Goal: Contribute content: Contribute content

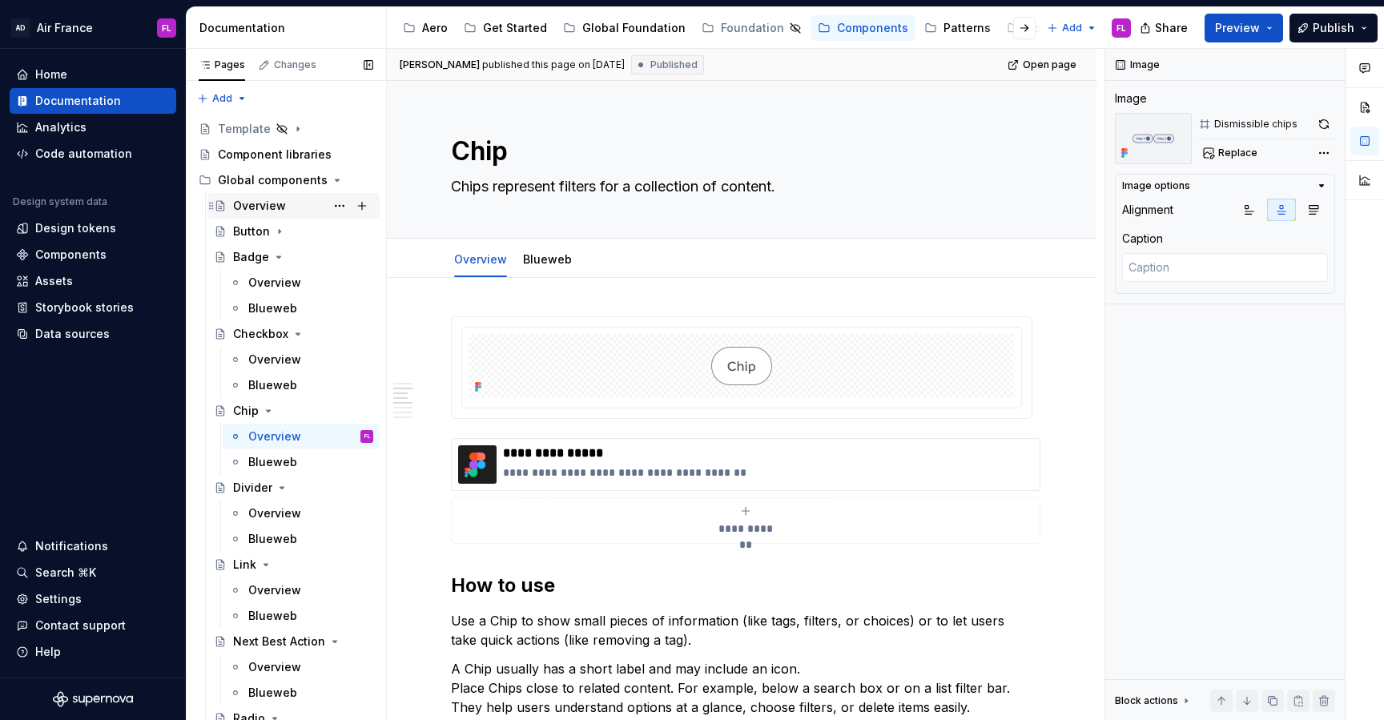
scroll to position [650, 0]
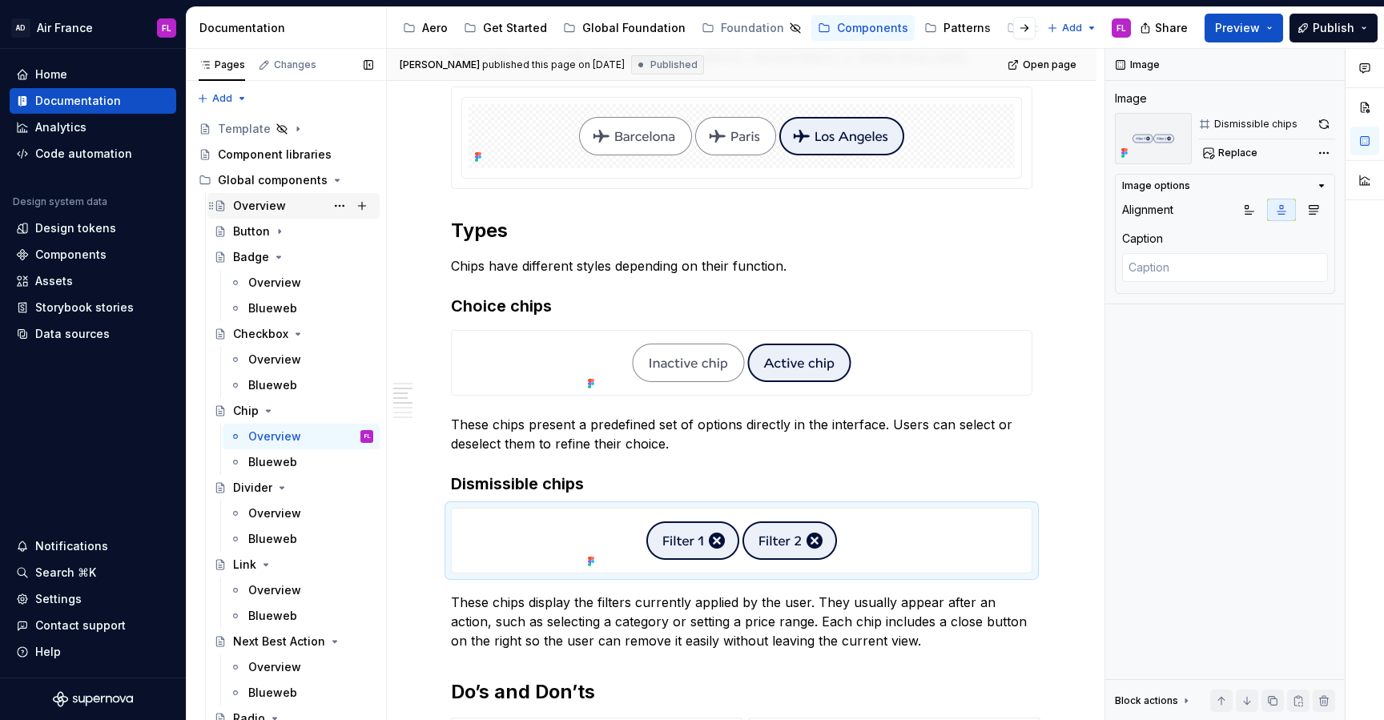
click at [264, 209] on div "Overview" at bounding box center [259, 206] width 53 height 16
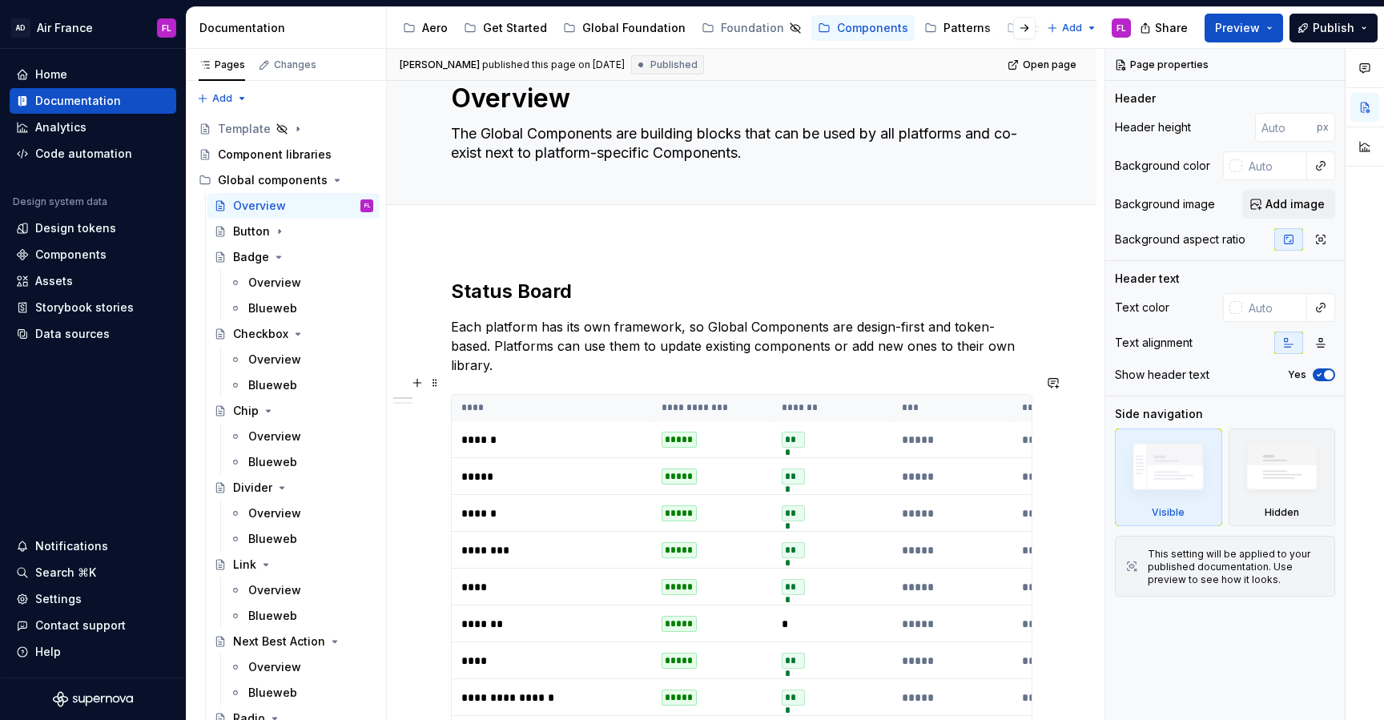
scroll to position [54, 0]
click at [1013, 348] on p "Each platform has its own framework, so Global Components are design-first and …" at bounding box center [741, 345] width 581 height 58
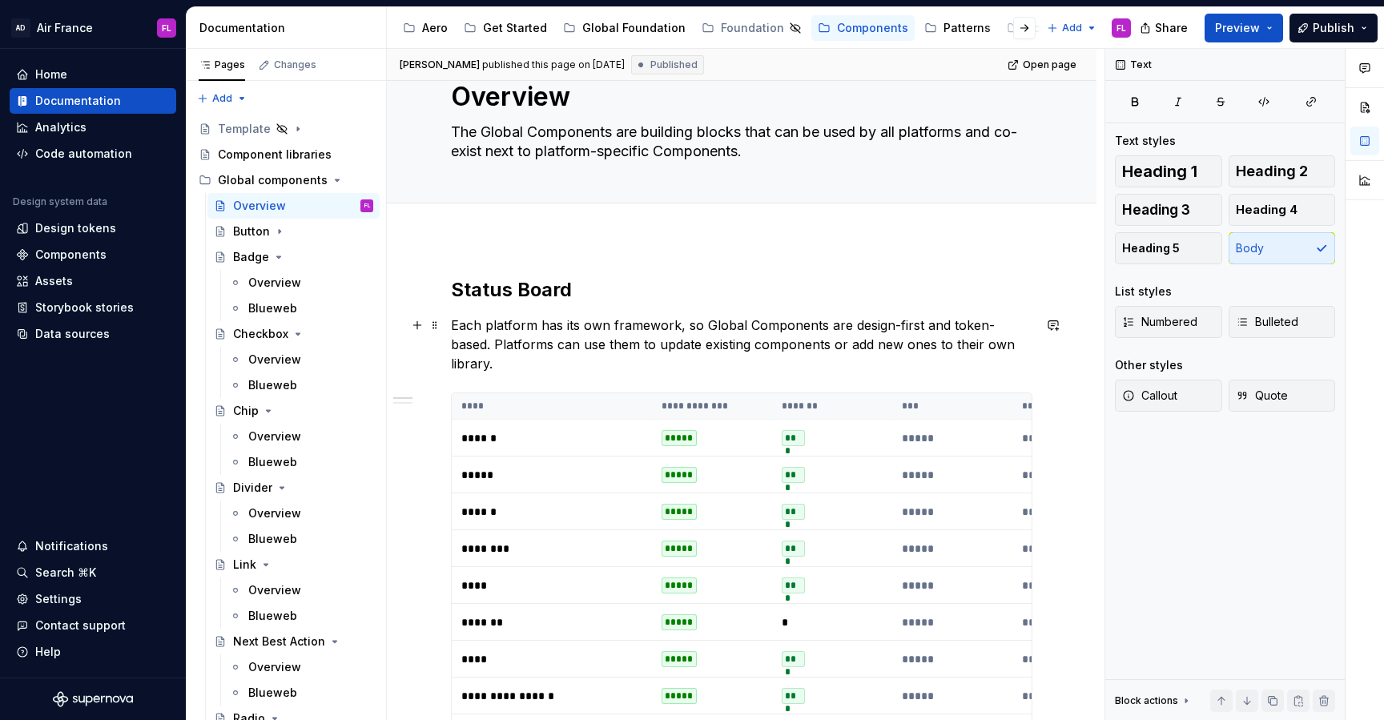
click at [1032, 346] on p "Each platform has its own framework, so Global Components are design-first and …" at bounding box center [741, 345] width 581 height 58
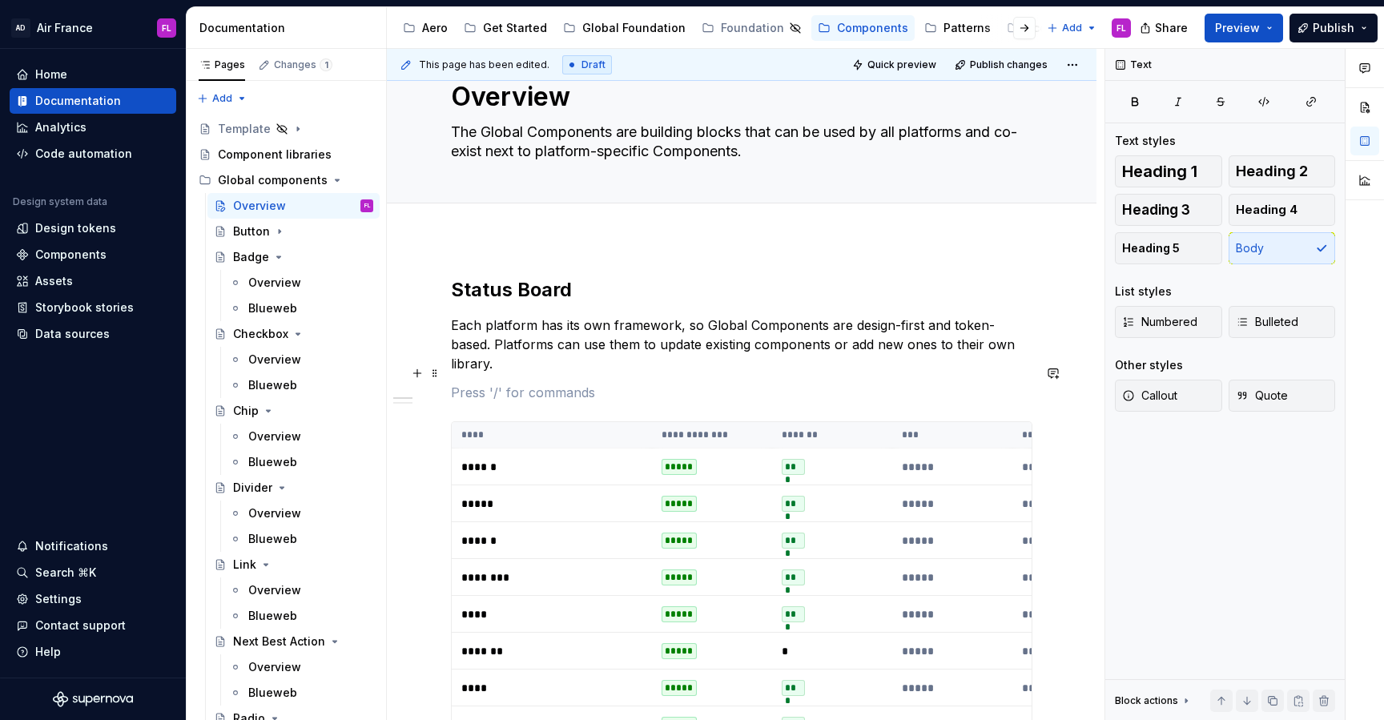
type textarea "*"
click at [686, 383] on p "This overview indicates the availability in the Global library and" at bounding box center [741, 392] width 581 height 19
click at [1016, 383] on p "This overview indicates the availability of the Global Components in the Global…" at bounding box center [741, 392] width 581 height 19
click at [964, 383] on p "This overview indicates the availability of the Global Components in the Global…" at bounding box center [741, 392] width 581 height 19
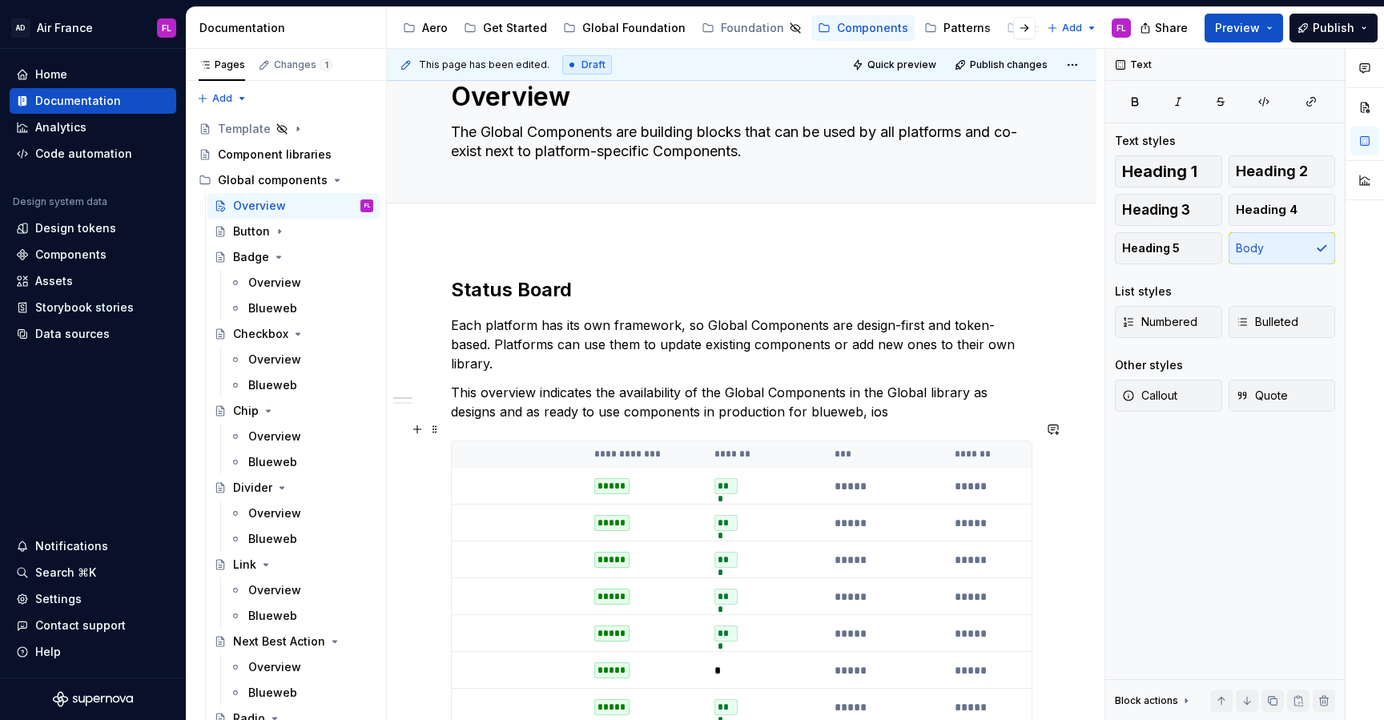
scroll to position [0, 73]
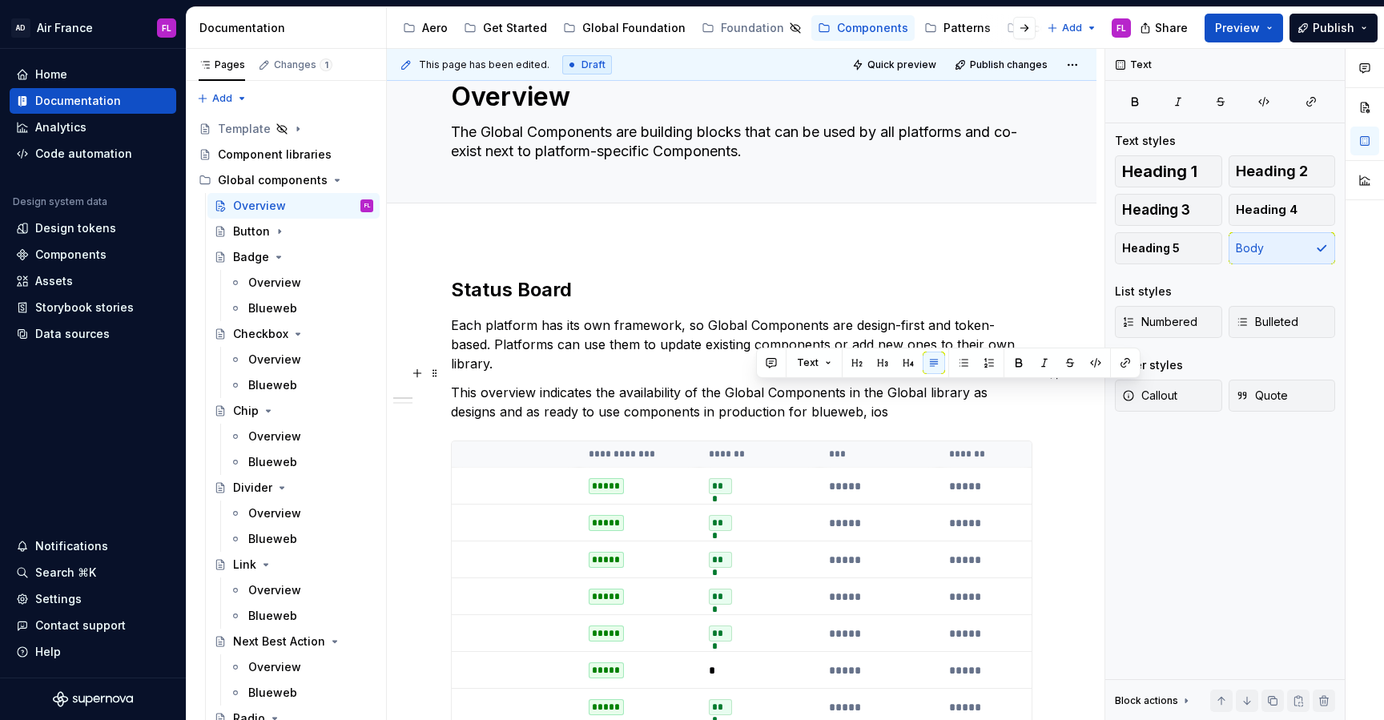
drag, startPoint x: 759, startPoint y: 397, endPoint x: 916, endPoint y: 397, distance: 157.8
click at [916, 397] on p "This overview indicates the availability of the Global Components in the Global…" at bounding box center [741, 402] width 581 height 38
click at [731, 388] on p "This overview indicates the availability of the Global Components in the Global…" at bounding box center [741, 402] width 581 height 38
click at [915, 393] on p "This overview indicates the availability of the Global Components in the Global…" at bounding box center [741, 402] width 581 height 38
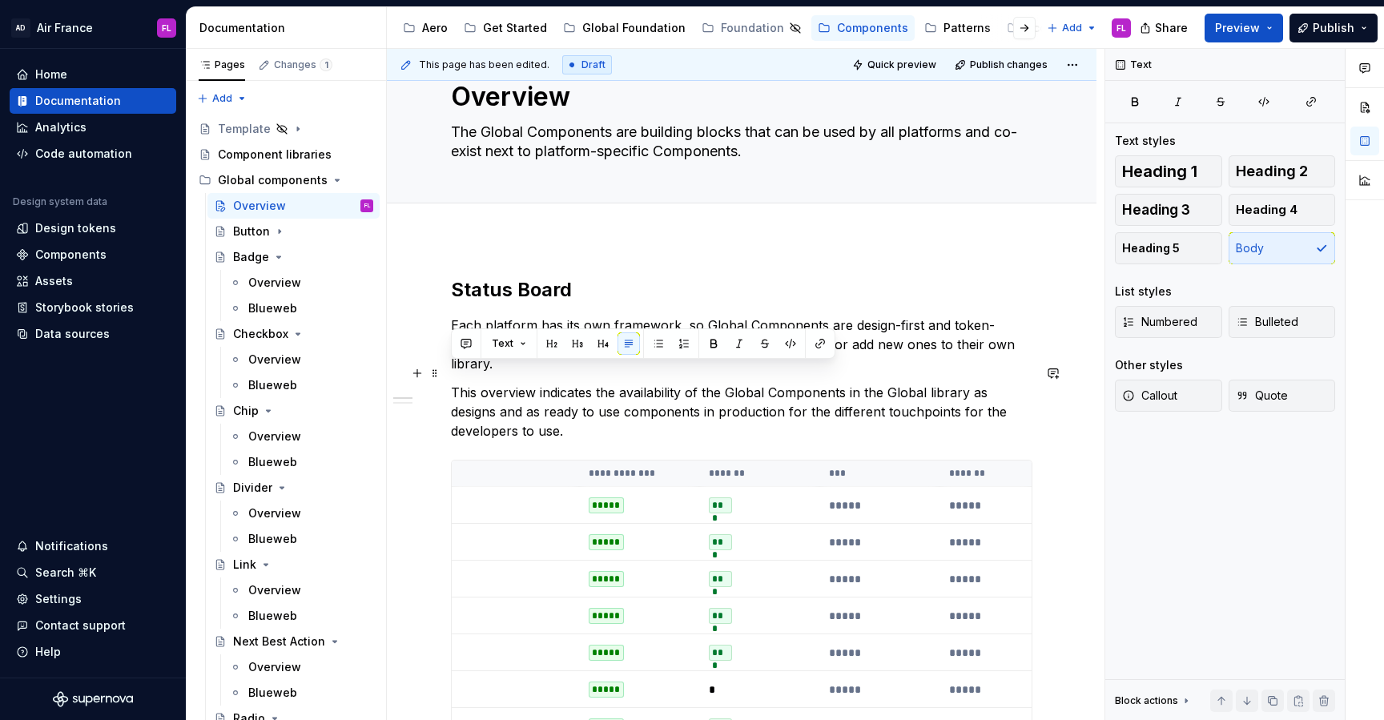
drag, startPoint x: 497, startPoint y: 425, endPoint x: 441, endPoint y: 377, distance: 72.7
copy p "This overview indicates the availability of the Global Components in the Global…"
drag, startPoint x: 519, startPoint y: 405, endPoint x: 396, endPoint y: 371, distance: 128.1
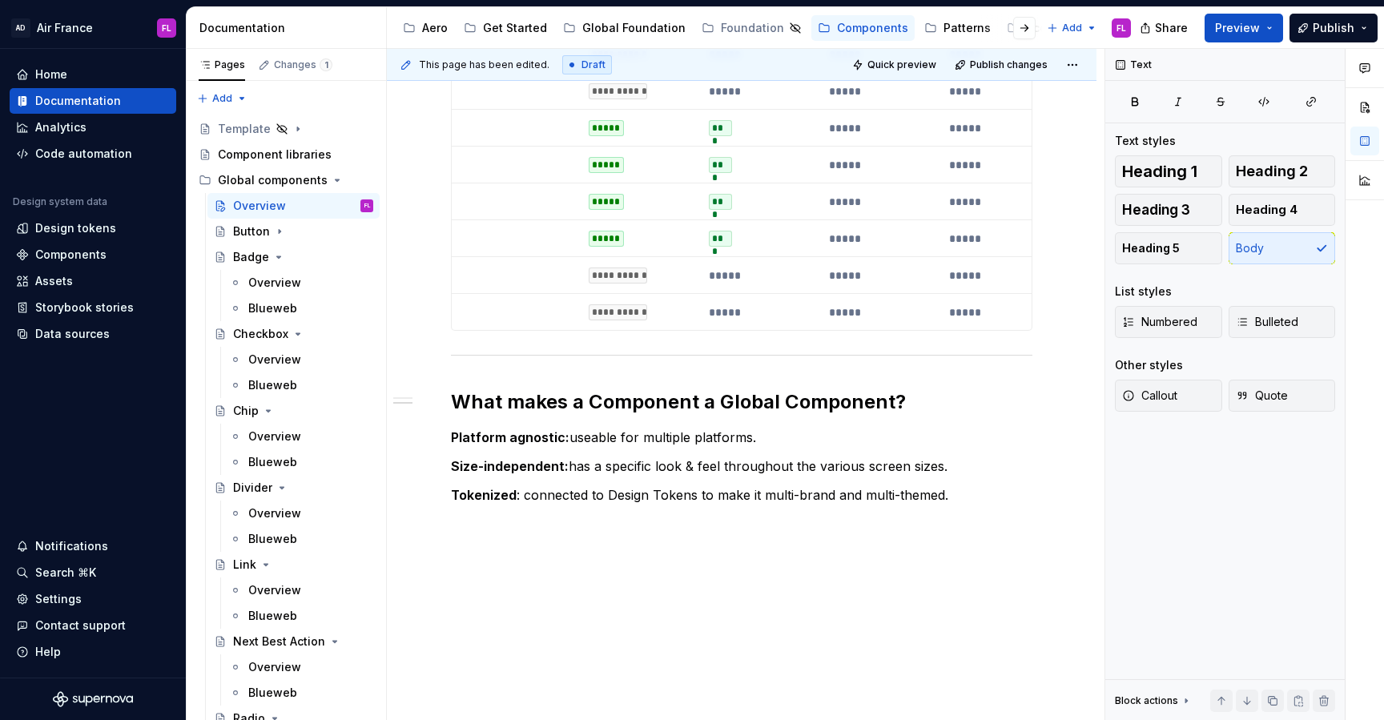
scroll to position [1086, 0]
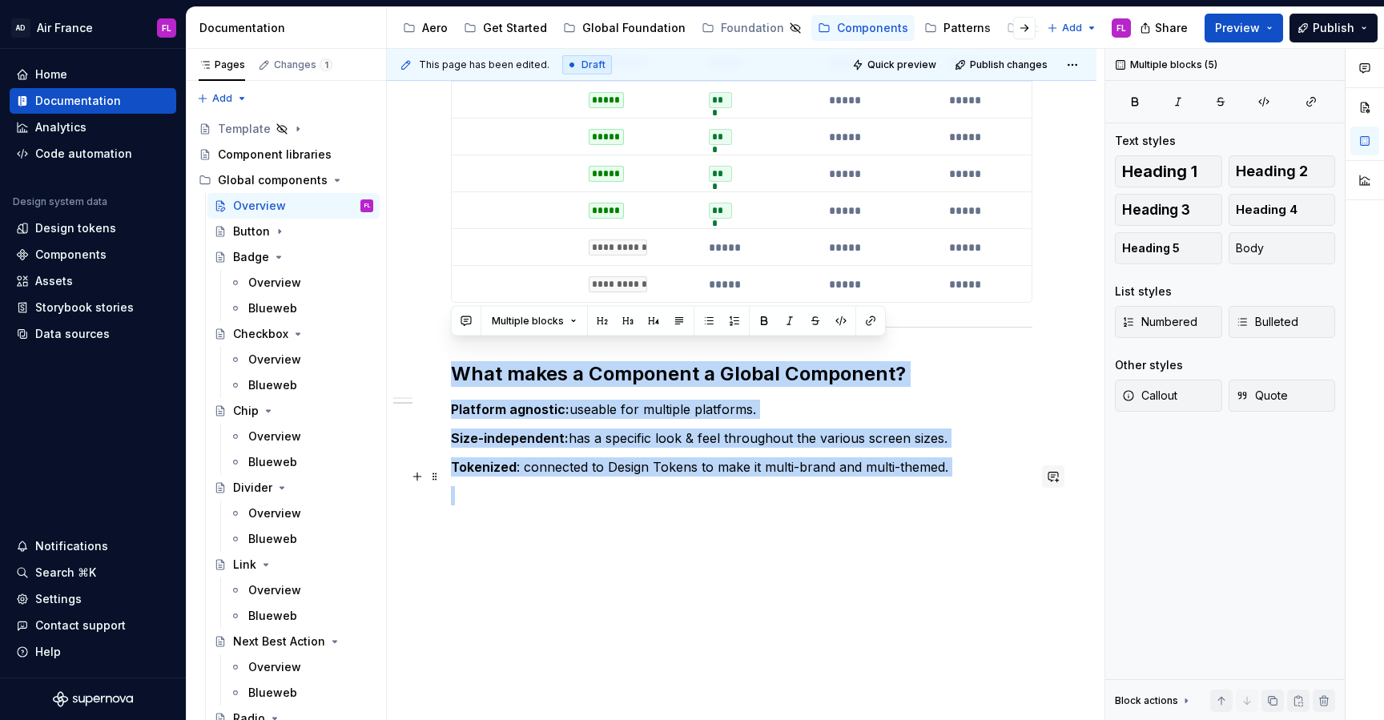
drag, startPoint x: 453, startPoint y: 355, endPoint x: 1067, endPoint y: 471, distance: 624.4
copy div "What makes a Component a Global Component? Platform agnostic: useable for multi…"
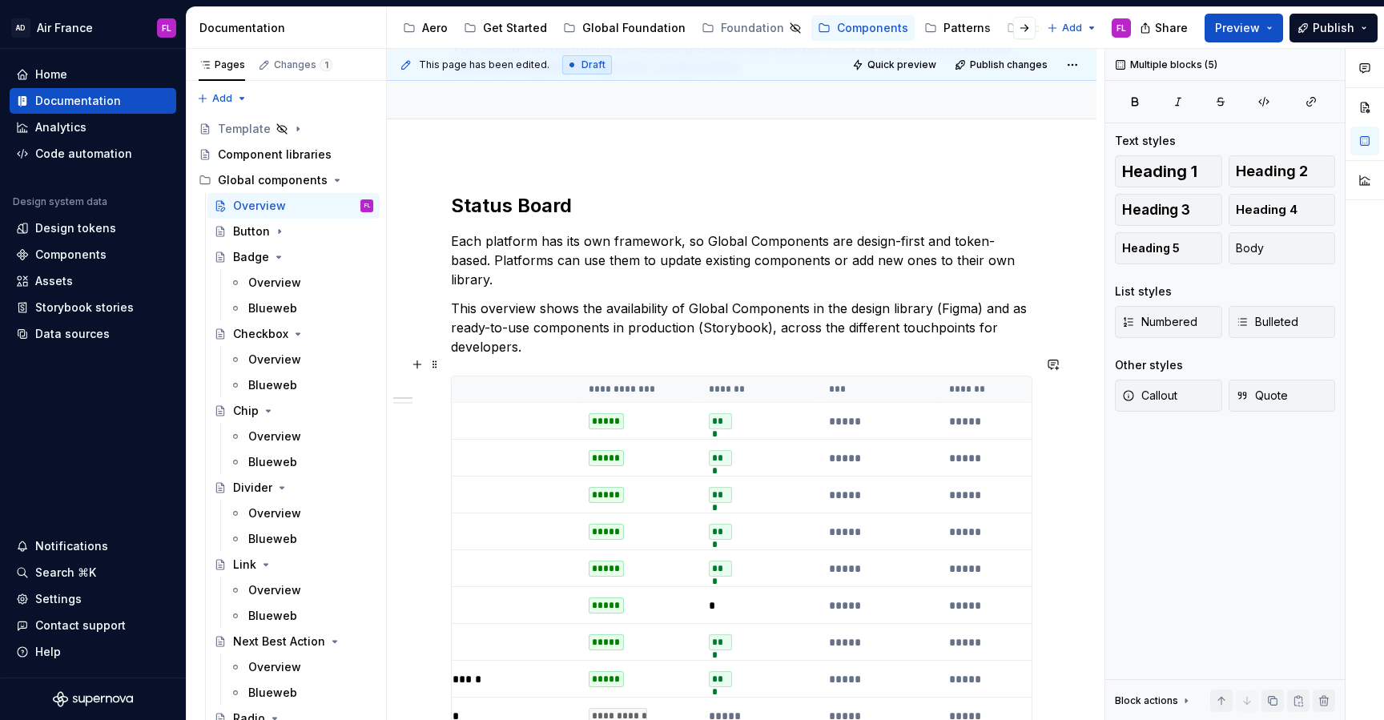
scroll to position [0, 0]
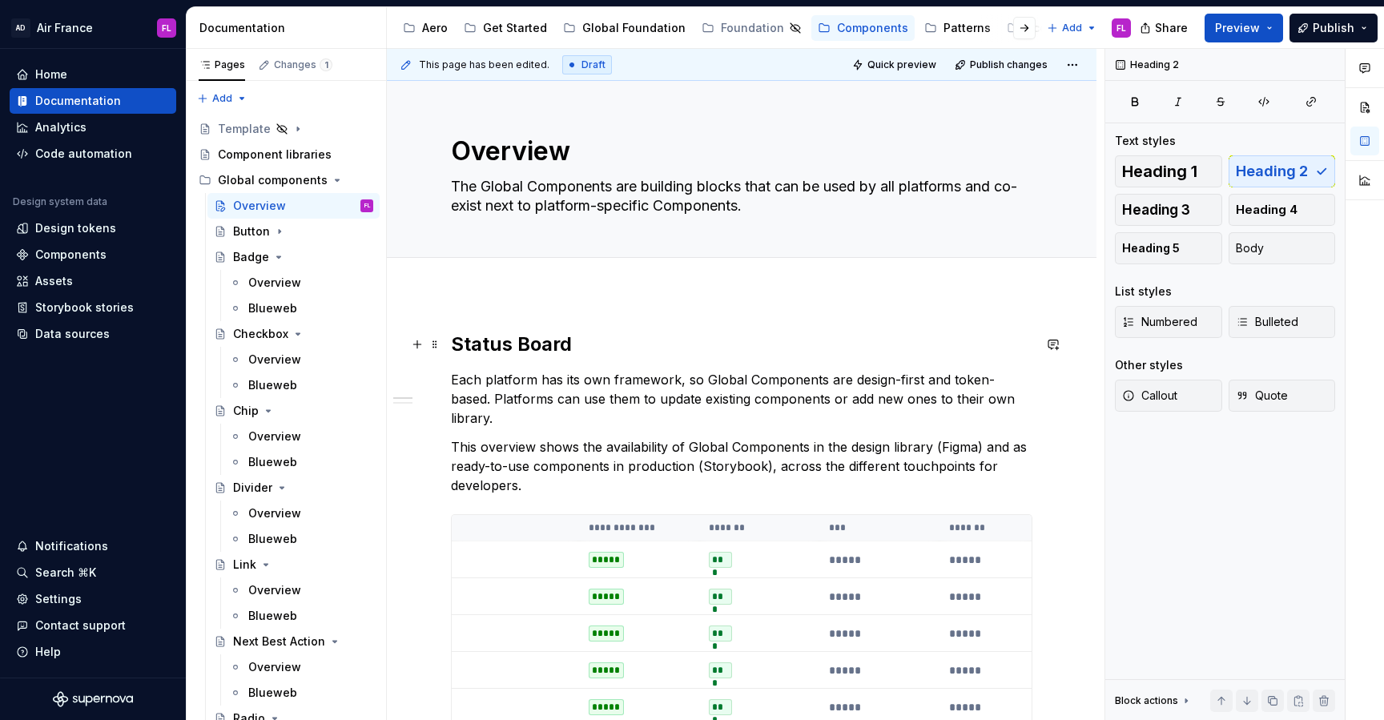
click at [454, 345] on h2 "Status Board" at bounding box center [741, 345] width 581 height 26
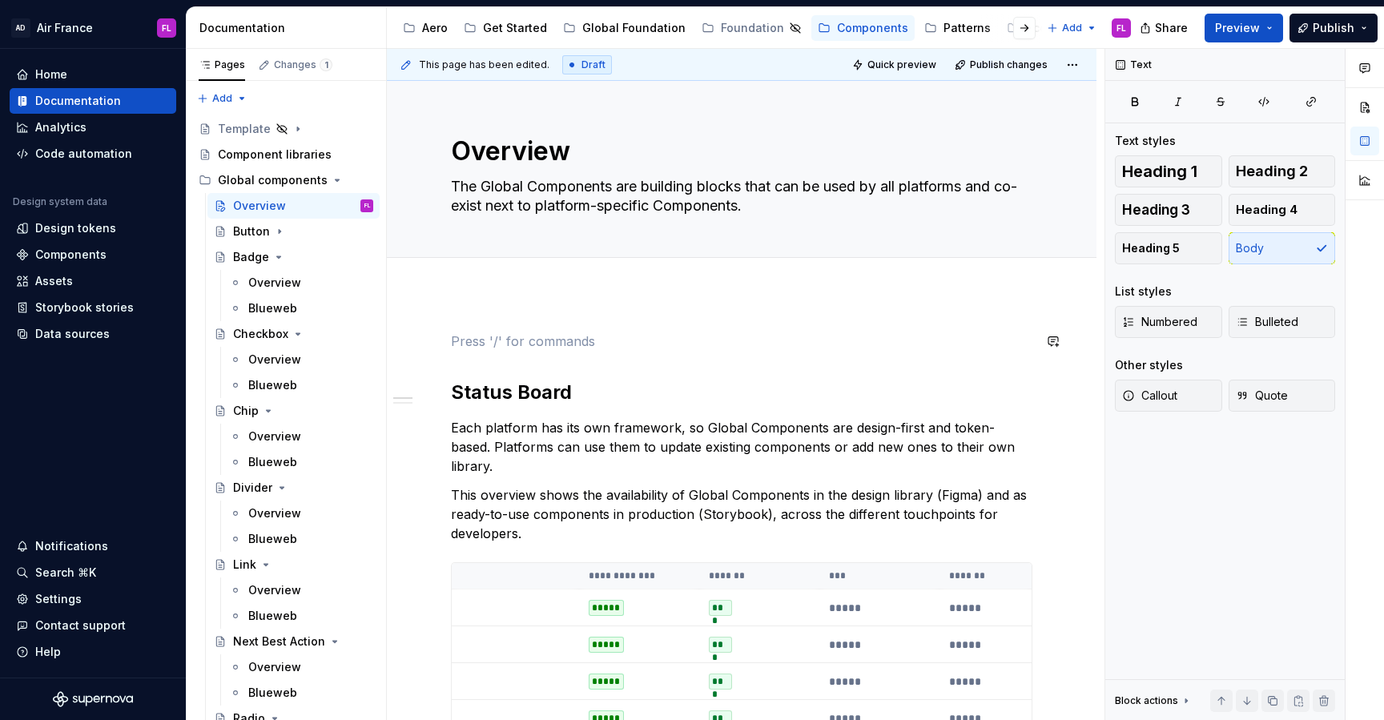
click at [461, 332] on p at bounding box center [741, 341] width 581 height 19
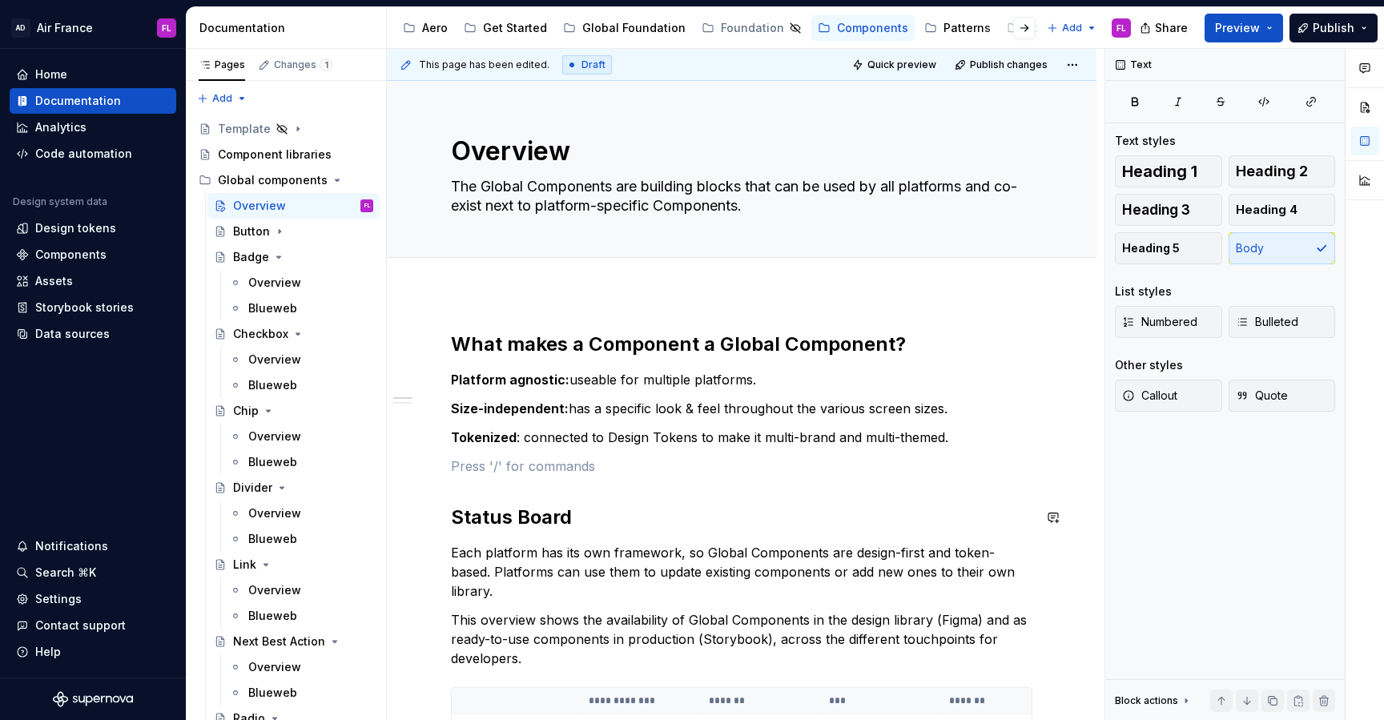
click at [488, 470] on p at bounding box center [741, 466] width 581 height 19
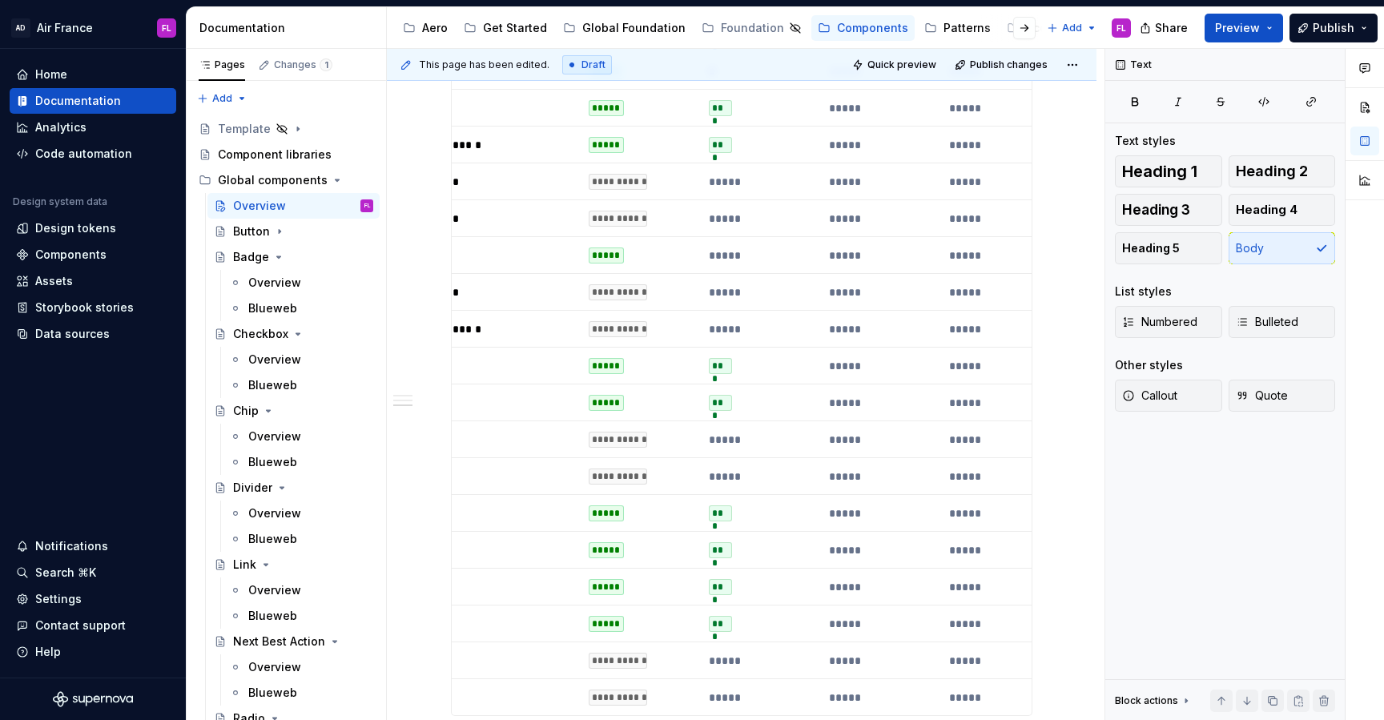
scroll to position [1060, 0]
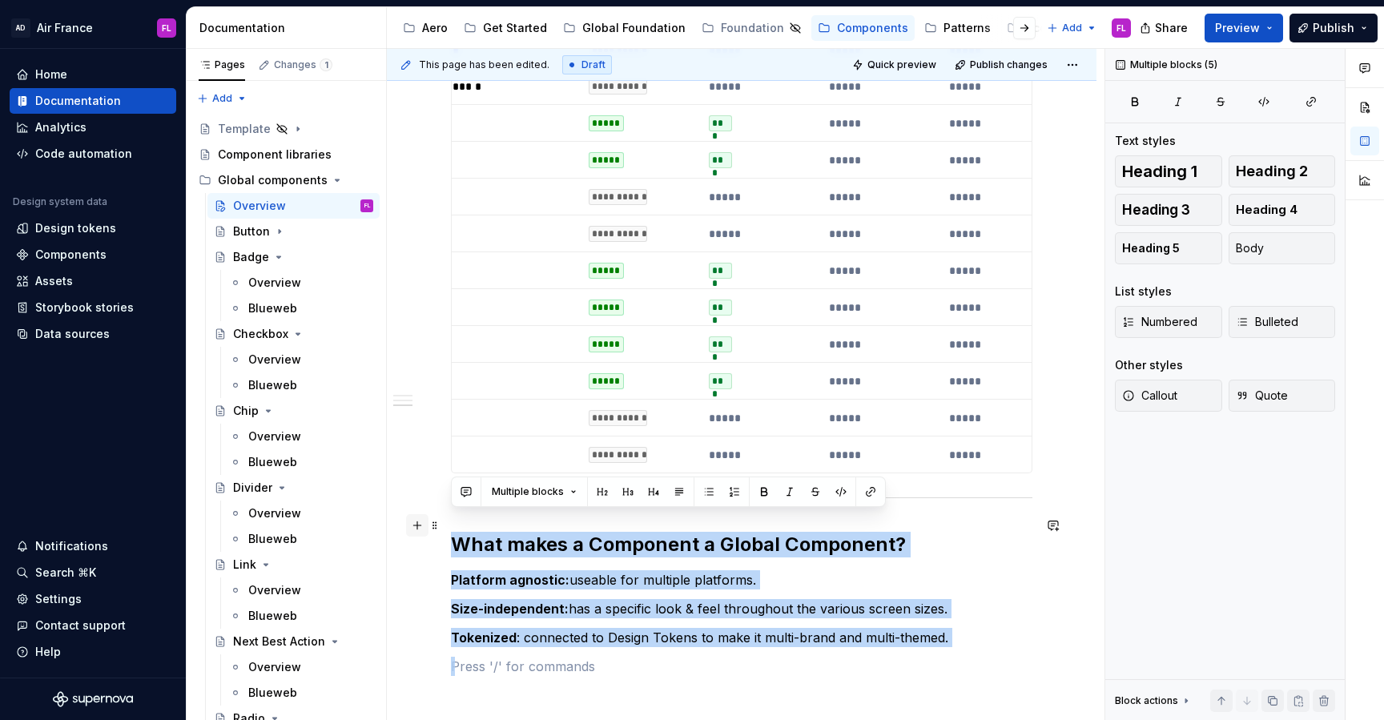
drag, startPoint x: 710, startPoint y: 662, endPoint x: 413, endPoint y: 522, distance: 327.8
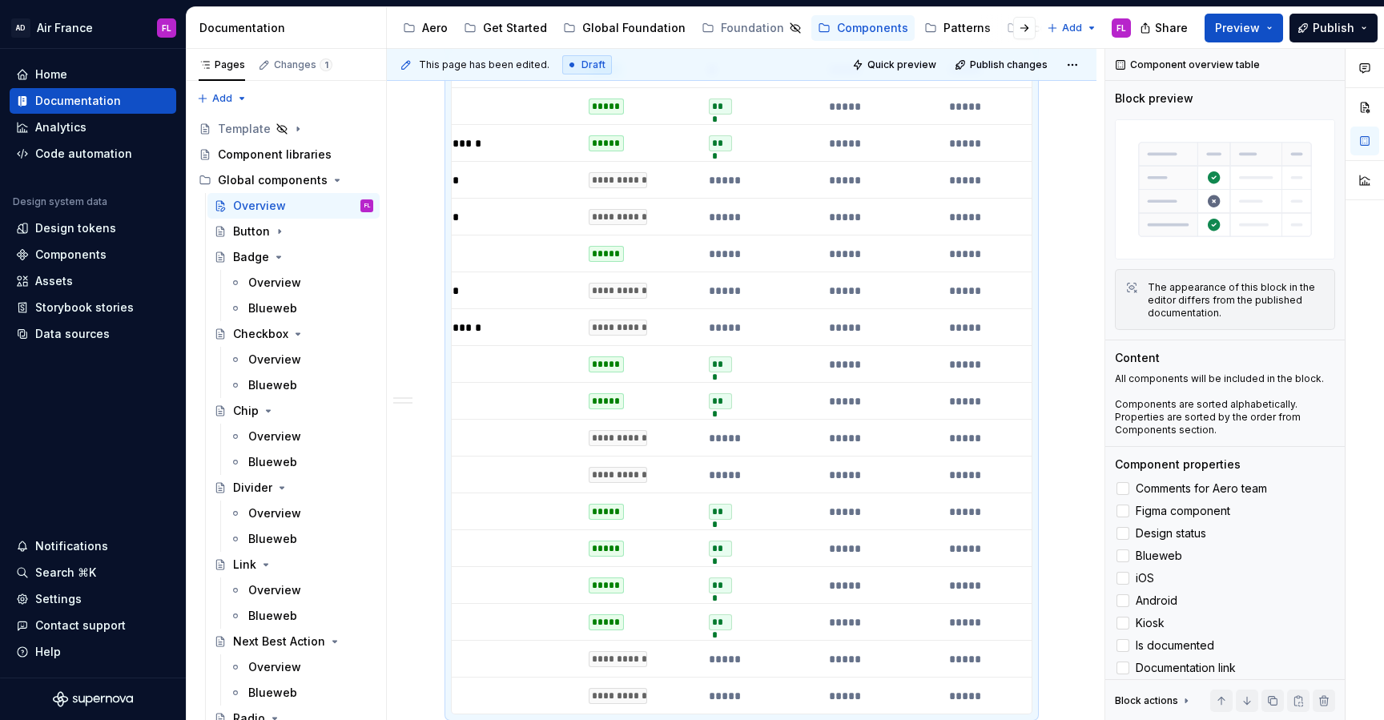
scroll to position [1057, 0]
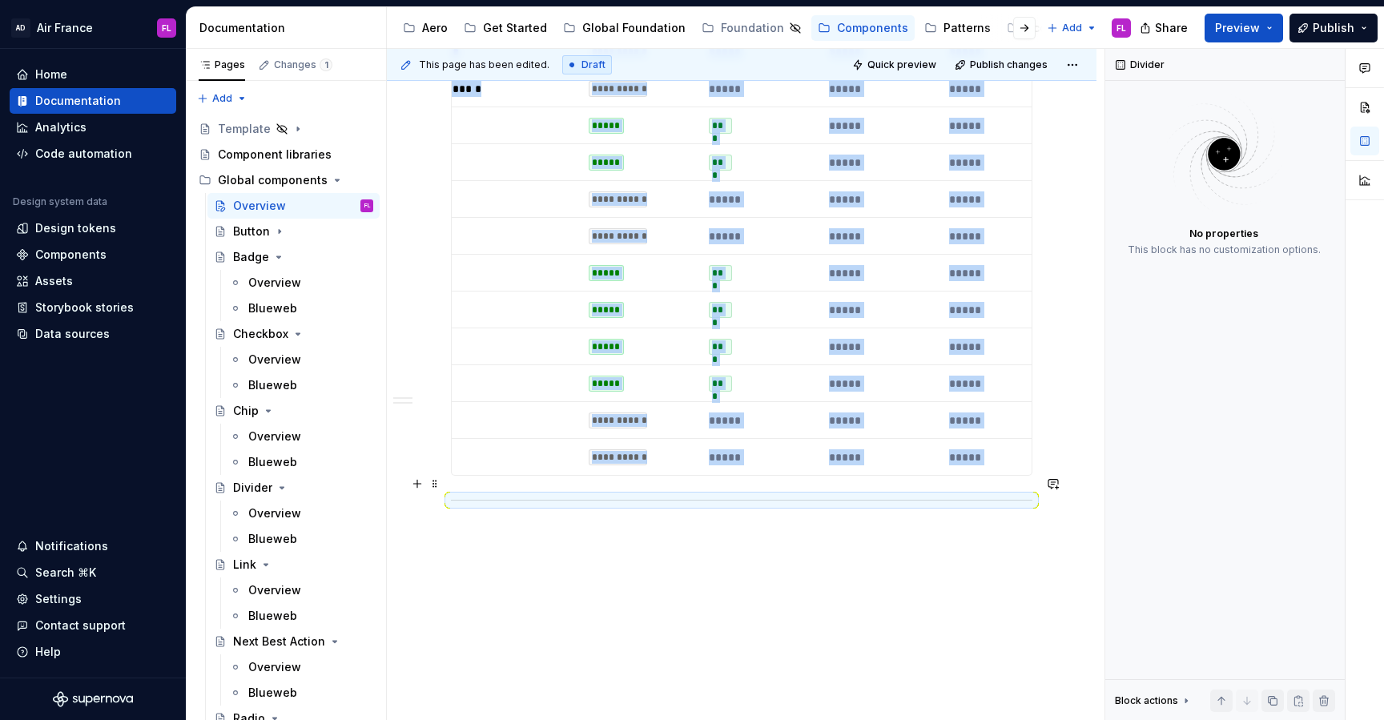
click at [480, 495] on div at bounding box center [741, 500] width 581 height 10
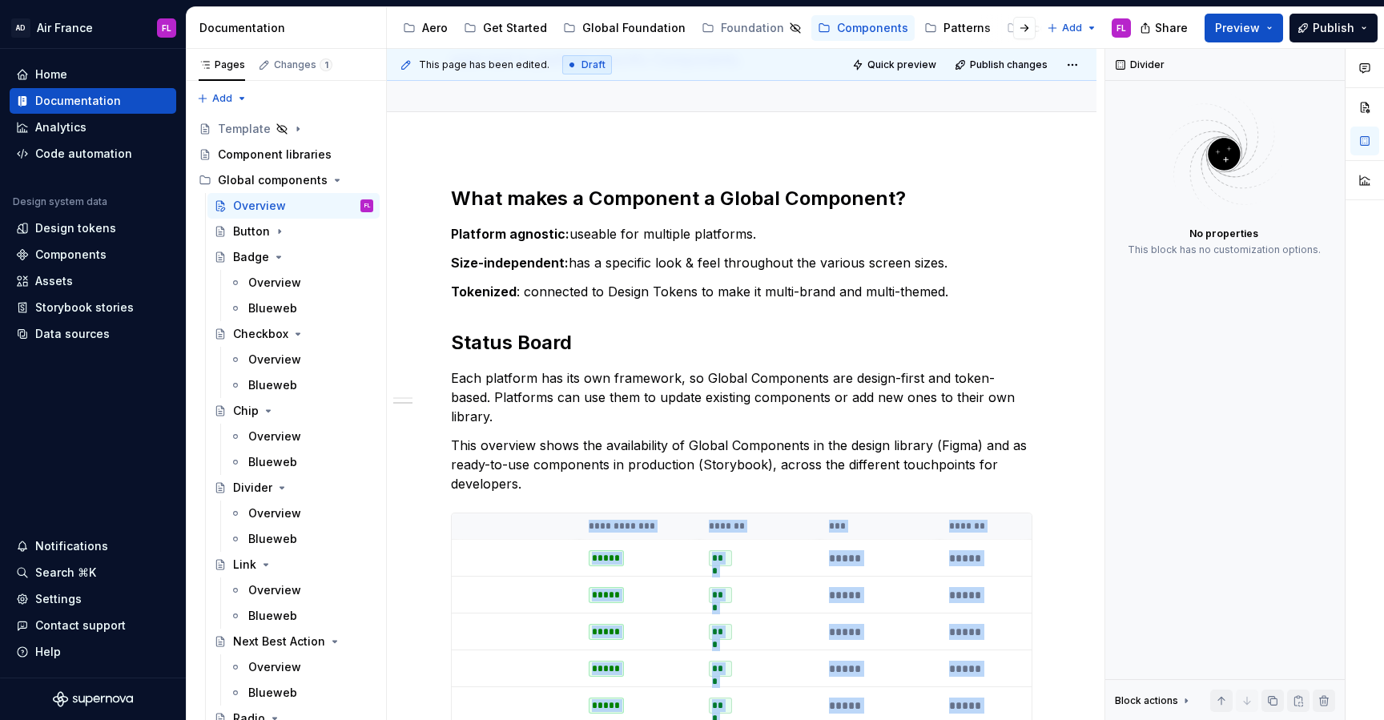
scroll to position [111, 0]
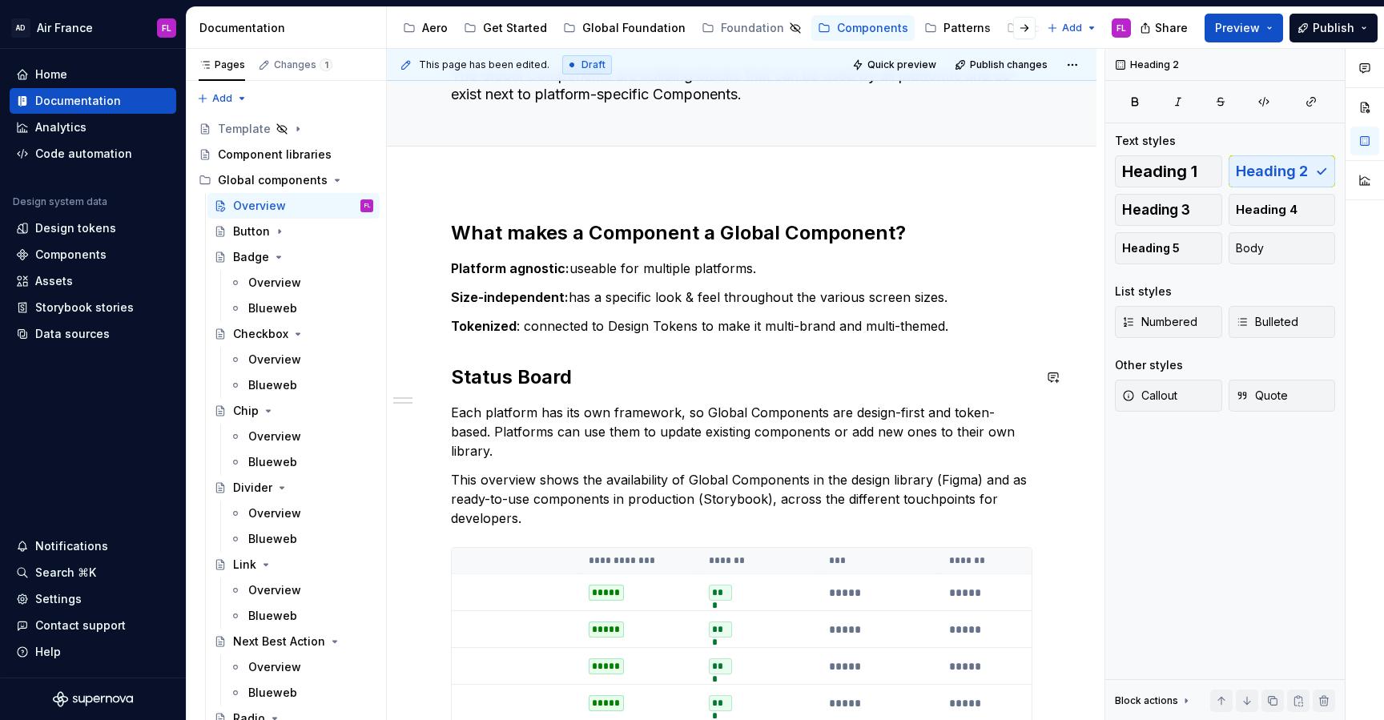
click at [964, 325] on p "Tokenized : connected to Design Tokens to make it multi-brand and multi-themed." at bounding box center [741, 325] width 581 height 19
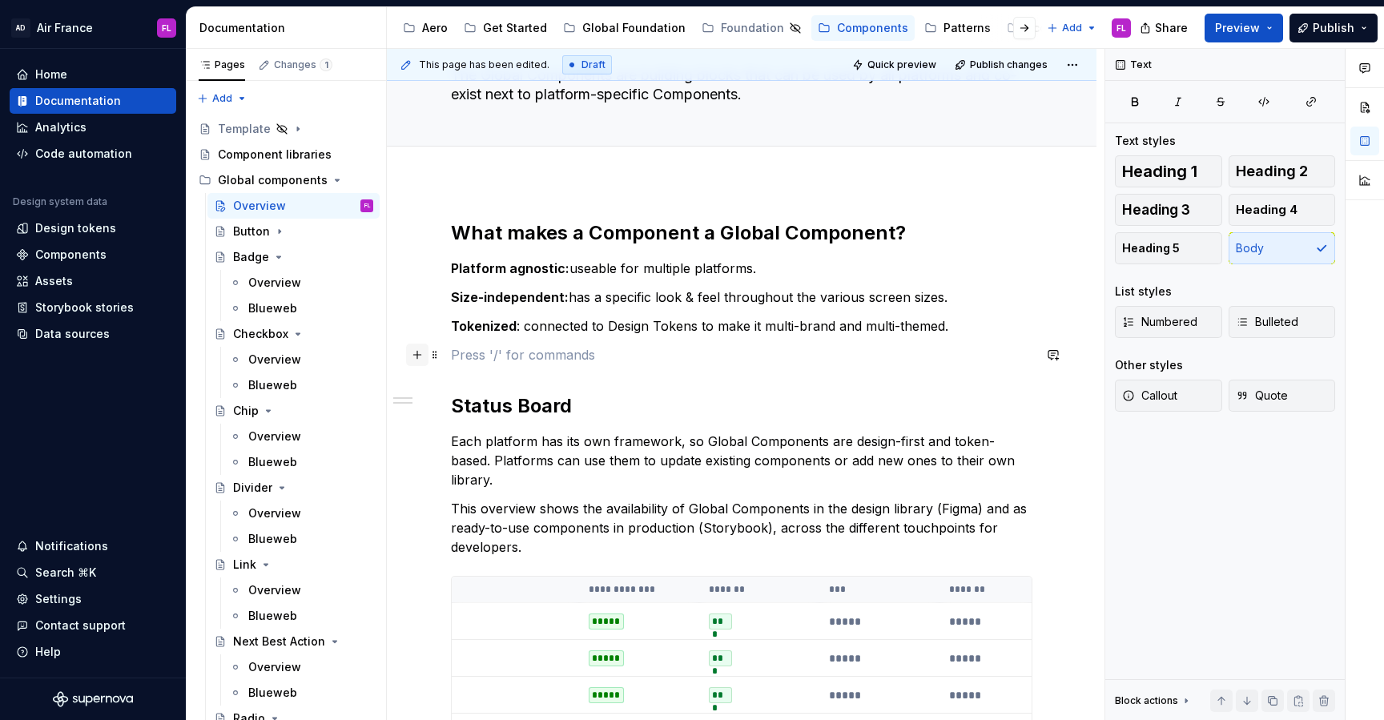
click at [414, 356] on button "button" at bounding box center [417, 355] width 22 height 22
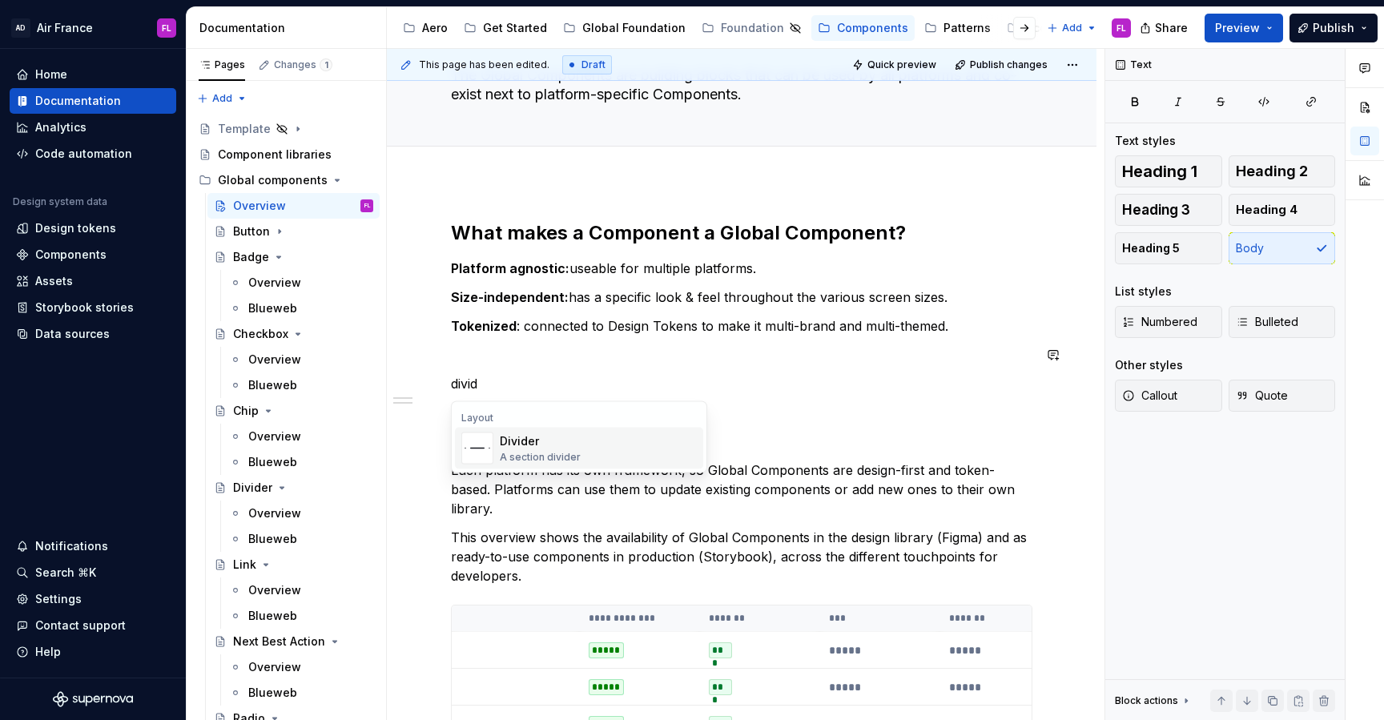
click at [516, 437] on div "Divider" at bounding box center [540, 441] width 81 height 16
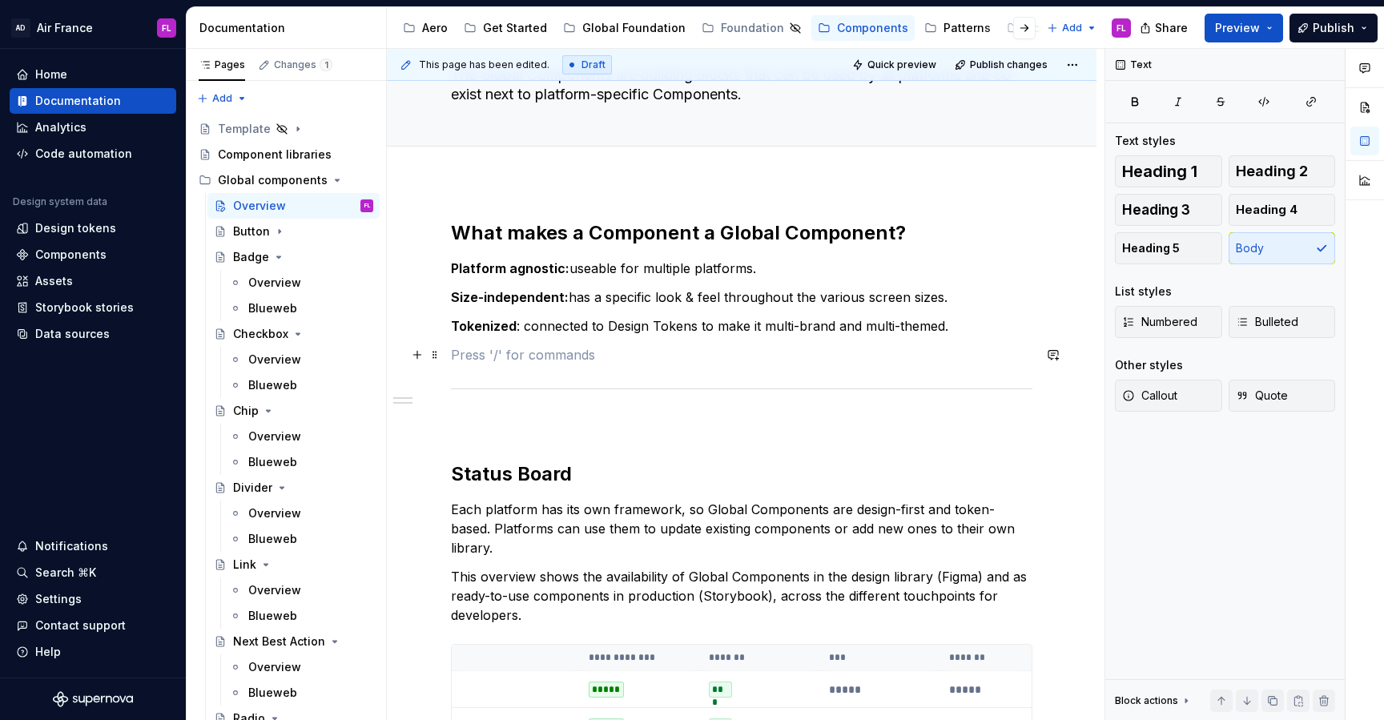
click at [493, 357] on p at bounding box center [741, 354] width 581 height 19
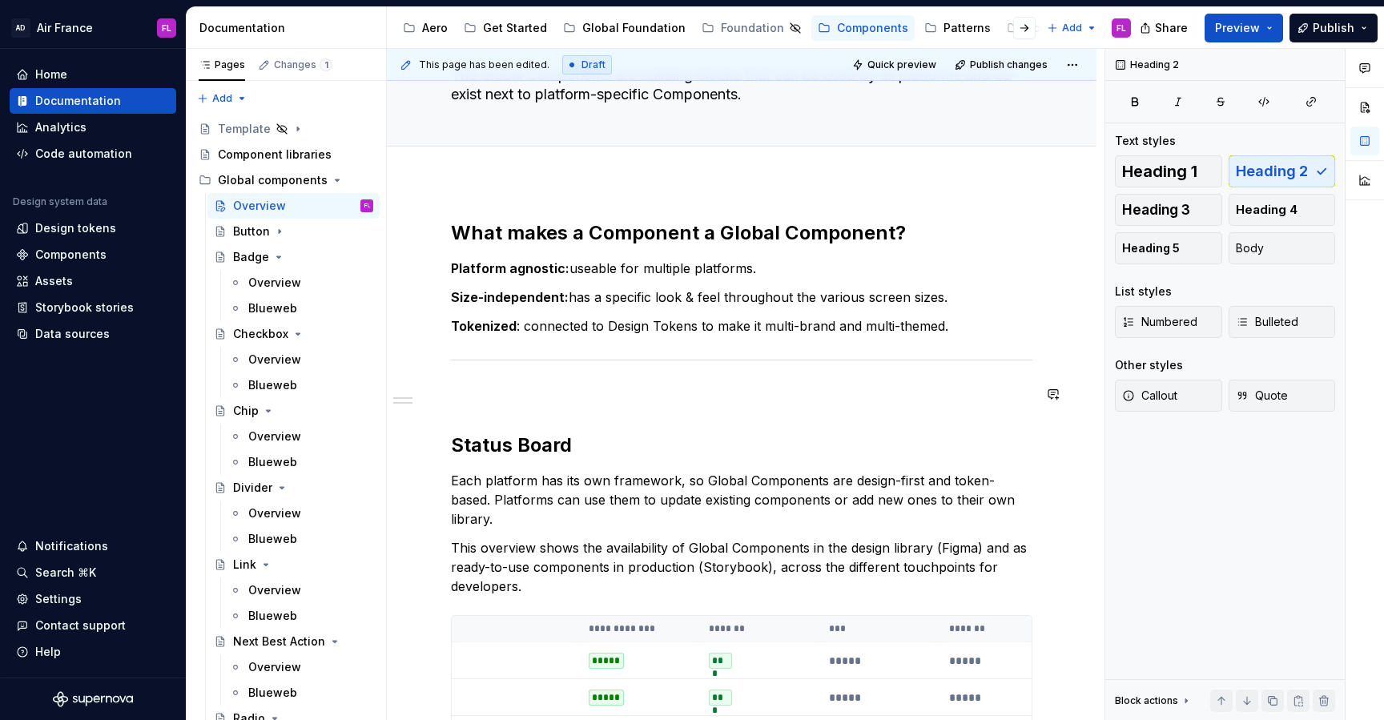
click at [504, 400] on p at bounding box center [741, 393] width 581 height 19
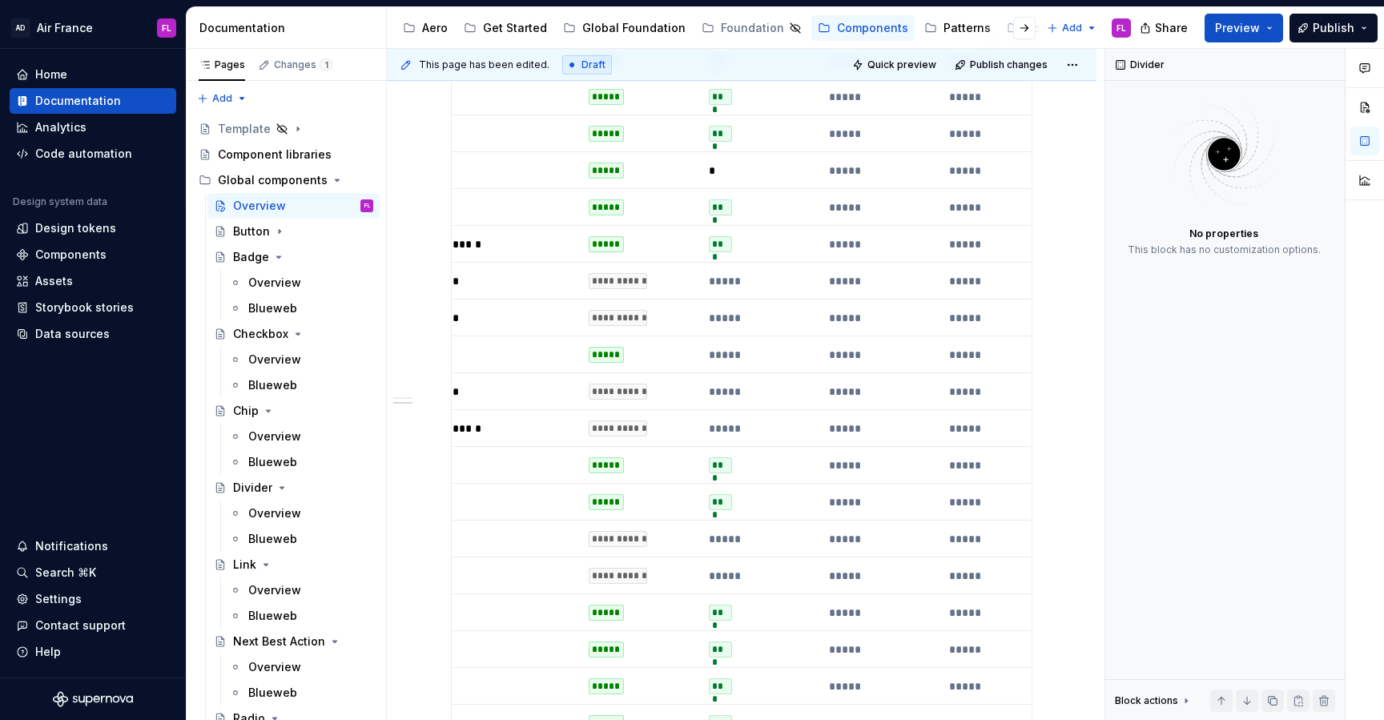
scroll to position [1087, 0]
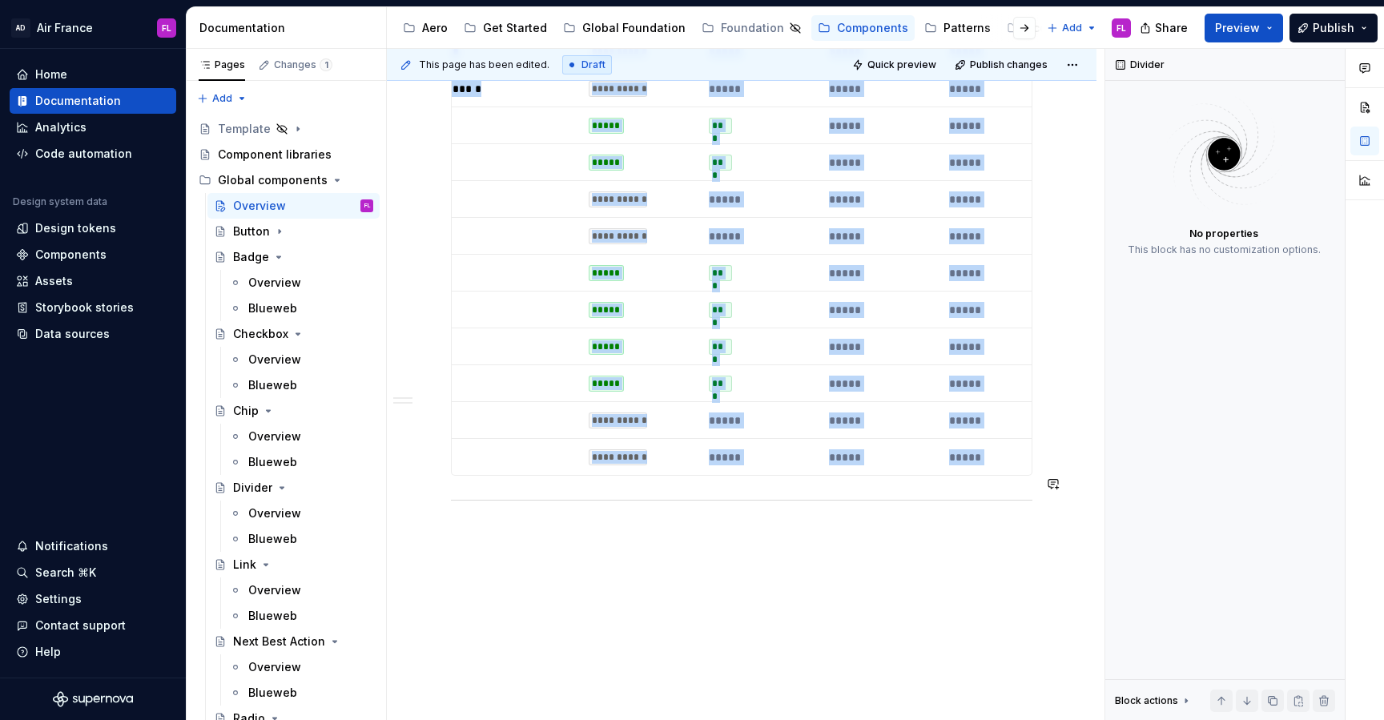
click at [578, 495] on div at bounding box center [741, 500] width 581 height 10
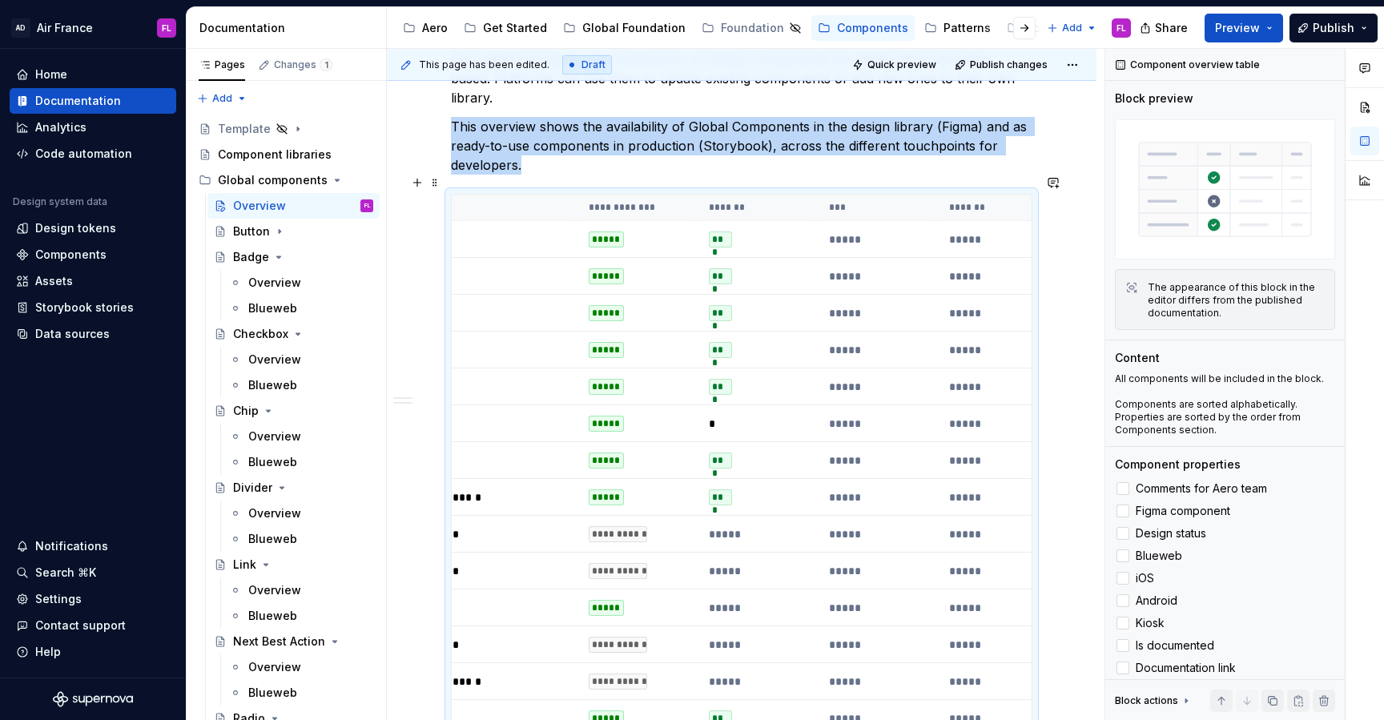
scroll to position [151, 0]
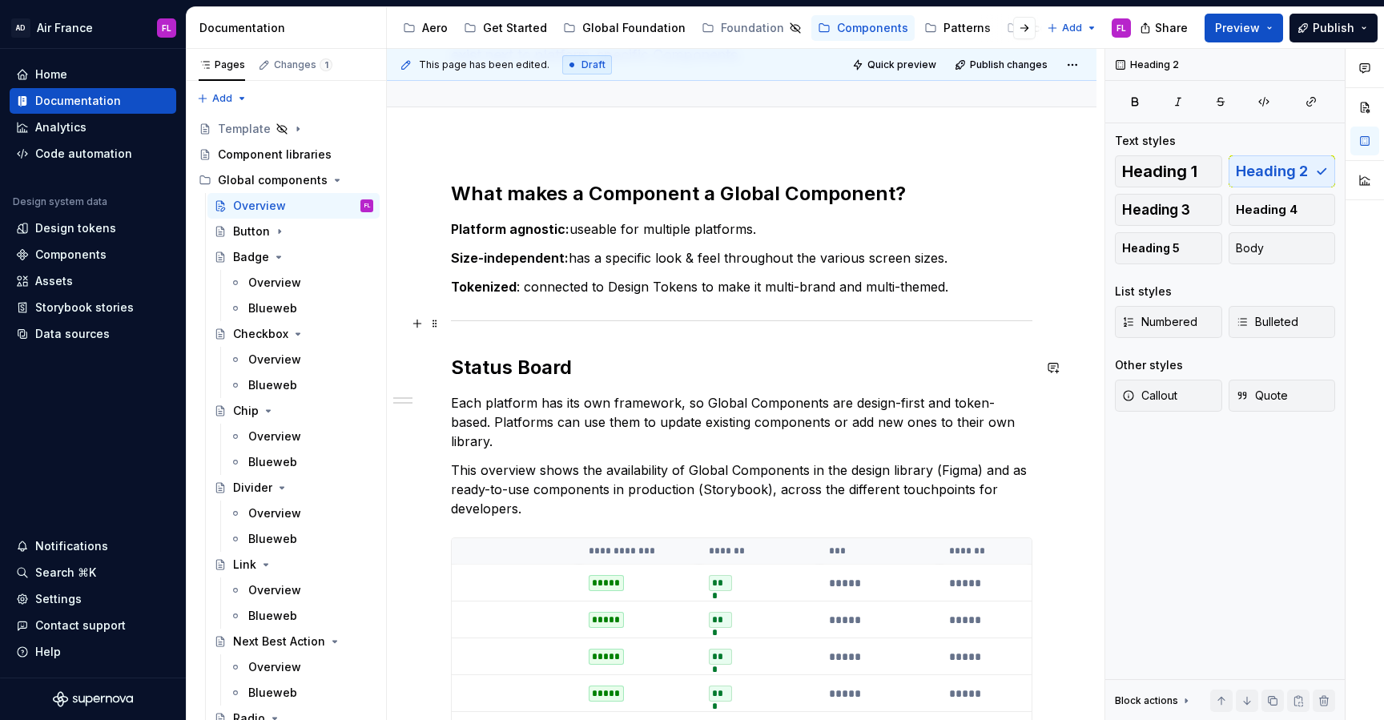
scroll to position [0, 0]
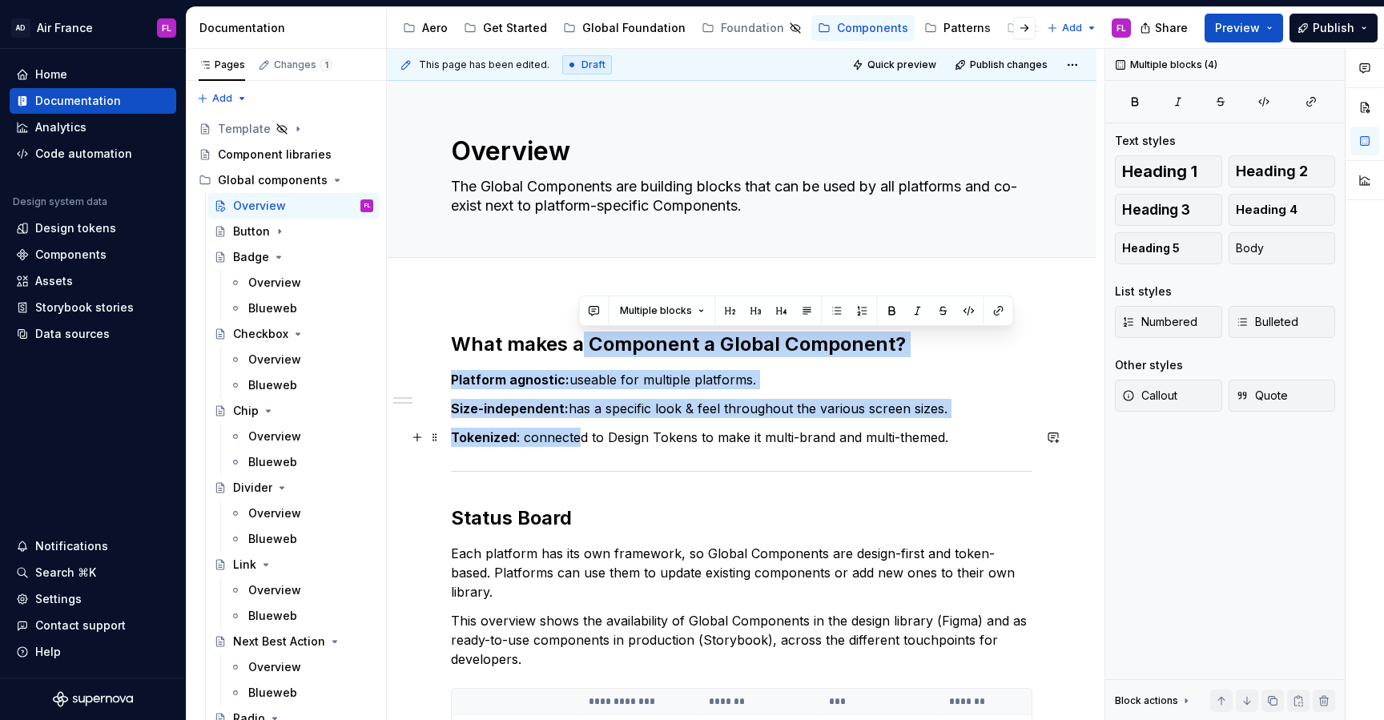
drag, startPoint x: 582, startPoint y: 344, endPoint x: 578, endPoint y: 432, distance: 88.2
click at [577, 432] on p "Tokenized : connected to Design Tokens to make it multi-brand and multi-themed." at bounding box center [741, 437] width 581 height 19
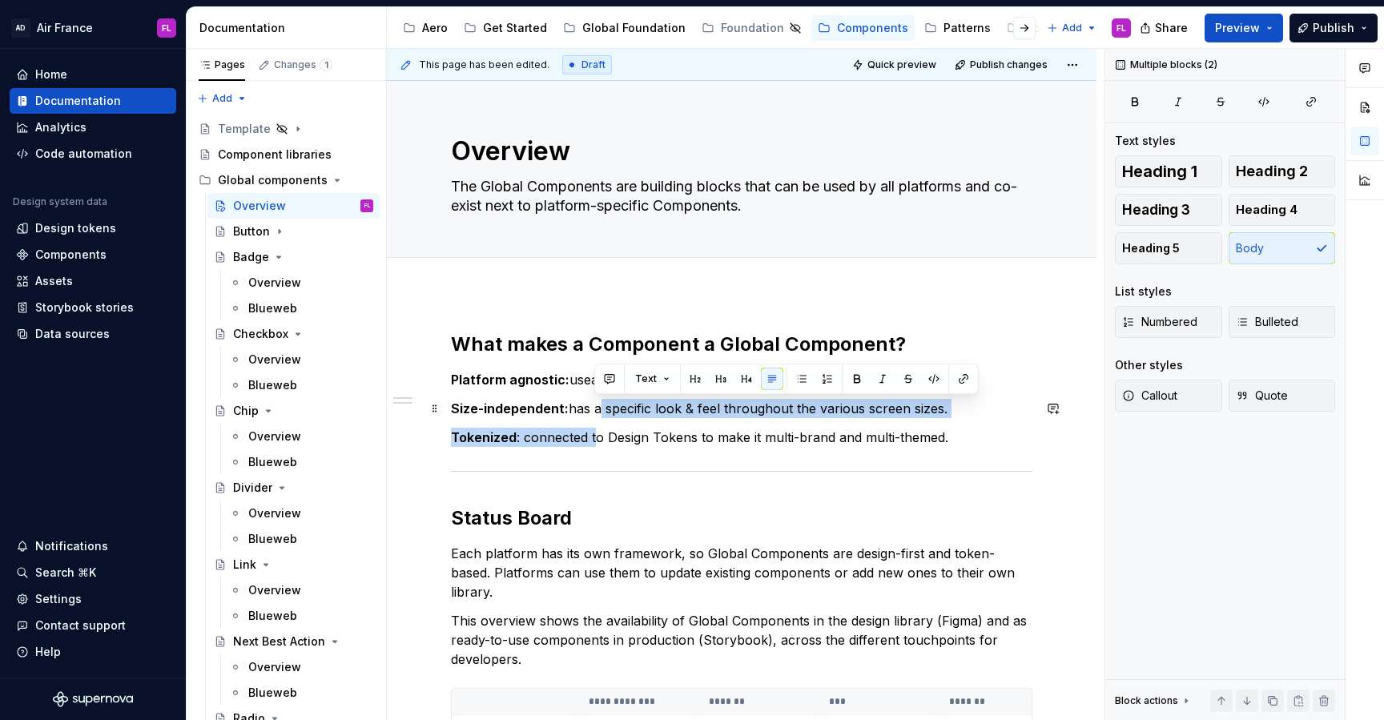
drag, startPoint x: 595, startPoint y: 435, endPoint x: 594, endPoint y: 415, distance: 20.0
click at [594, 415] on p "Size-independent: has a specific look & feel throughout the various screen size…" at bounding box center [741, 408] width 581 height 19
drag, startPoint x: 588, startPoint y: 413, endPoint x: 588, endPoint y: 433, distance: 20.0
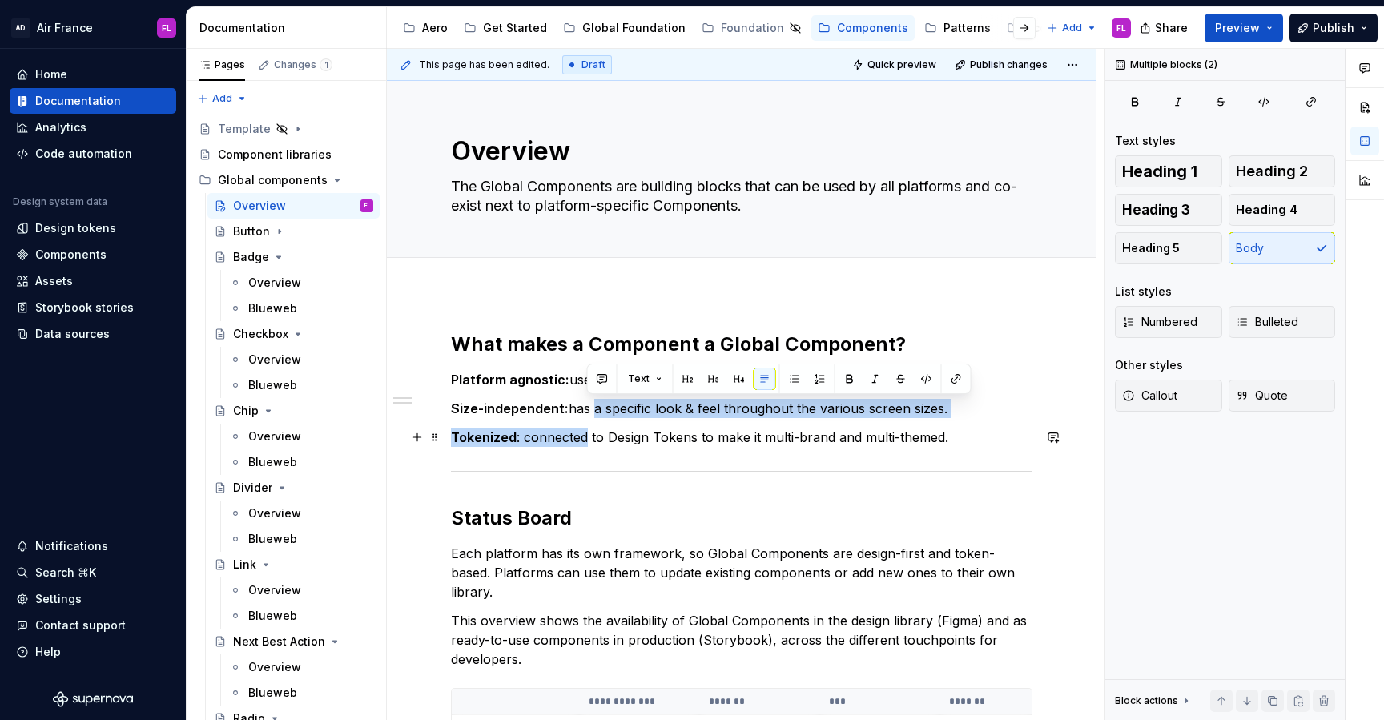
click at [588, 433] on p "Tokenized : connected to Design Tokens to make it multi-brand and multi-themed." at bounding box center [741, 437] width 581 height 19
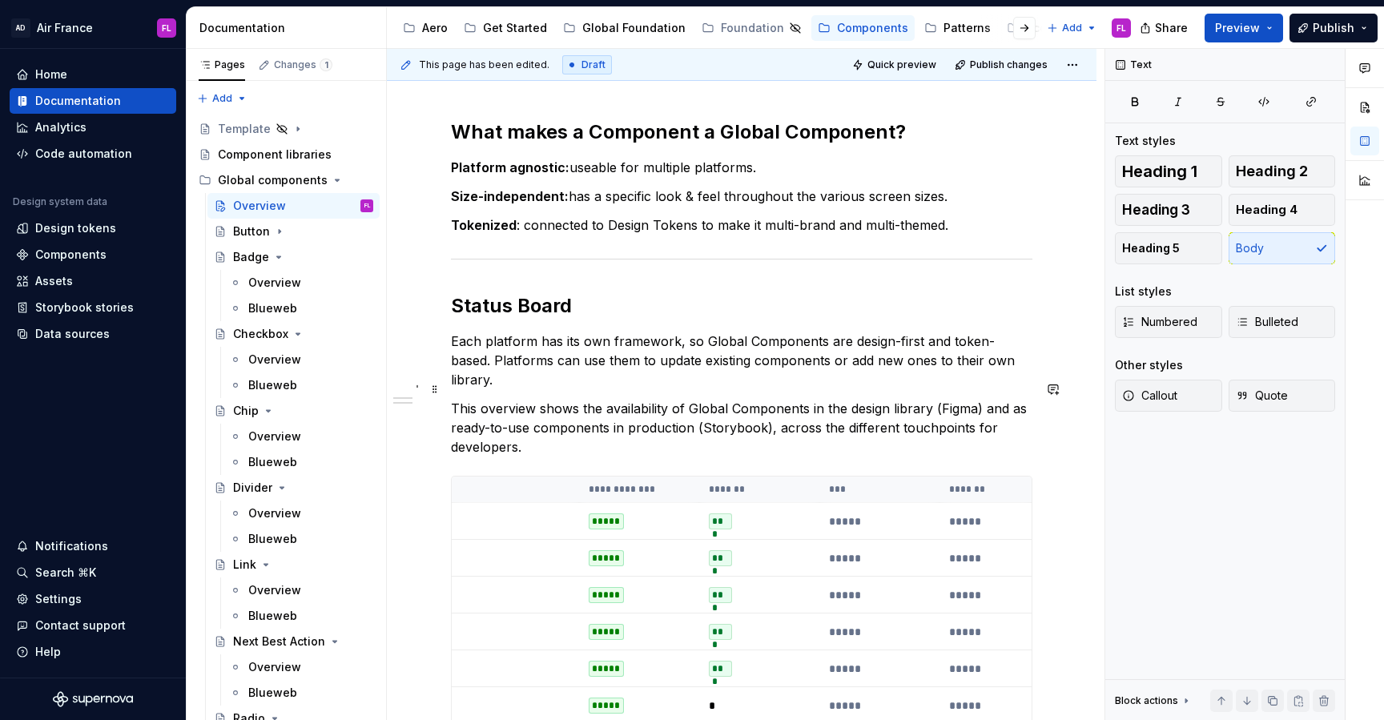
scroll to position [216, 0]
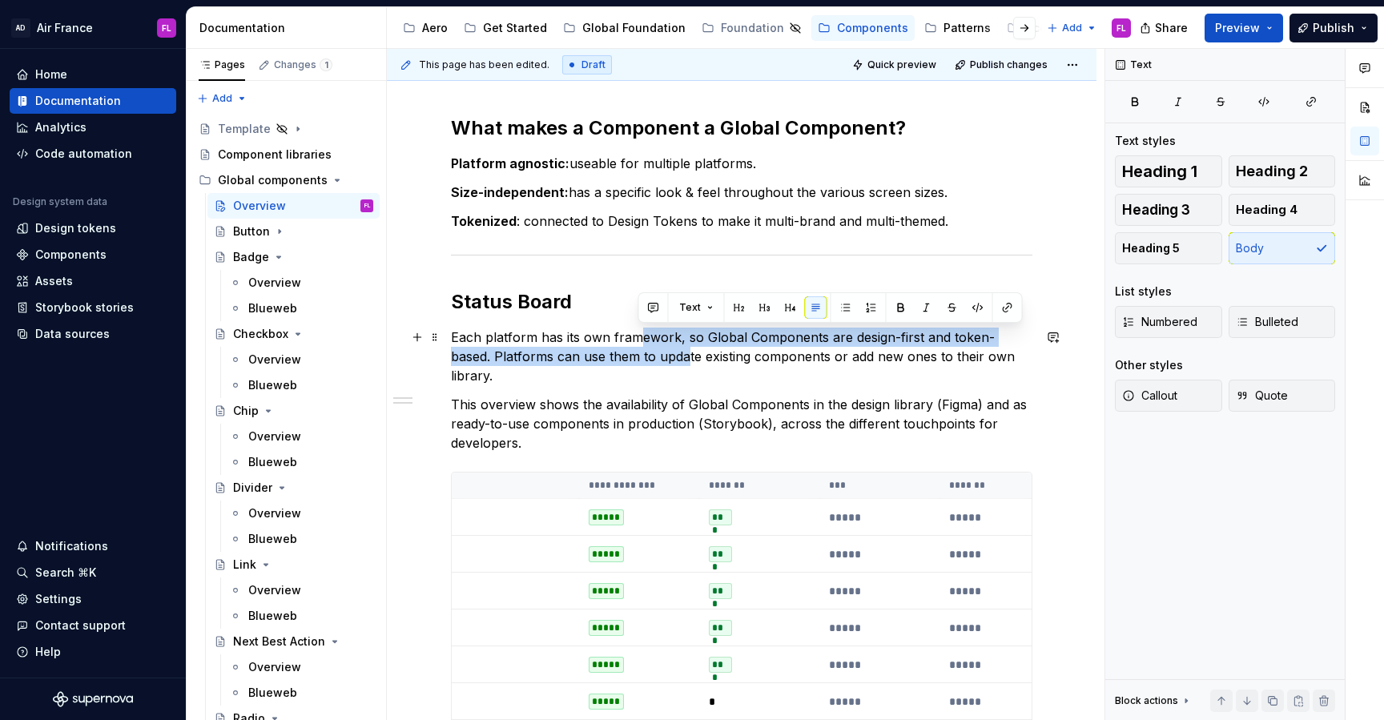
drag, startPoint x: 641, startPoint y: 336, endPoint x: 640, endPoint y: 356, distance: 20.0
click at [640, 356] on p "Each platform has its own framework, so Global Components are design-first and …" at bounding box center [741, 357] width 581 height 58
drag, startPoint x: 645, startPoint y: 356, endPoint x: 645, endPoint y: 344, distance: 12.0
click at [645, 344] on p "Each platform has its own framework, so Global Components are design-first and …" at bounding box center [741, 357] width 581 height 58
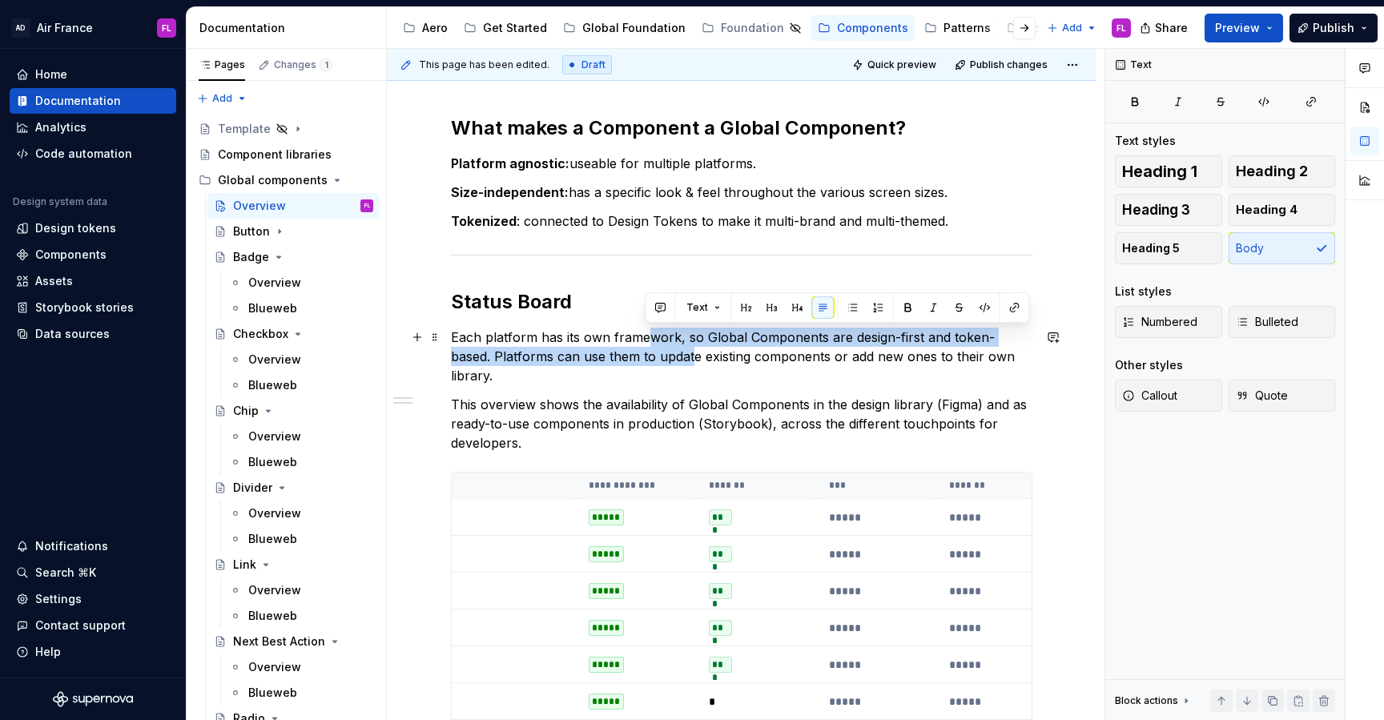
click at [645, 344] on p "Each platform has its own framework, so Global Components are design-first and …" at bounding box center [741, 357] width 581 height 58
drag, startPoint x: 636, startPoint y: 343, endPoint x: 635, endPoint y: 356, distance: 13.6
click at [635, 356] on p "Each platform has its own framework, so Global Components are design-first and …" at bounding box center [741, 357] width 581 height 58
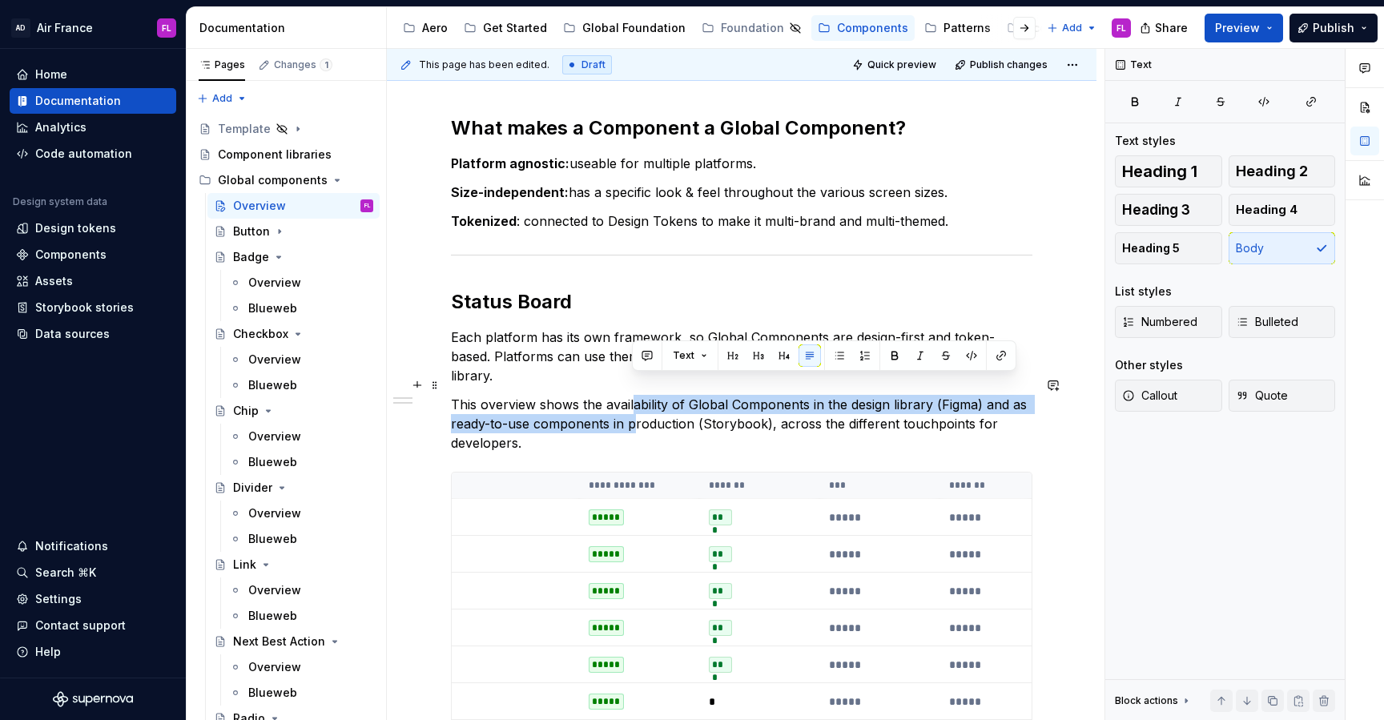
drag, startPoint x: 631, startPoint y: 384, endPoint x: 631, endPoint y: 404, distance: 20.8
click at [631, 404] on p "This overview shows the availability of Global Components in the design library…" at bounding box center [741, 424] width 581 height 58
drag, startPoint x: 642, startPoint y: 407, endPoint x: 642, endPoint y: 391, distance: 16.0
click at [642, 395] on p "This overview shows the availability of Global Components in the design library…" at bounding box center [741, 424] width 581 height 58
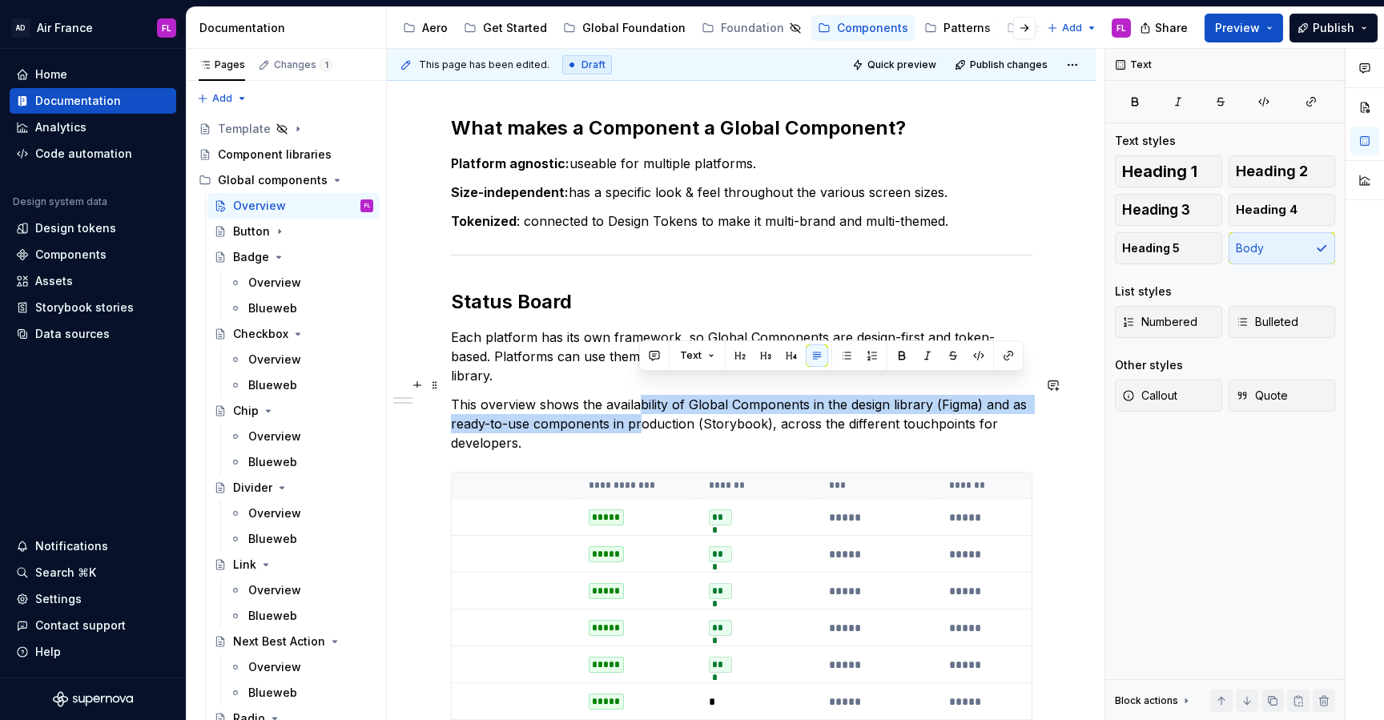
click at [642, 395] on p "This overview shows the availability of Global Components in the design library…" at bounding box center [741, 424] width 581 height 58
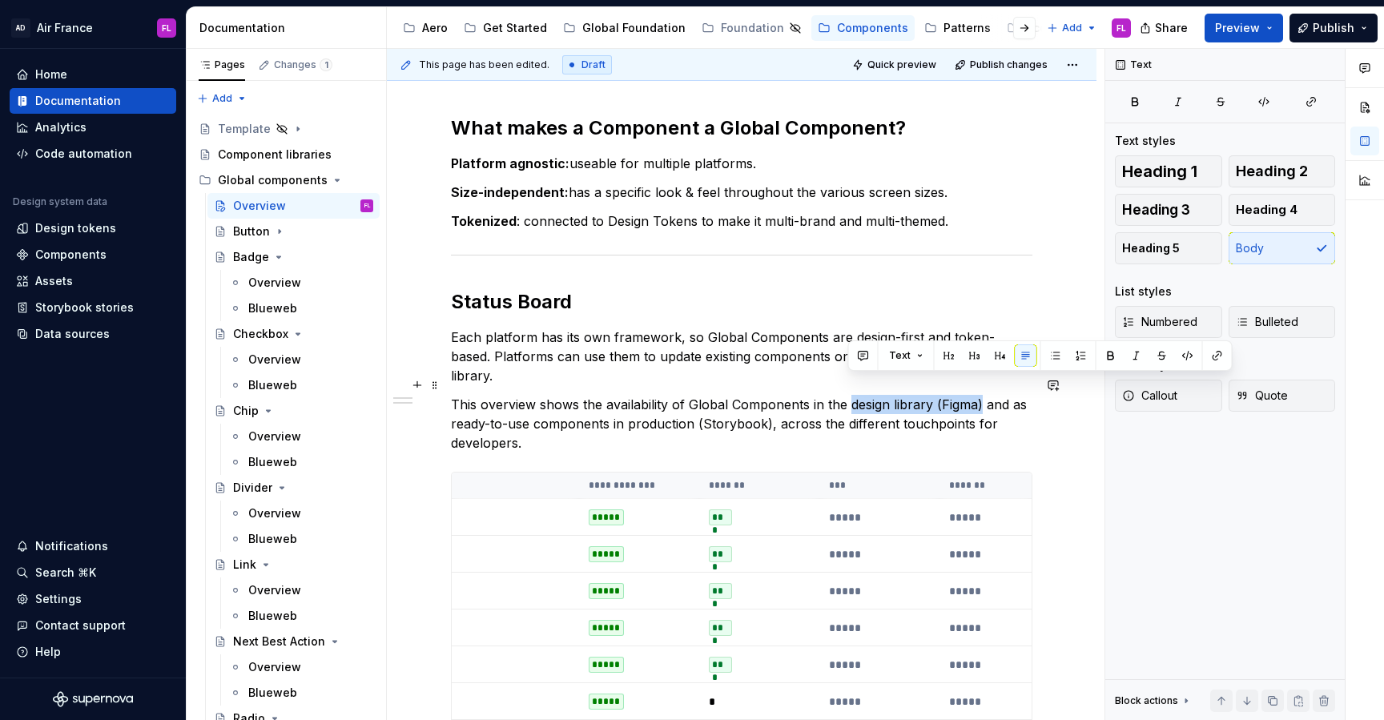
drag, startPoint x: 980, startPoint y: 384, endPoint x: 850, endPoint y: 380, distance: 129.8
click at [850, 395] on p "This overview shows the availability of Global Components in the design library…" at bounding box center [741, 424] width 581 height 58
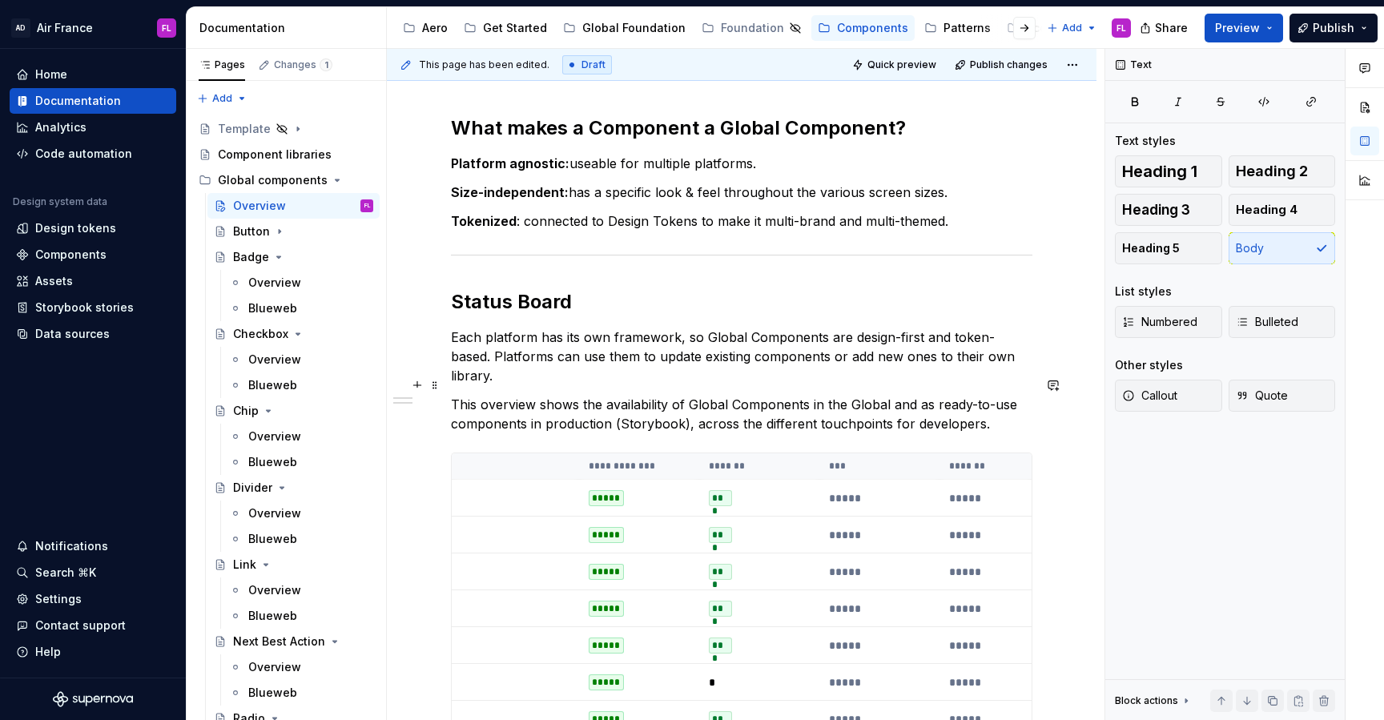
click at [850, 395] on p "This overview shows the availability of Global Components in the Global and as …" at bounding box center [741, 414] width 581 height 38
click at [851, 395] on p "This overview shows the availability of Global Components in the Aero Global an…" at bounding box center [741, 414] width 581 height 38
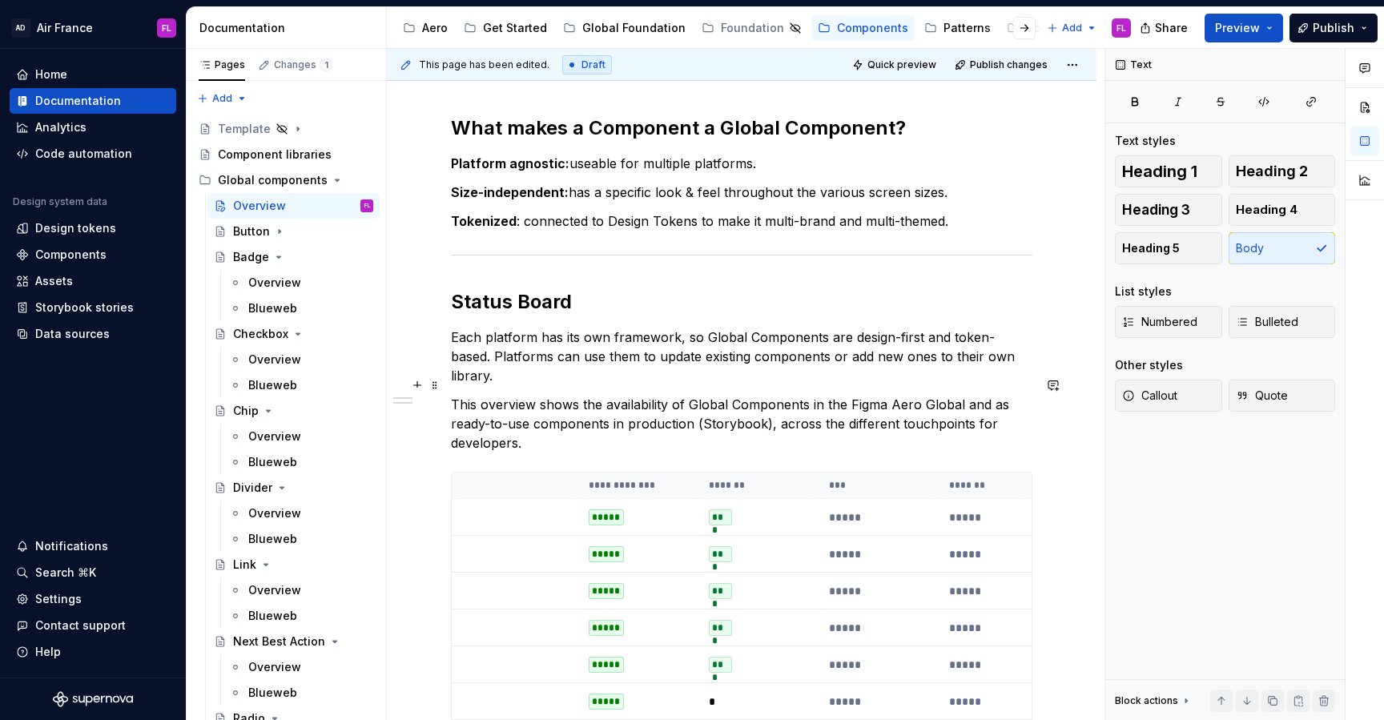
click at [959, 395] on p "This overview shows the availability of Global Components in the Figma Aero Glo…" at bounding box center [741, 424] width 581 height 58
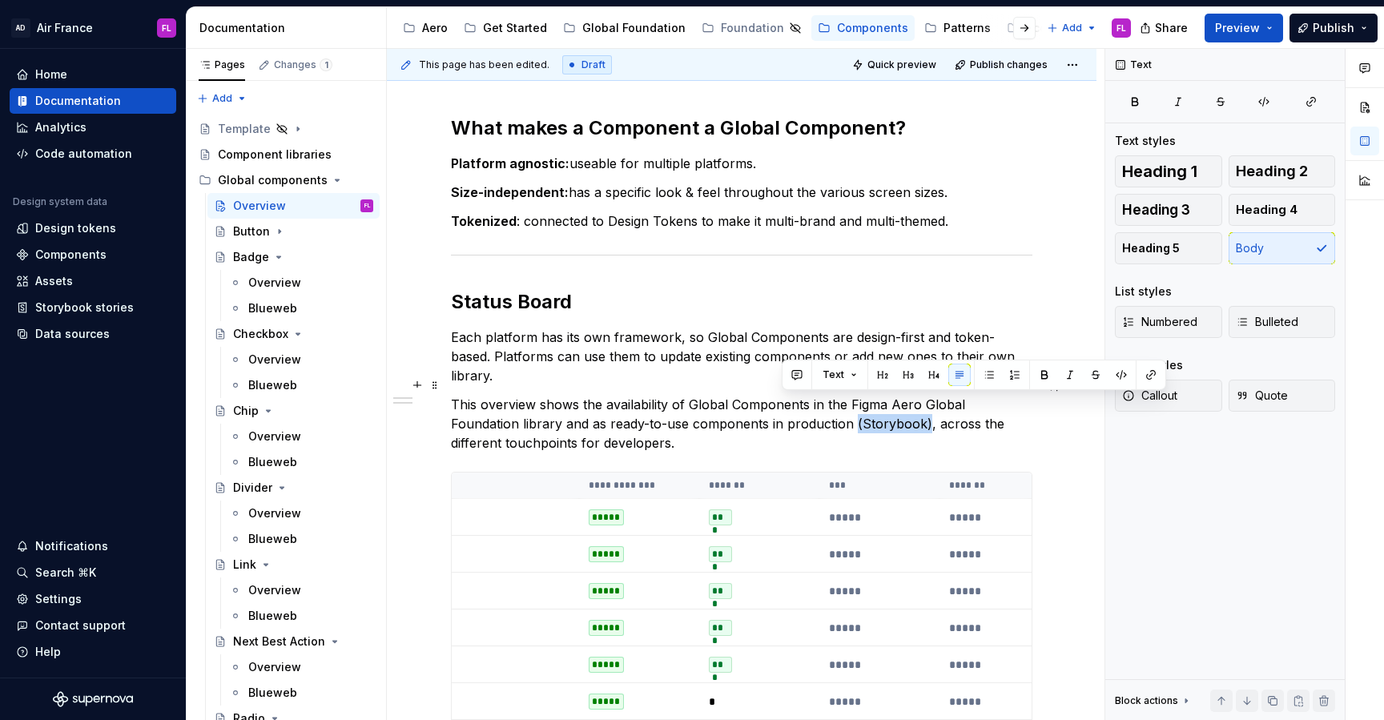
drag, startPoint x: 781, startPoint y: 410, endPoint x: 853, endPoint y: 408, distance: 72.1
click at [853, 408] on p "This overview shows the availability of Global Components in the Figma Aero Glo…" at bounding box center [741, 424] width 581 height 58
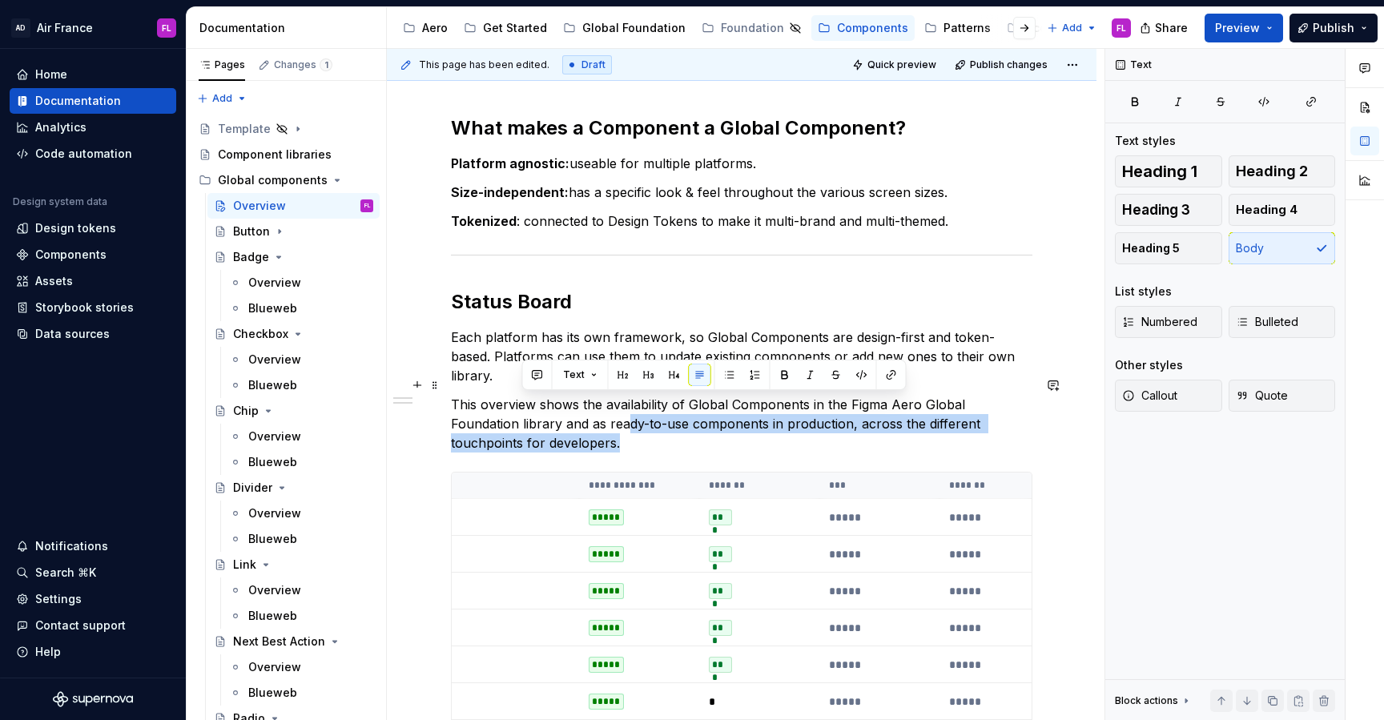
drag, startPoint x: 554, startPoint y: 403, endPoint x: 557, endPoint y: 421, distance: 17.9
click at [557, 421] on p "This overview shows the availability of Global Components in the Figma Aero Glo…" at bounding box center [741, 424] width 581 height 58
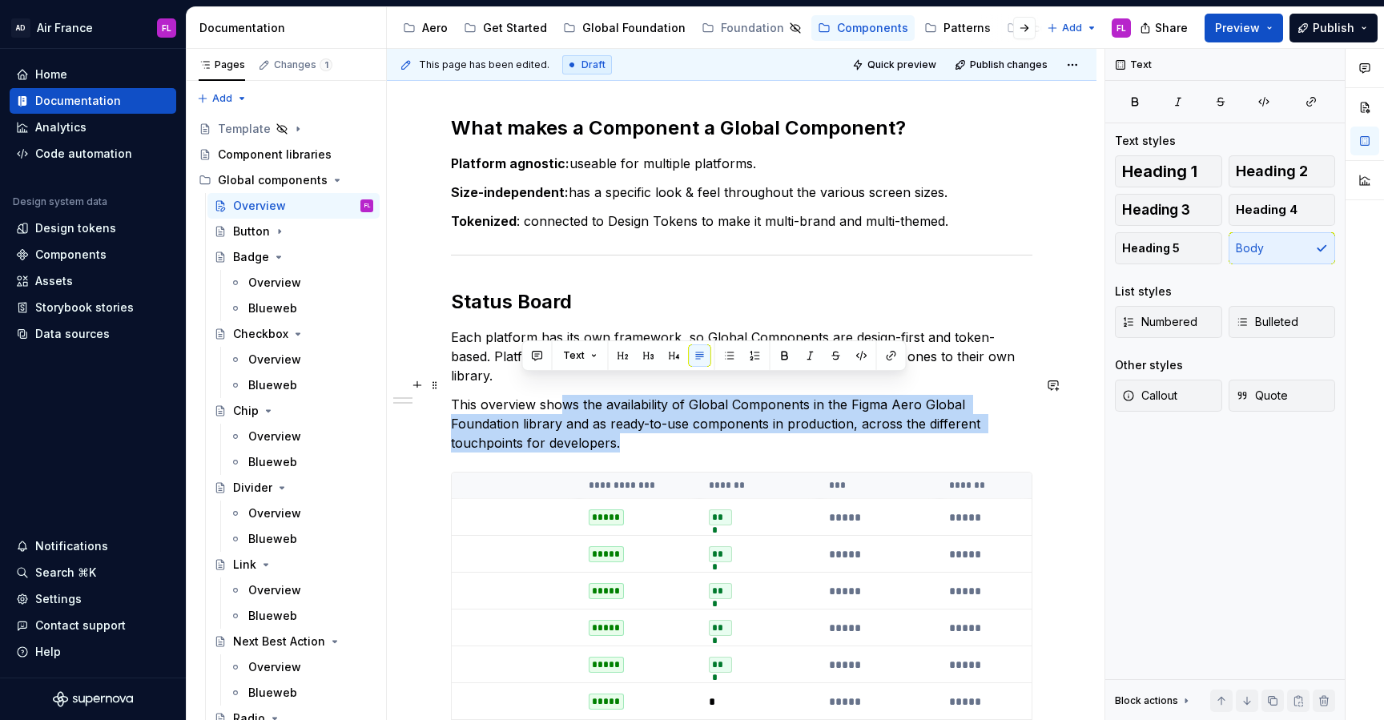
drag, startPoint x: 565, startPoint y: 425, endPoint x: 562, endPoint y: 391, distance: 33.7
click at [562, 395] on p "This overview shows the availability of Global Components in the Figma Aero Glo…" at bounding box center [741, 424] width 581 height 58
click at [561, 395] on p "This overview shows the availability of Global Components in the Figma Aero Glo…" at bounding box center [741, 424] width 581 height 58
drag, startPoint x: 539, startPoint y: 391, endPoint x: 539, endPoint y: 417, distance: 26.4
click at [539, 417] on p "This overview shows the availability of Global Components in the Figma Aero Glo…" at bounding box center [741, 424] width 581 height 58
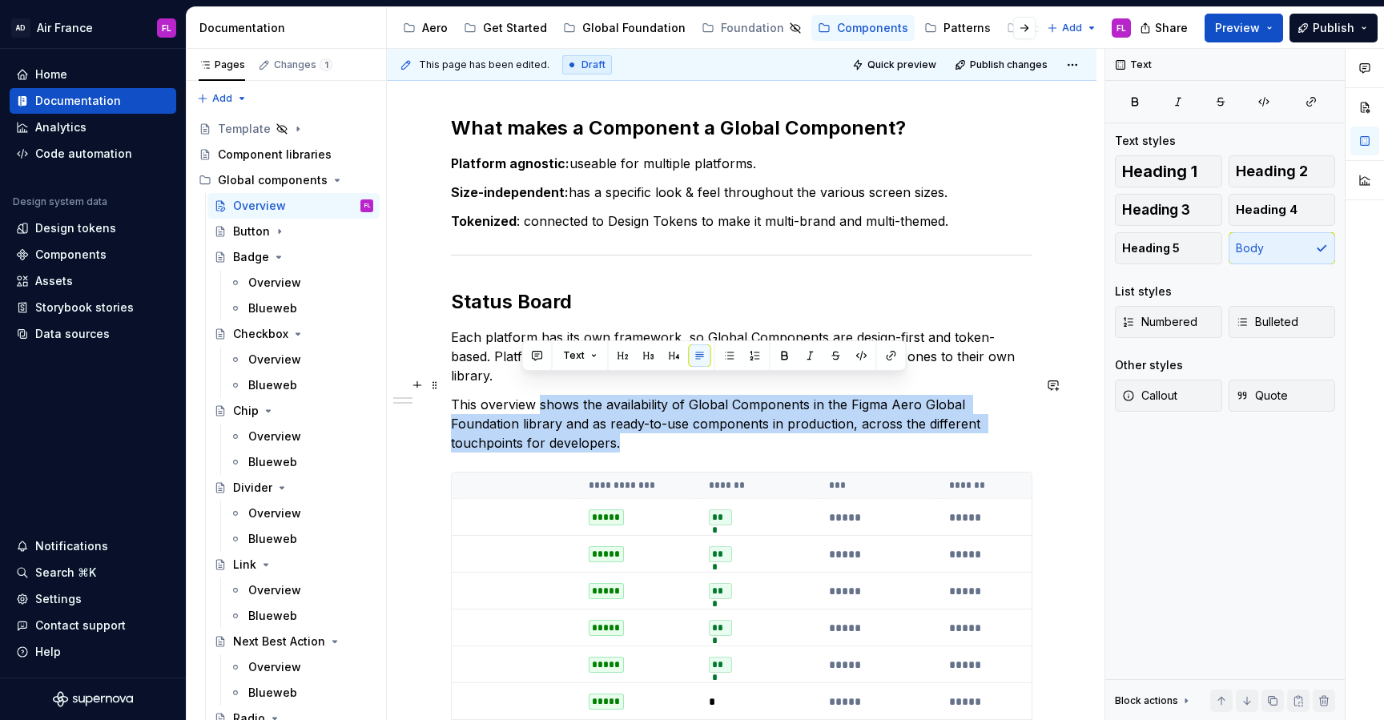
click at [539, 417] on p "This overview shows the availability of Global Components in the Figma Aero Glo…" at bounding box center [741, 424] width 581 height 58
drag, startPoint x: 543, startPoint y: 426, endPoint x: 441, endPoint y: 376, distance: 113.2
copy p "This overview shows the availability of Global Components in the Figma Aero Glo…"
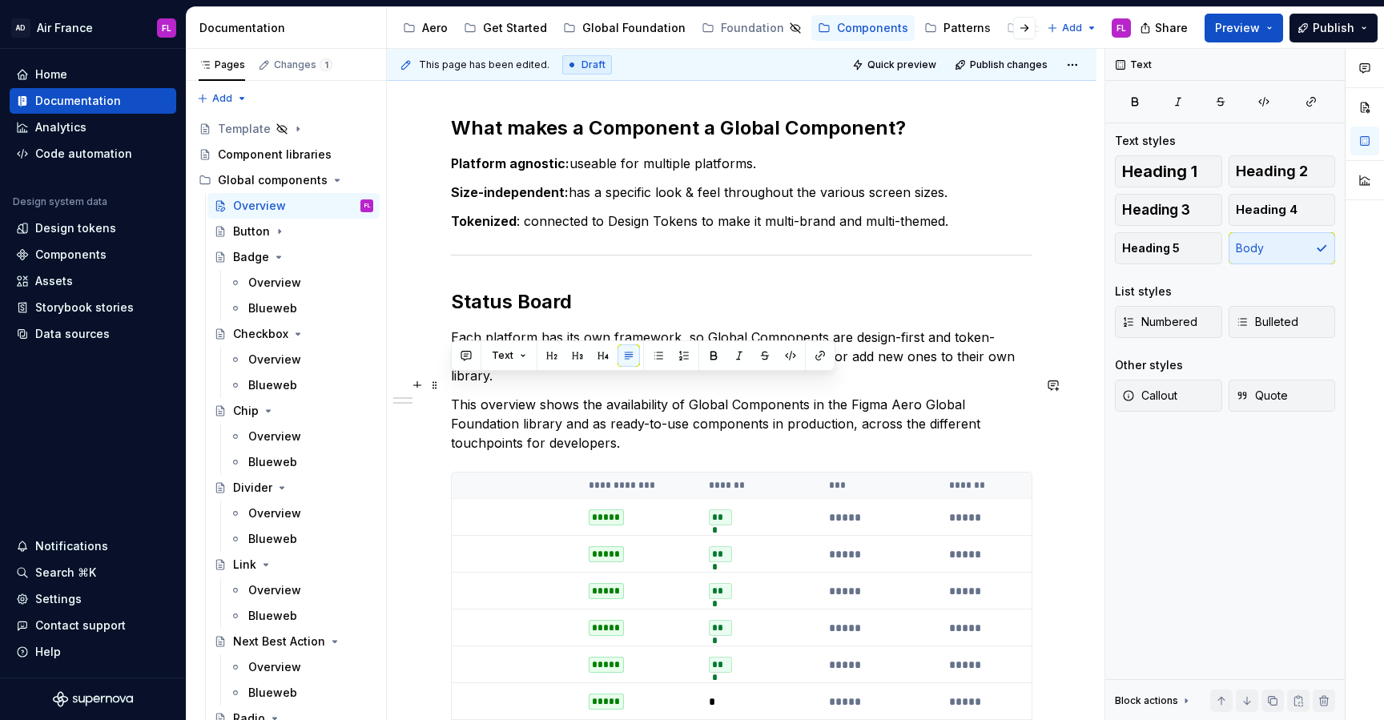
click at [496, 415] on p "This overview shows the availability of Global Components in the Figma Aero Glo…" at bounding box center [741, 424] width 581 height 58
click at [821, 395] on p "This overview shows the availability of Global Components in the Figma Aero Glo…" at bounding box center [741, 424] width 581 height 58
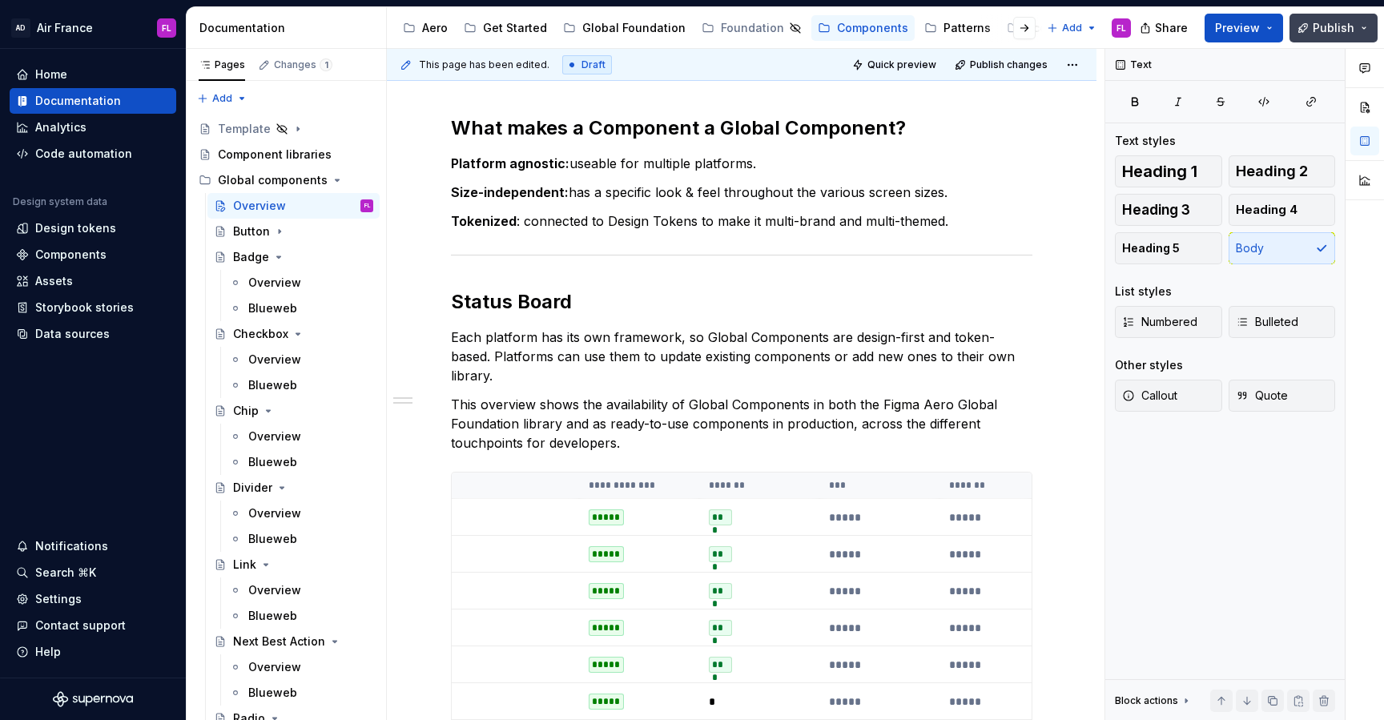
click at [1363, 23] on button "Publish" at bounding box center [1334, 28] width 88 height 29
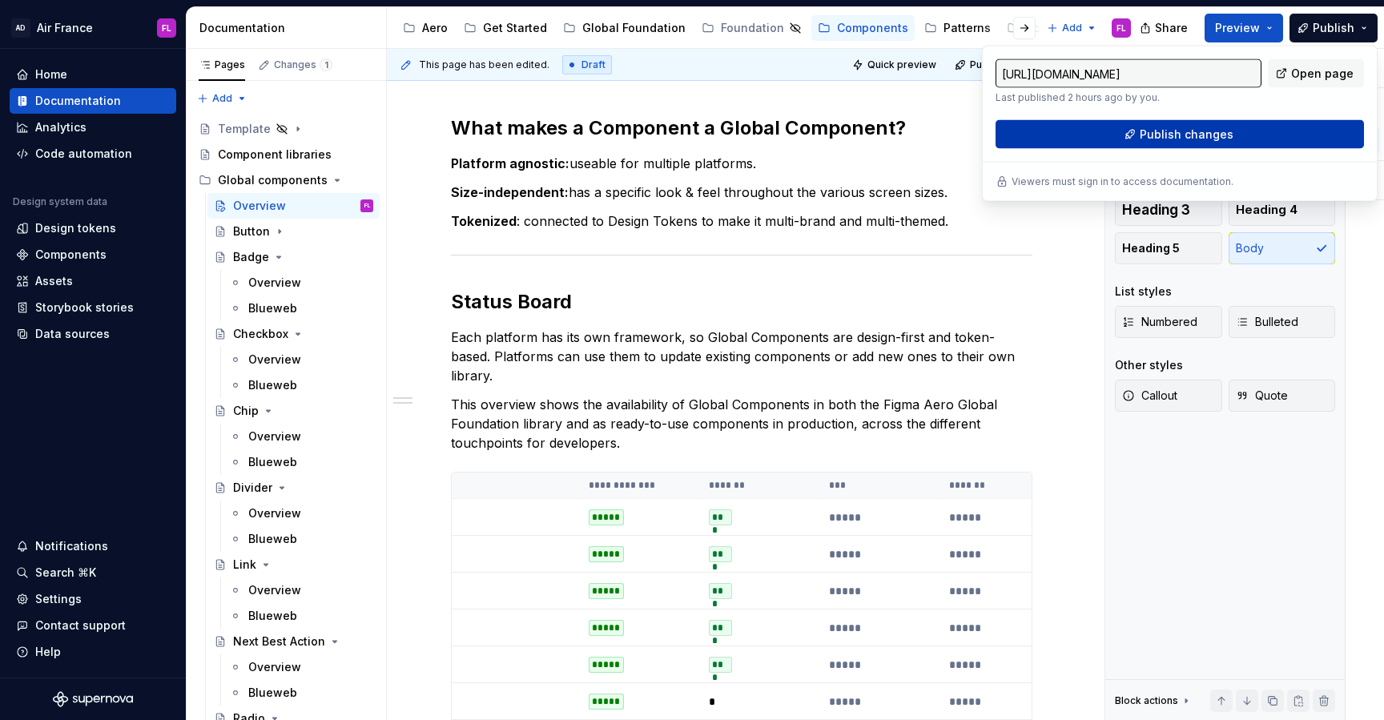
click at [1179, 136] on span "Publish changes" at bounding box center [1187, 135] width 94 height 16
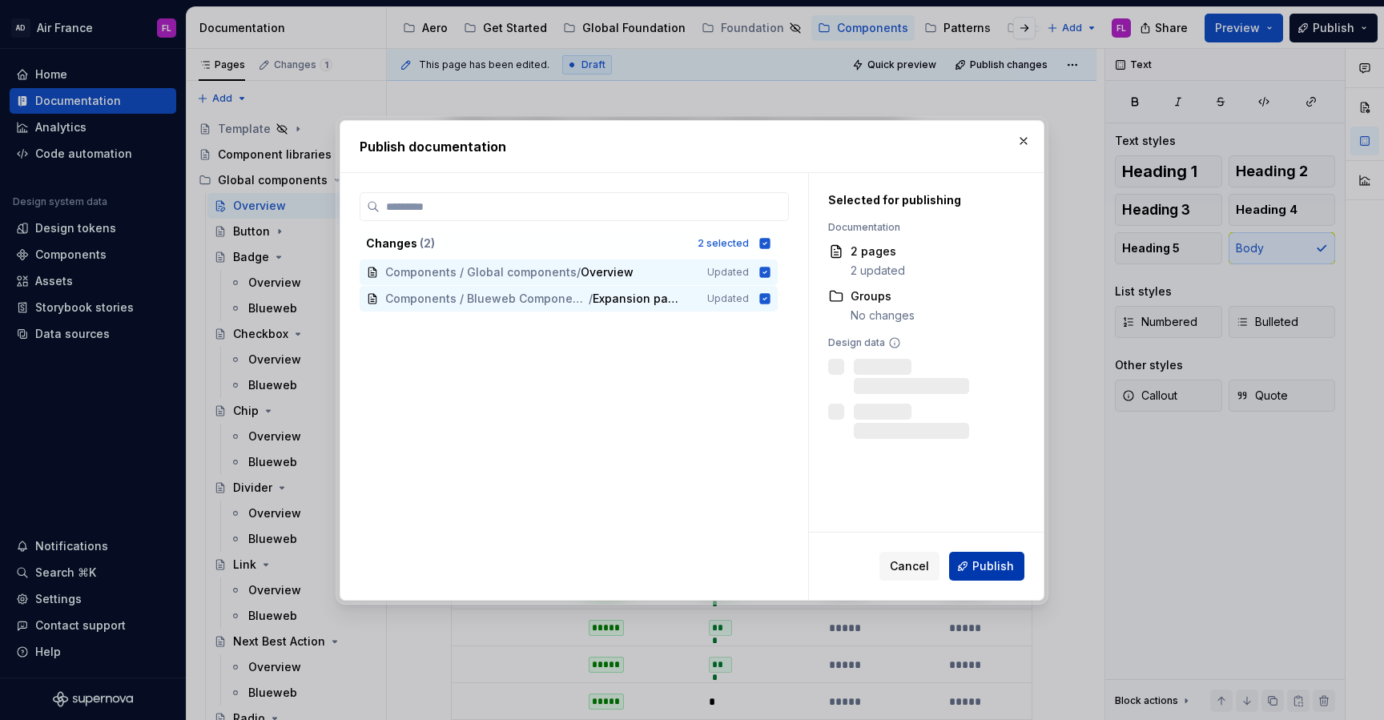
click at [1006, 578] on button "Publish" at bounding box center [986, 566] width 75 height 29
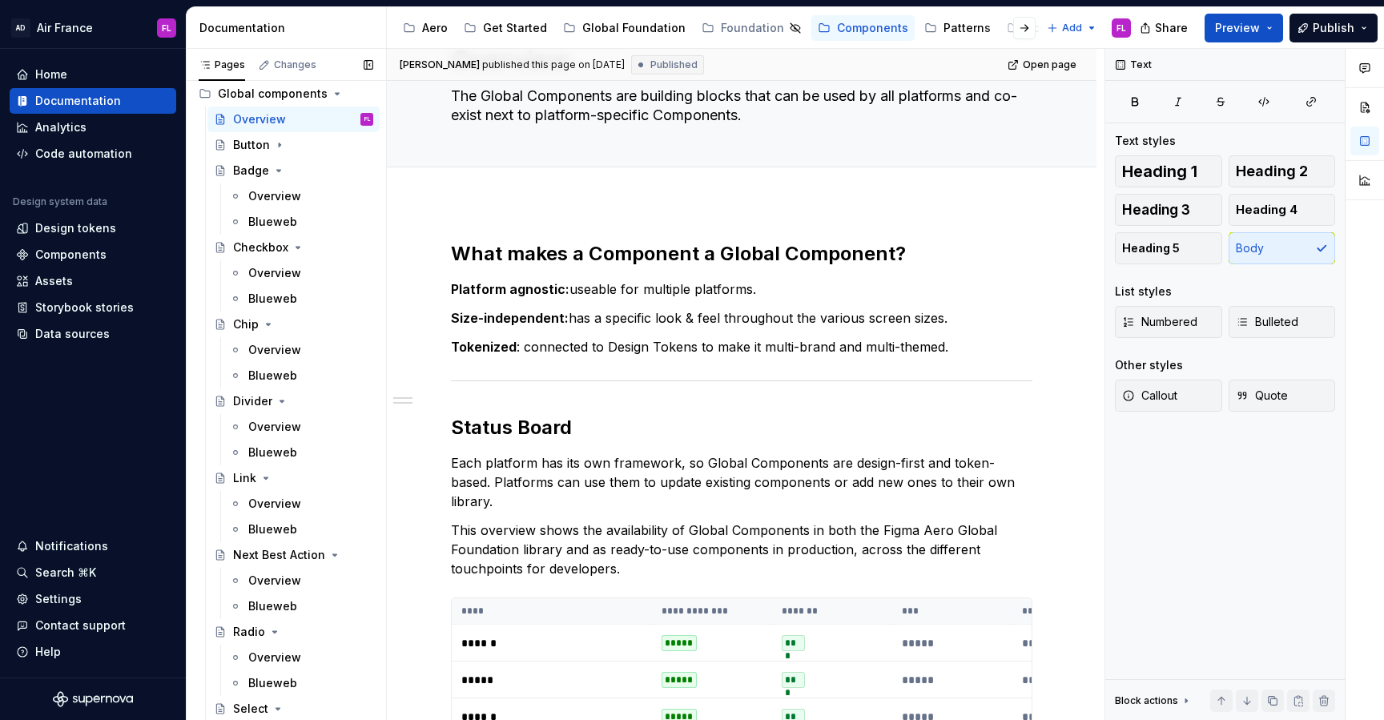
scroll to position [0, 0]
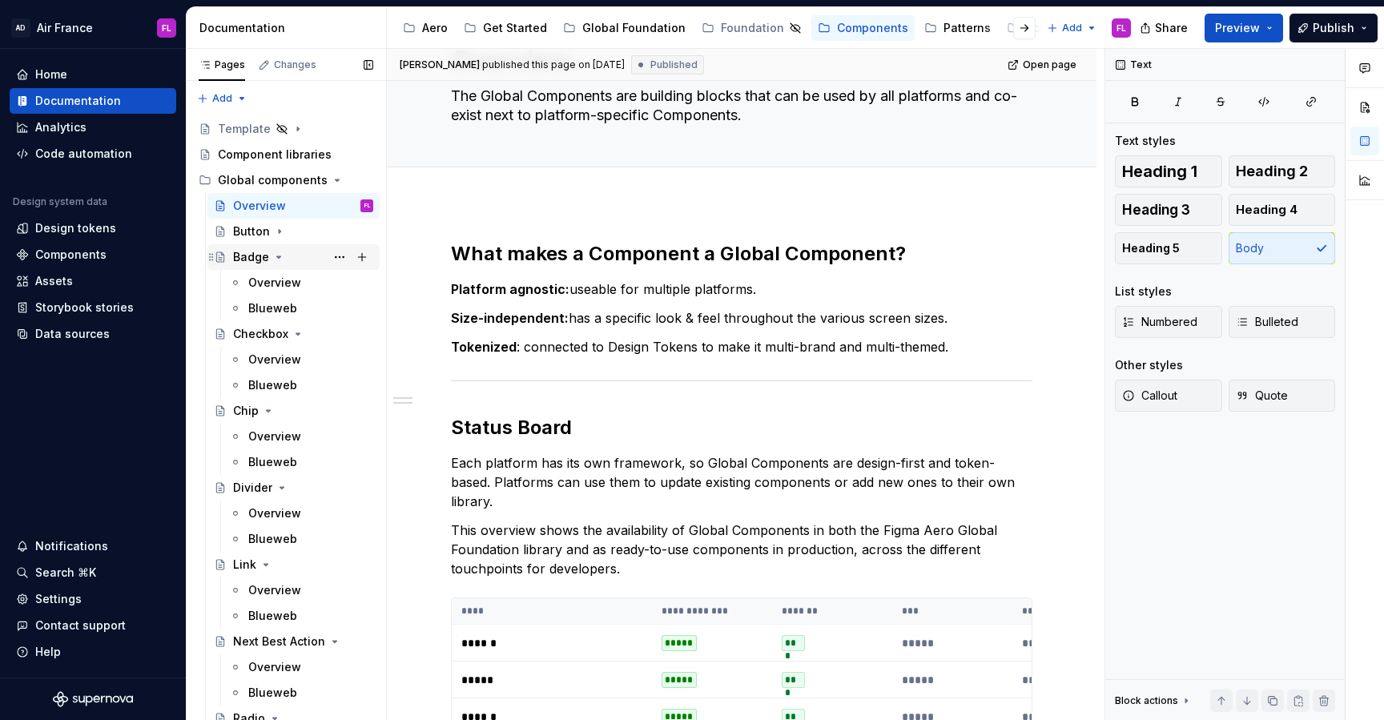
click at [277, 260] on icon "Page tree" at bounding box center [278, 257] width 13 height 13
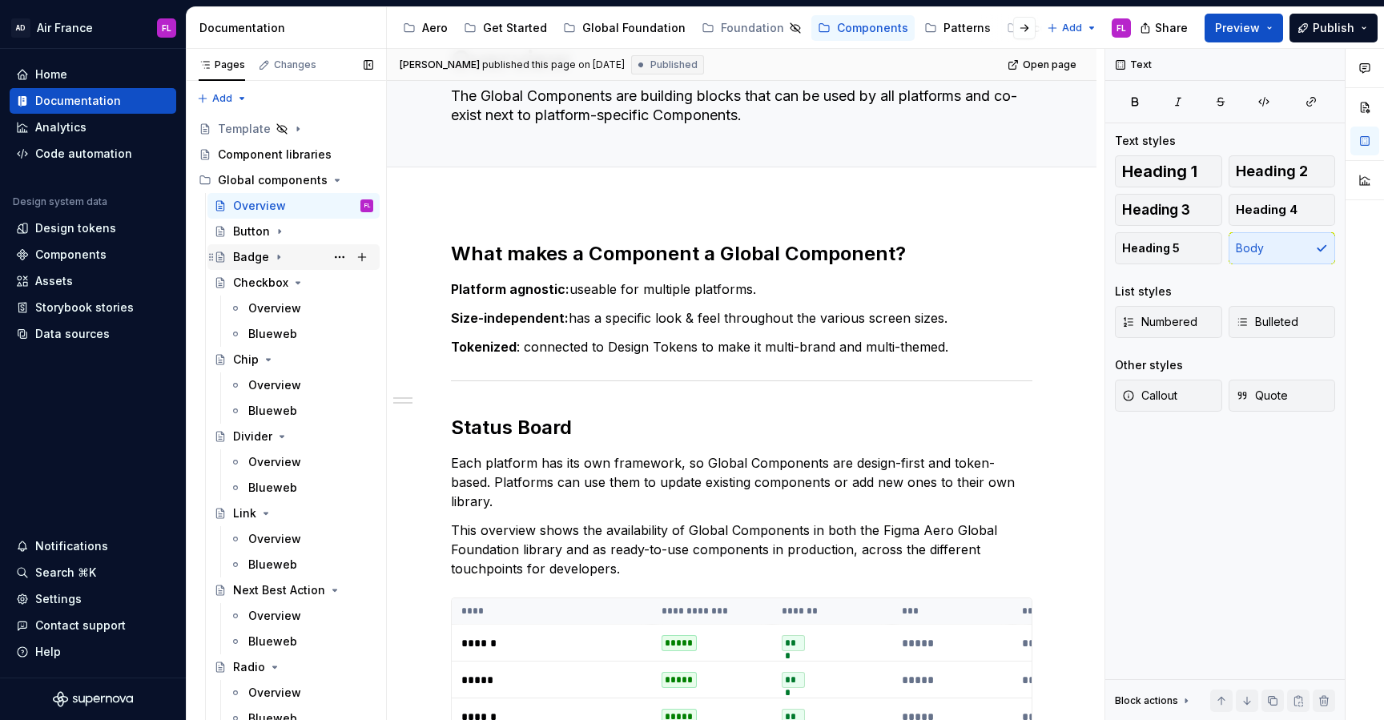
click at [255, 261] on div "Badge" at bounding box center [251, 257] width 36 height 16
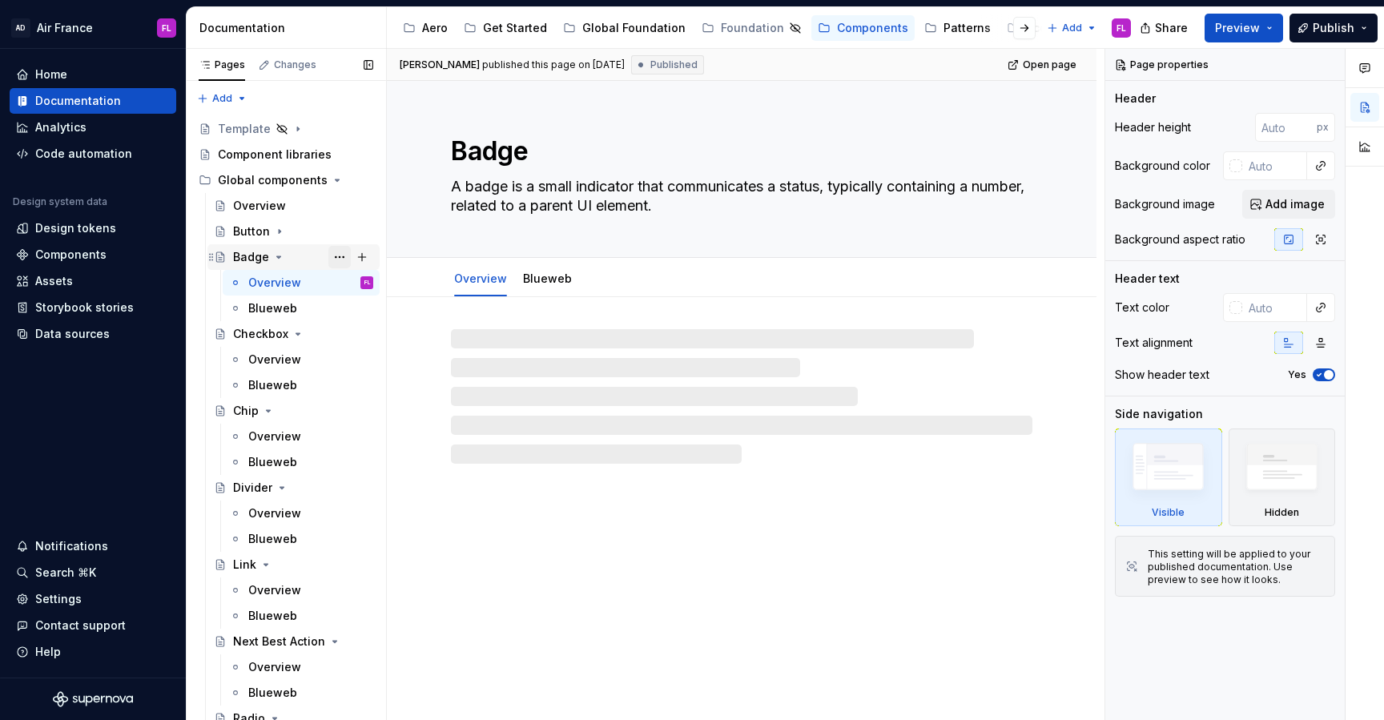
click at [344, 258] on button "Page tree" at bounding box center [339, 257] width 22 height 22
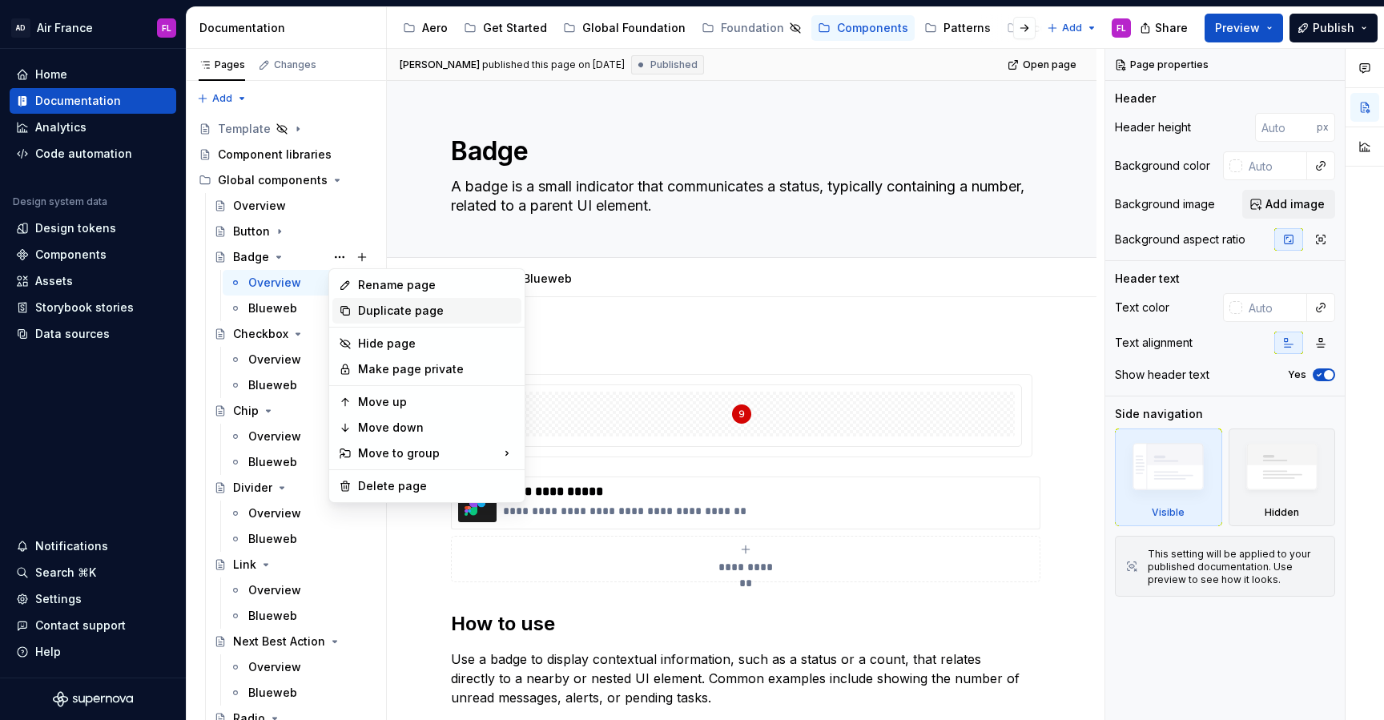
click at [354, 310] on div "Duplicate page" at bounding box center [426, 311] width 189 height 26
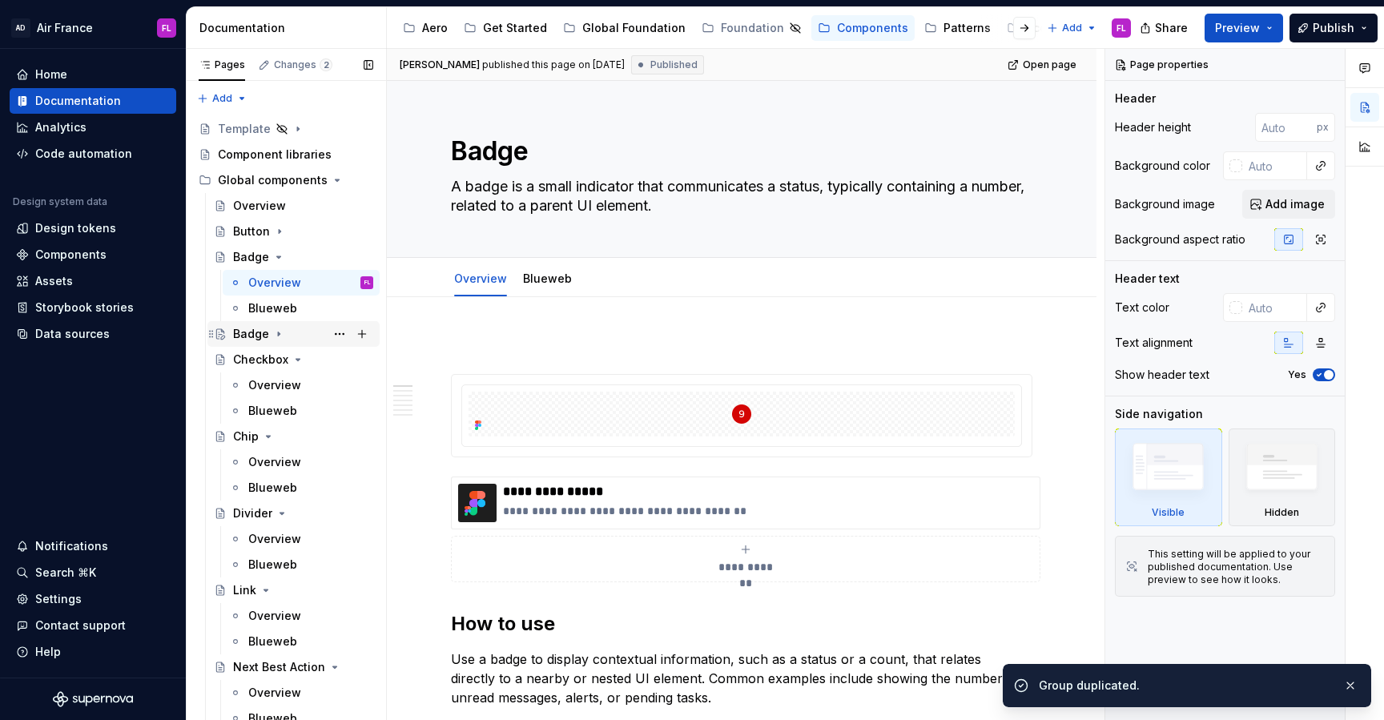
click at [251, 339] on div "Badge" at bounding box center [251, 334] width 36 height 16
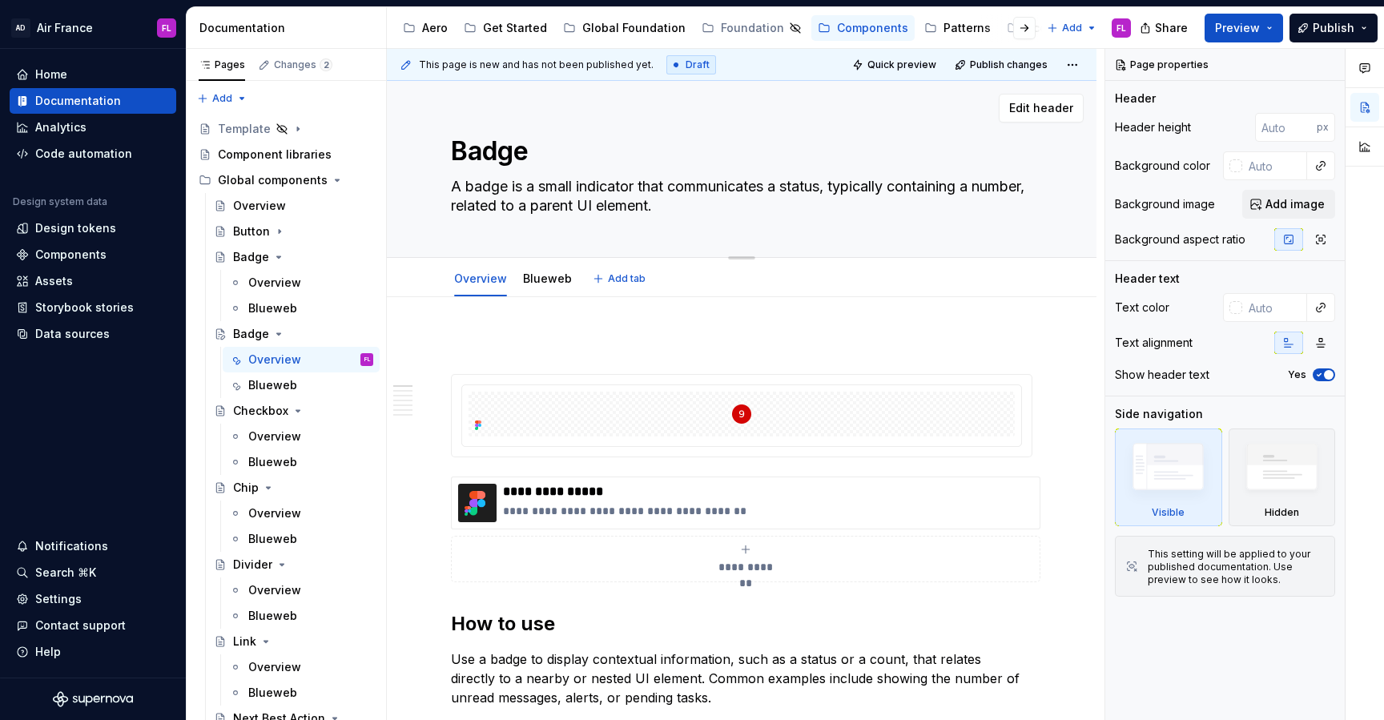
click at [507, 151] on textarea "Badge" at bounding box center [738, 151] width 581 height 38
type textarea "*"
type textarea "L"
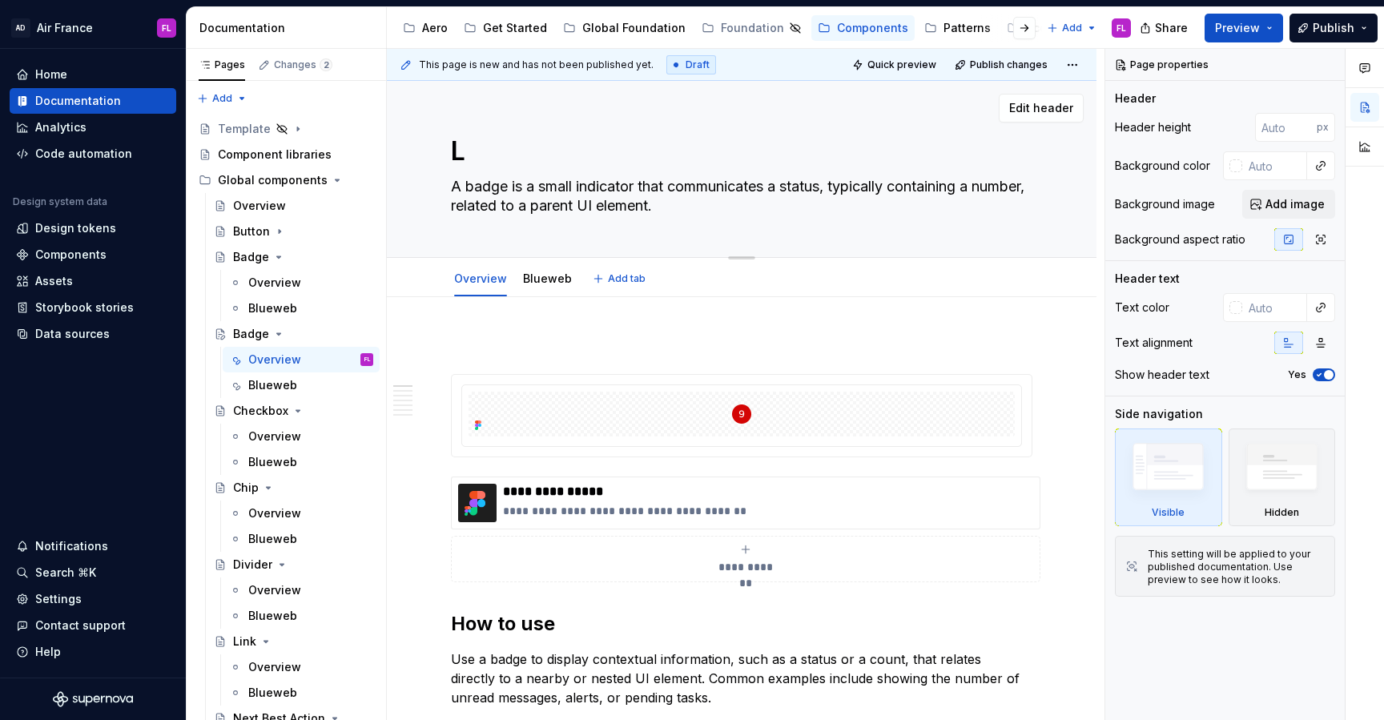
type textarea "*"
type textarea "[PERSON_NAME]"
type textarea "*"
type textarea "Link"
type textarea "*"
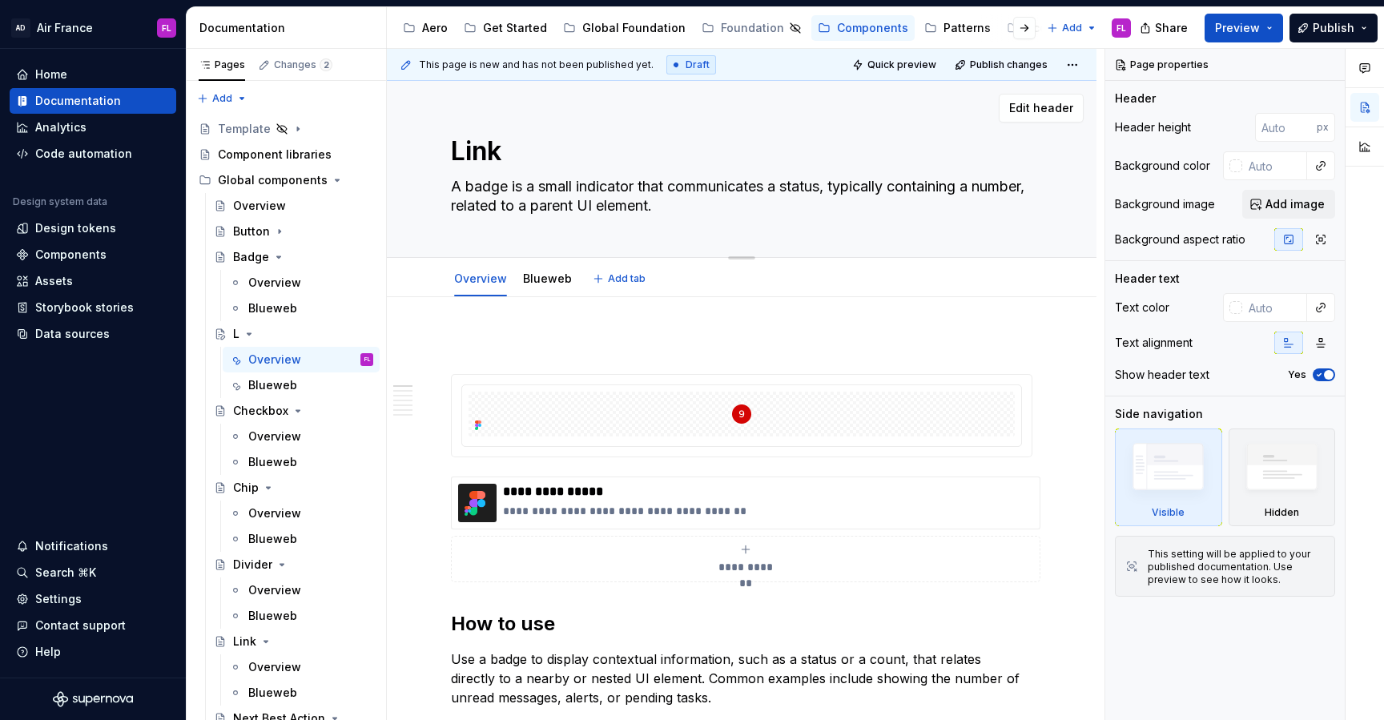
type textarea "Link"
type textarea "*"
type textarea "Link b"
type textarea "*"
type textarea "Link bu"
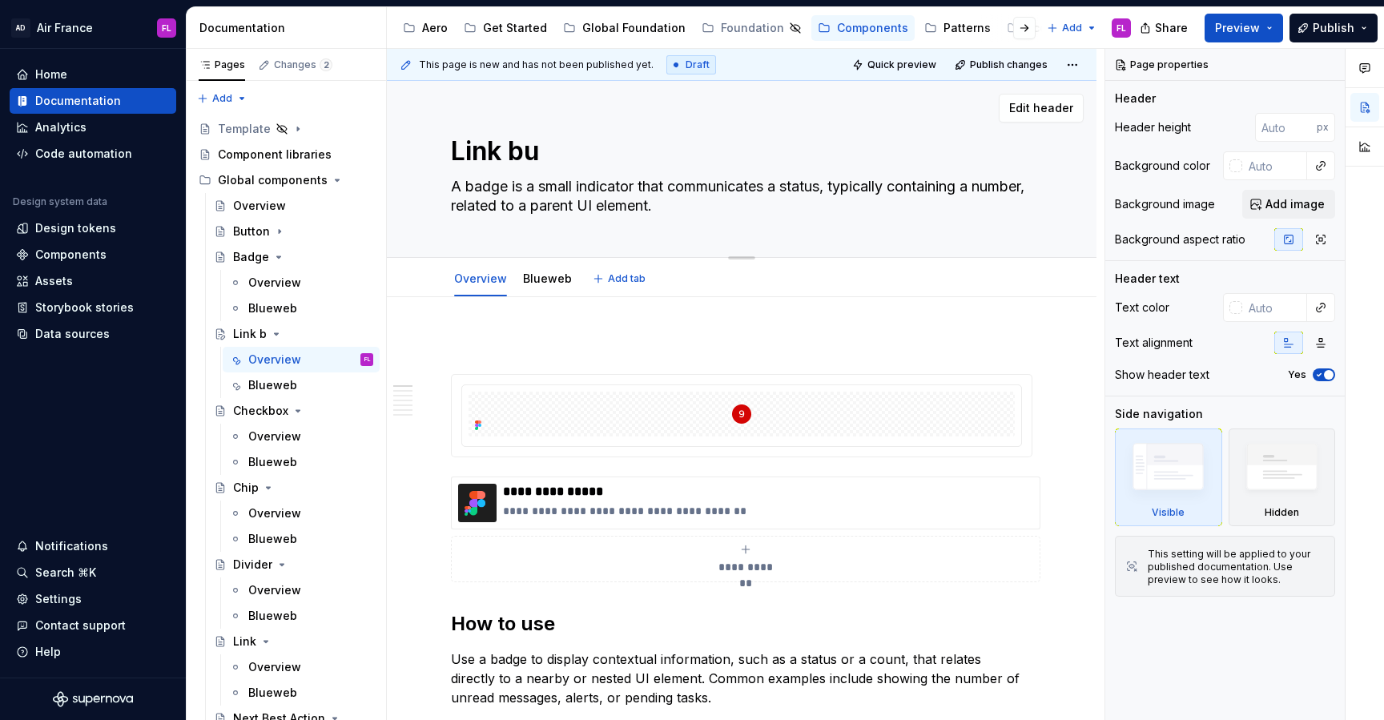
type textarea "*"
type textarea "Link but"
type textarea "*"
type textarea "Link butt"
type textarea "*"
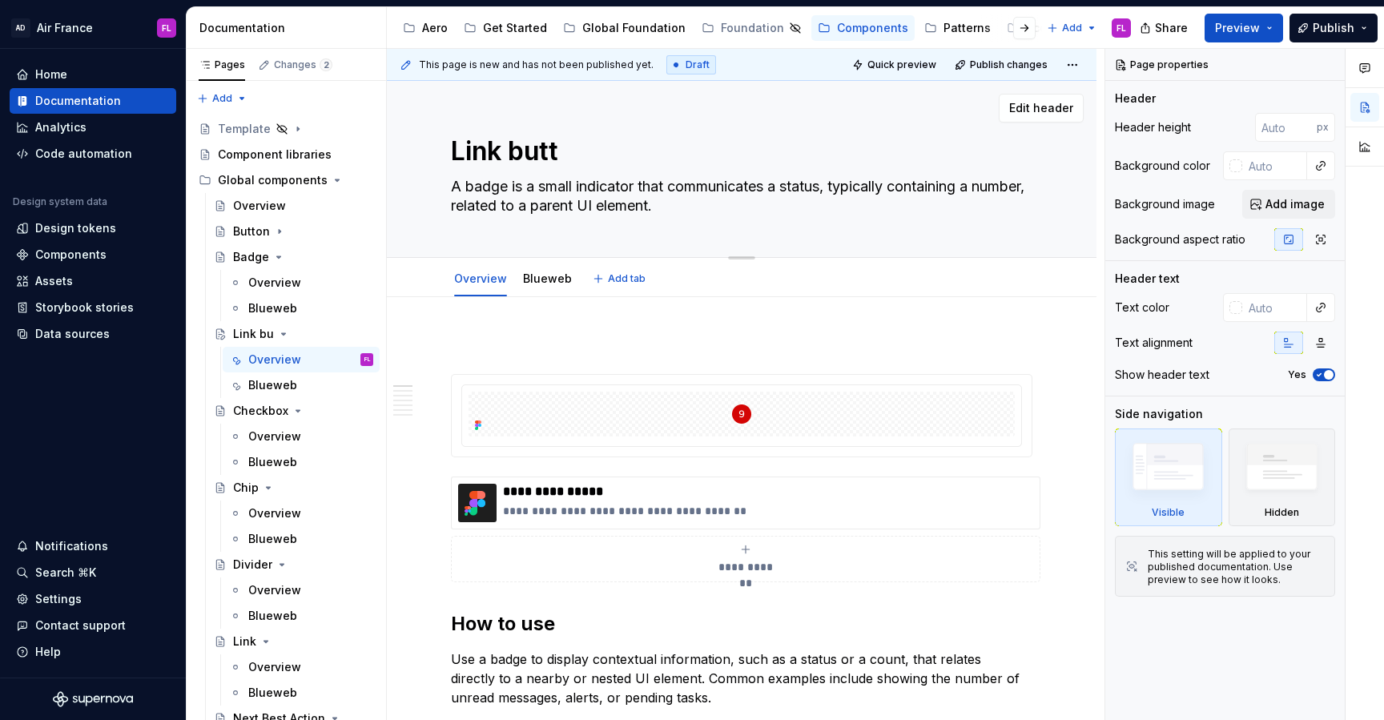
type textarea "Link but"
type textarea "*"
type textarea "Link bu"
type textarea "*"
type textarea "Link b"
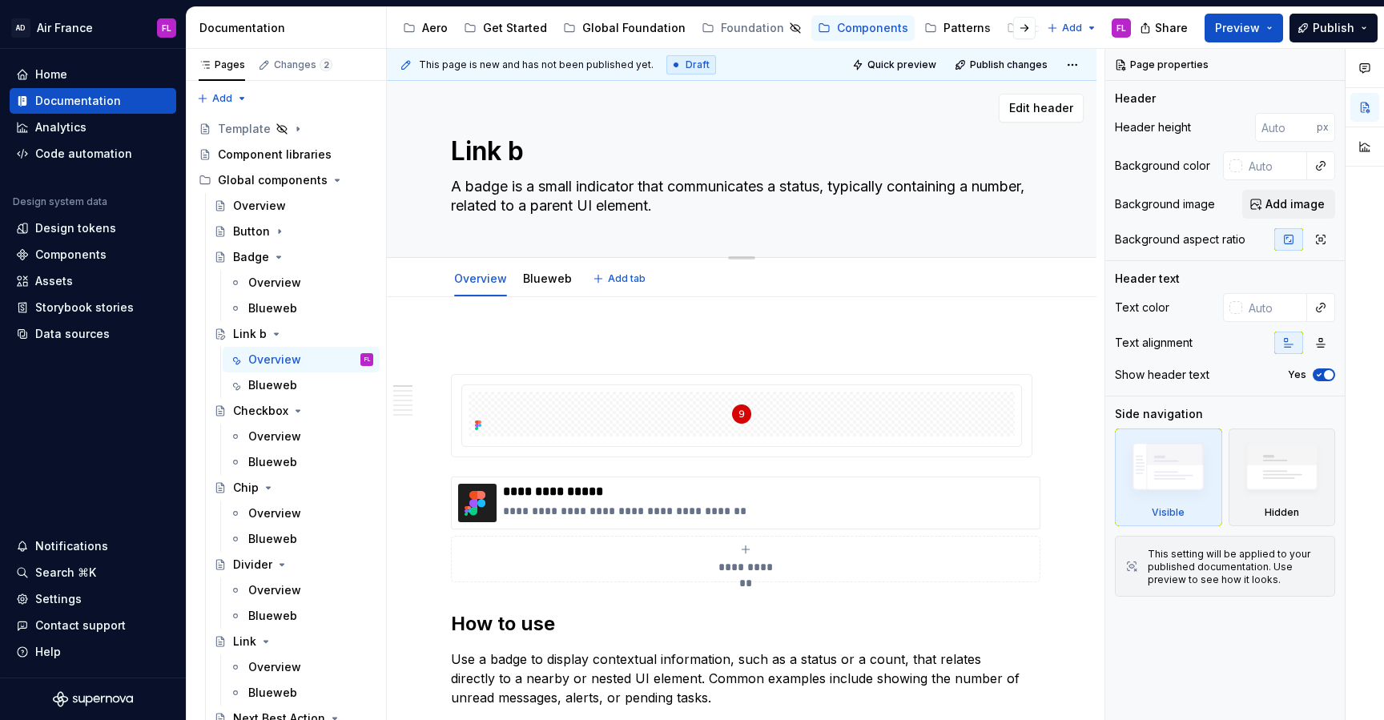
type textarea "*"
type textarea "Link"
type textarea "*"
type textarea "Link b"
type textarea "*"
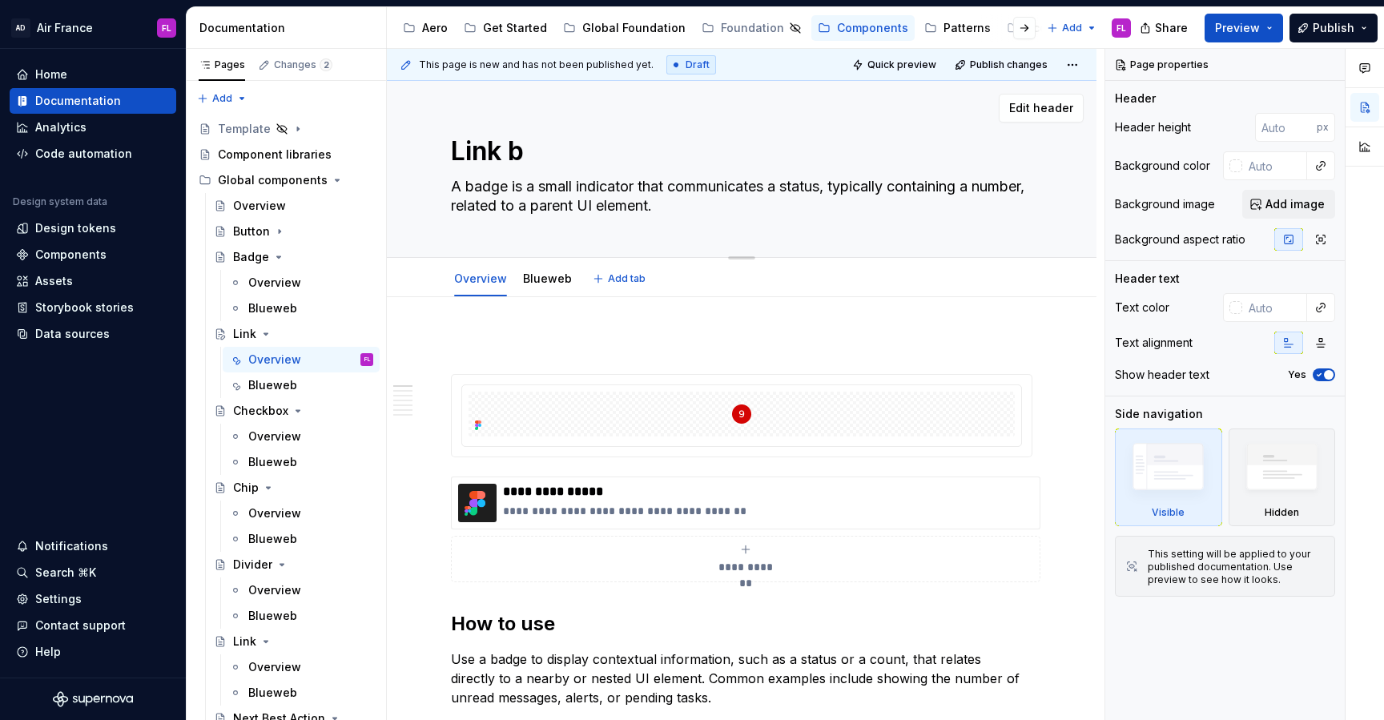
type textarea "Link bu"
type textarea "*"
type textarea "Link but"
type textarea "*"
type textarea "Link butto"
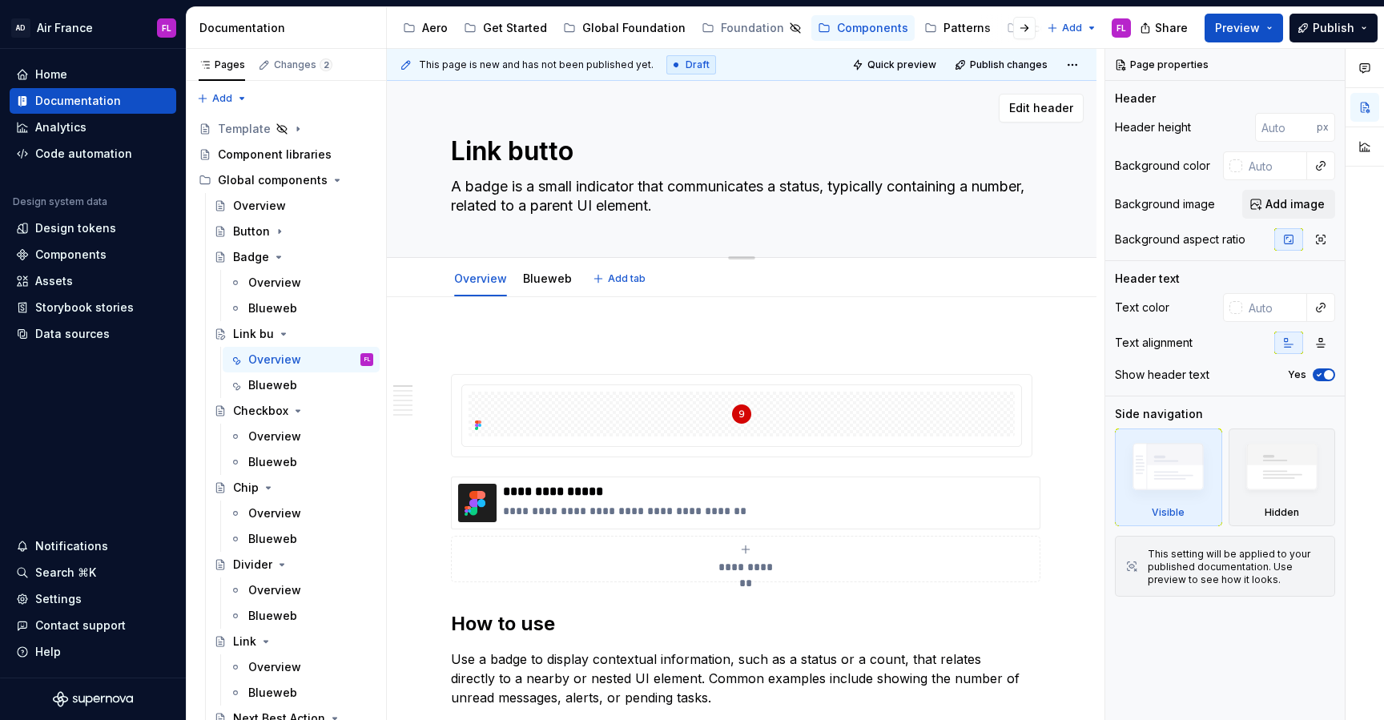
type textarea "*"
type textarea "Link button"
type textarea "*"
type textarea "Link button"
click at [527, 200] on textarea "A badge is a small indicator that communicates a status, typically containing a…" at bounding box center [738, 196] width 581 height 45
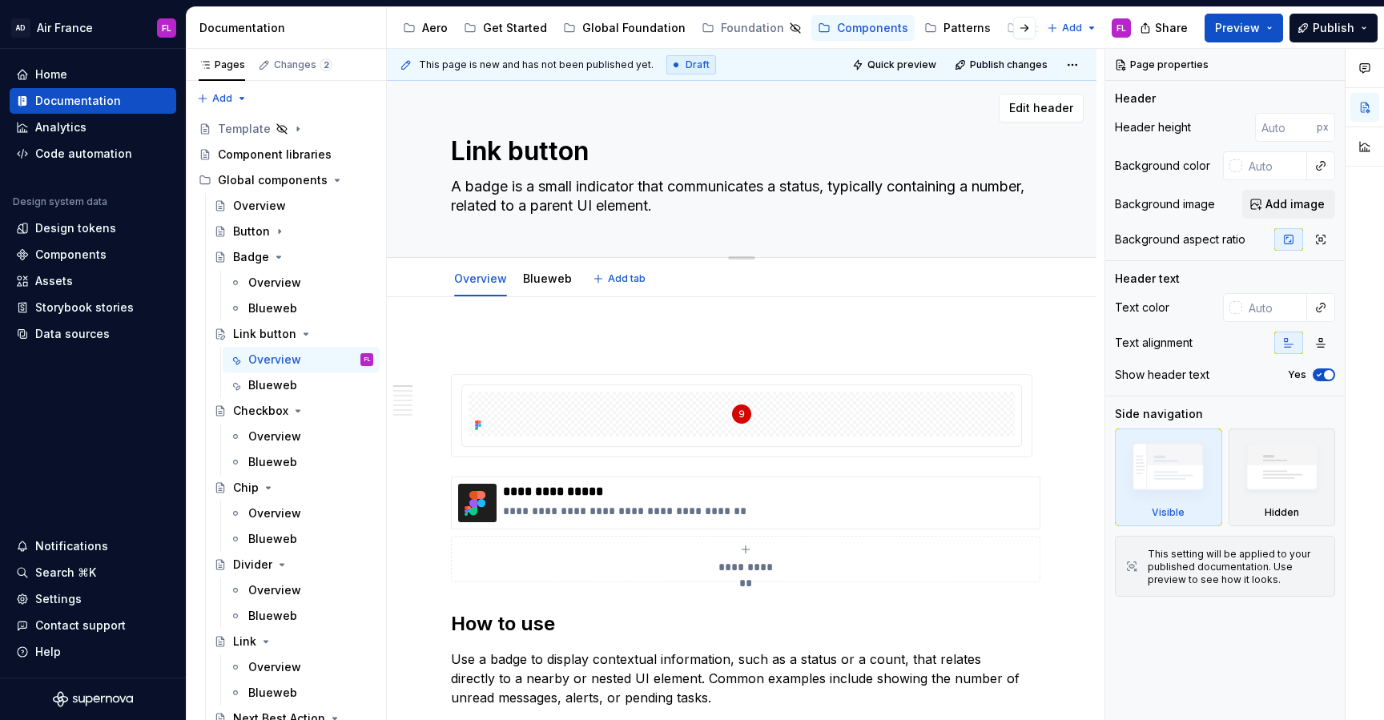
click at [527, 200] on textarea "A badge is a small indicator that communicates a status, typically containing a…" at bounding box center [738, 196] width 581 height 45
paste textarea "Link Button is a lightweight button styled as a text link, used to trigger acti…"
type textarea "*"
type textarea "A Link Button is a lightweight button styled as a text link, used to trigger ac…"
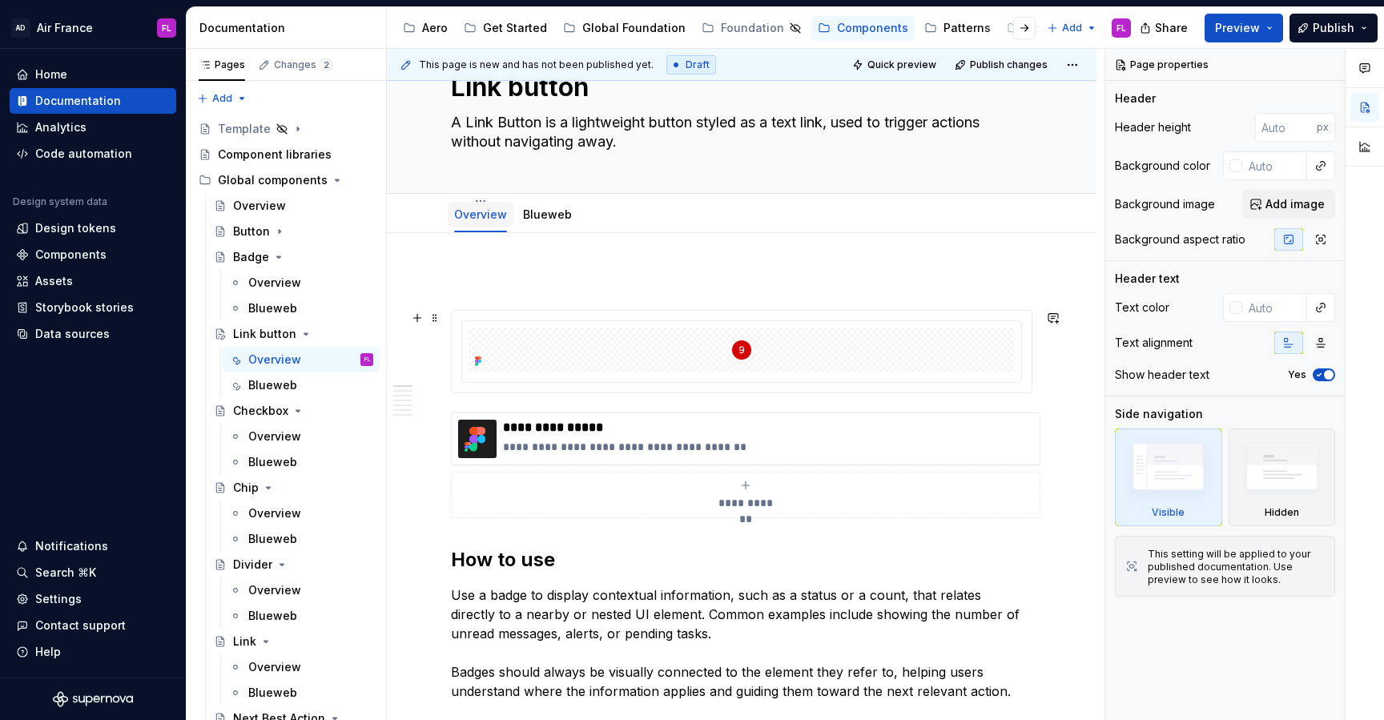
scroll to position [116, 0]
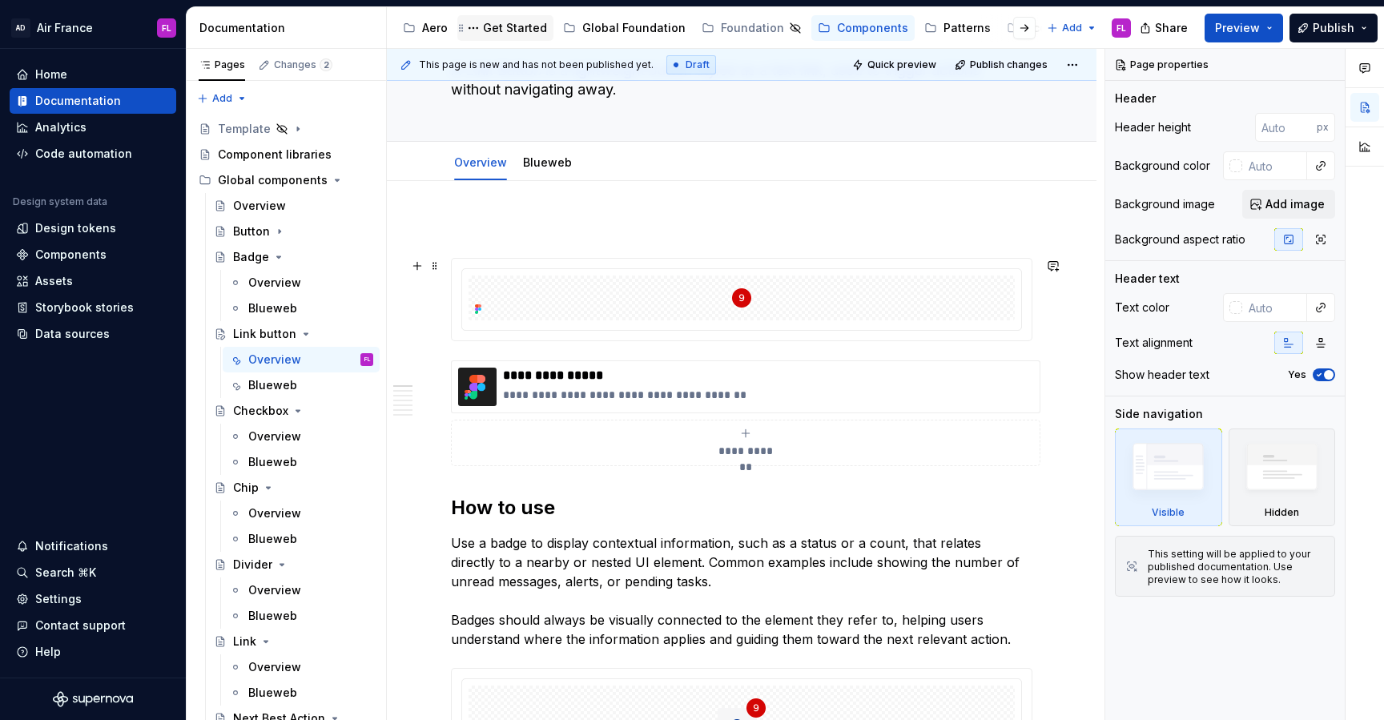
type textarea "*"
type textarea "A Link Button is a lightweight button styled as a text link, used to trigger ac…"
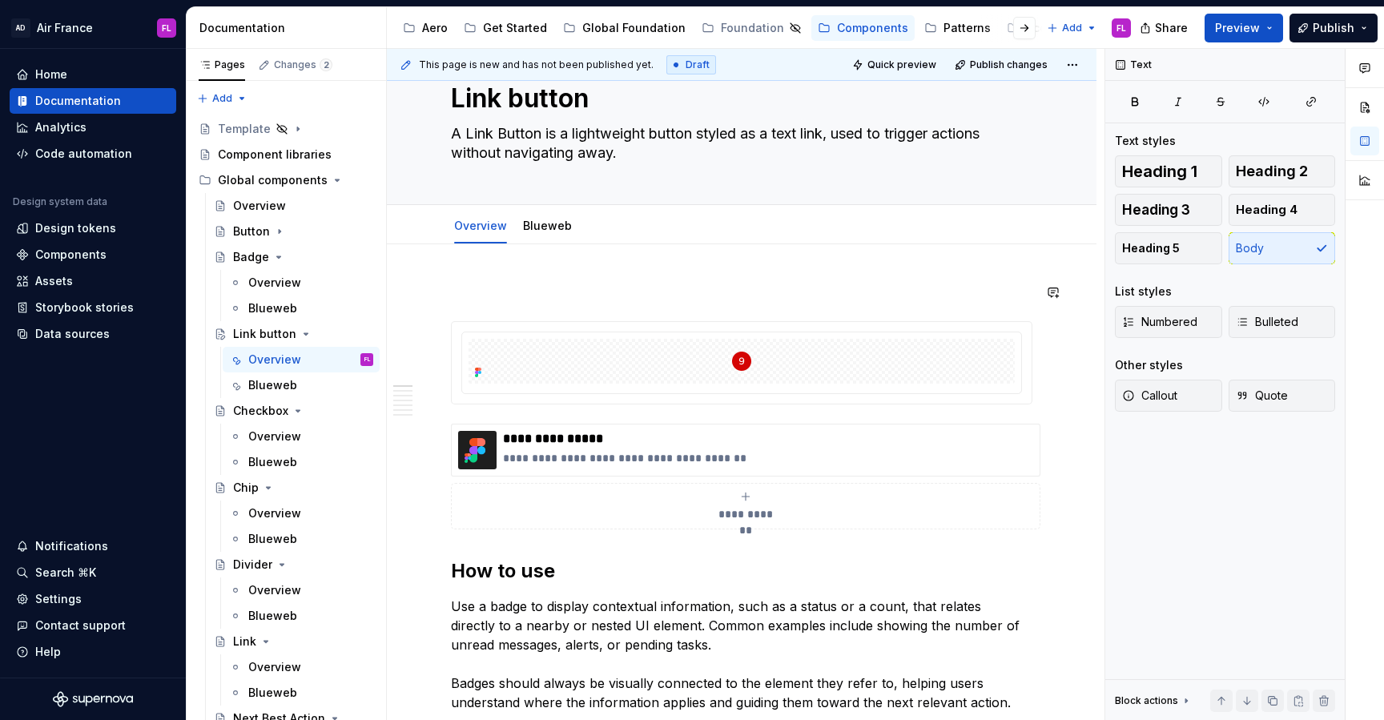
scroll to position [51, 0]
click at [536, 235] on div "Blueweb" at bounding box center [547, 227] width 49 height 19
click at [533, 227] on link "Blueweb" at bounding box center [547, 227] width 49 height 14
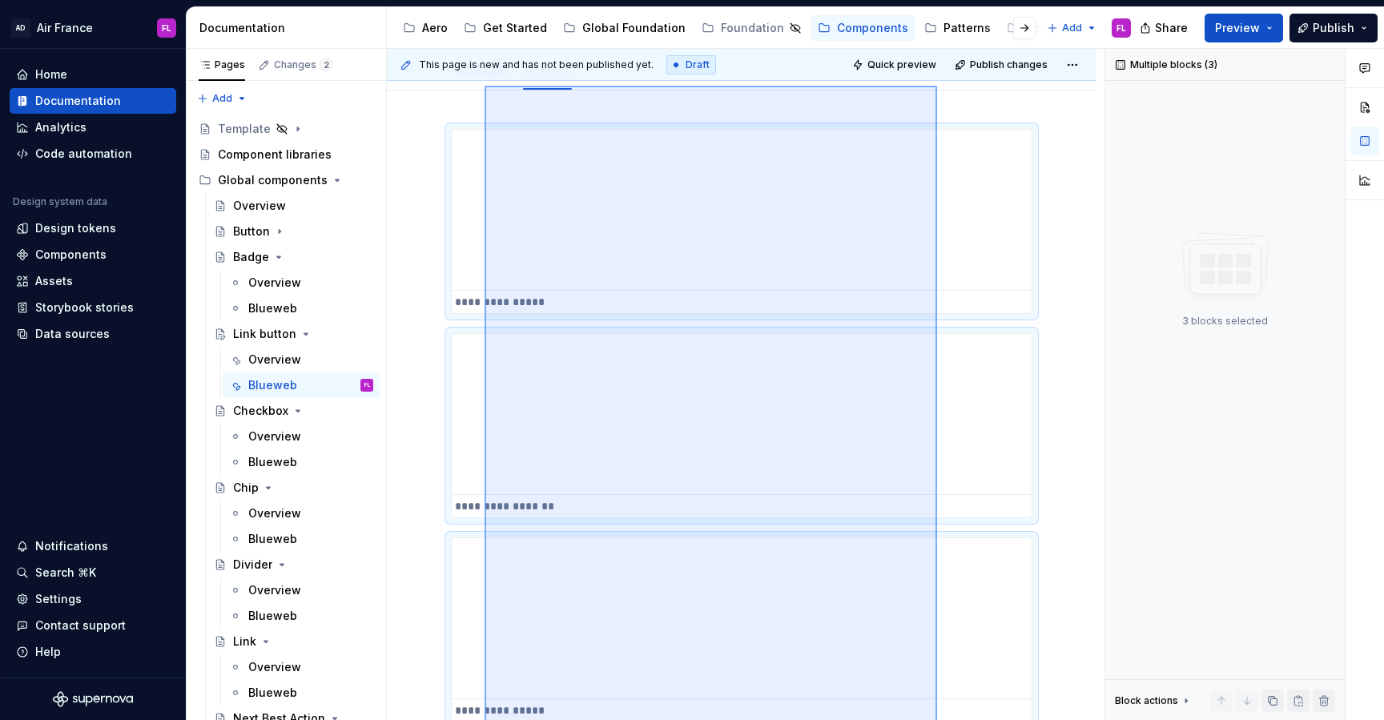
scroll to position [163, 0]
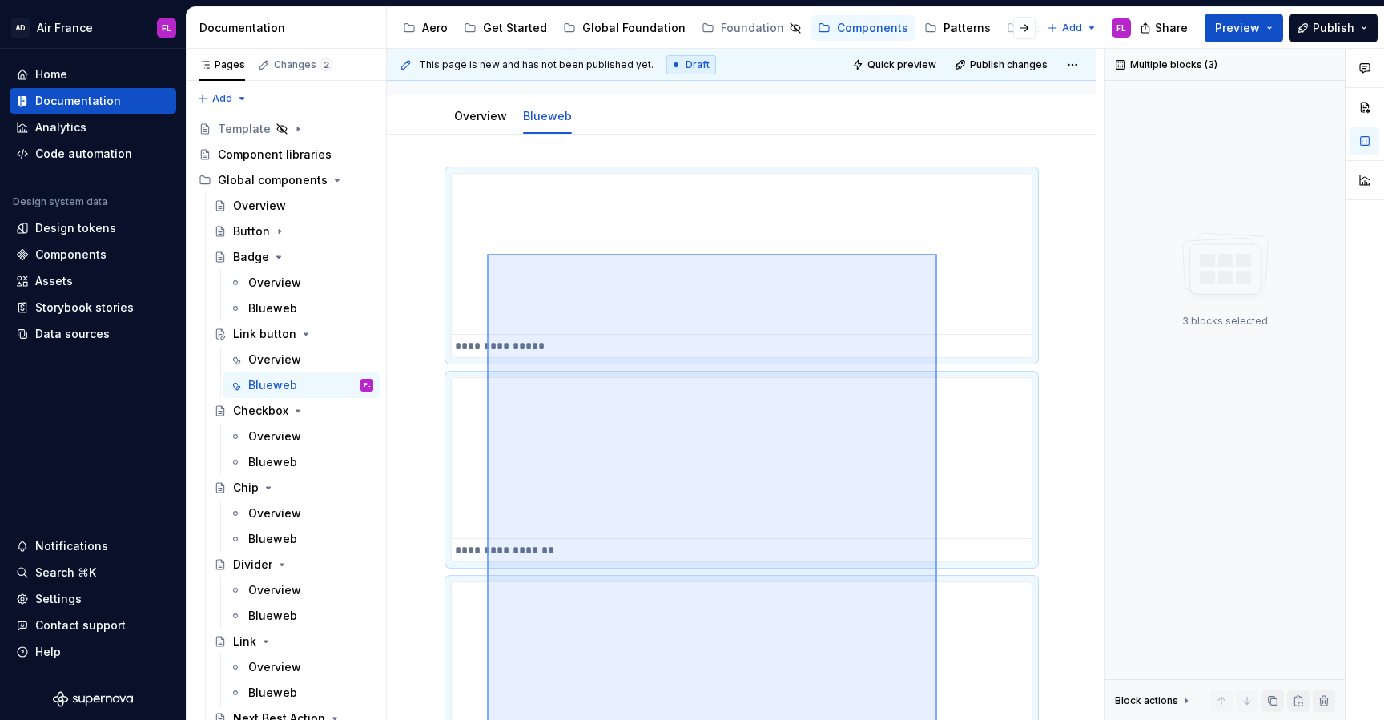
drag, startPoint x: 937, startPoint y: 553, endPoint x: 490, endPoint y: 234, distance: 549.0
click at [490, 234] on div "**********" at bounding box center [746, 385] width 718 height 672
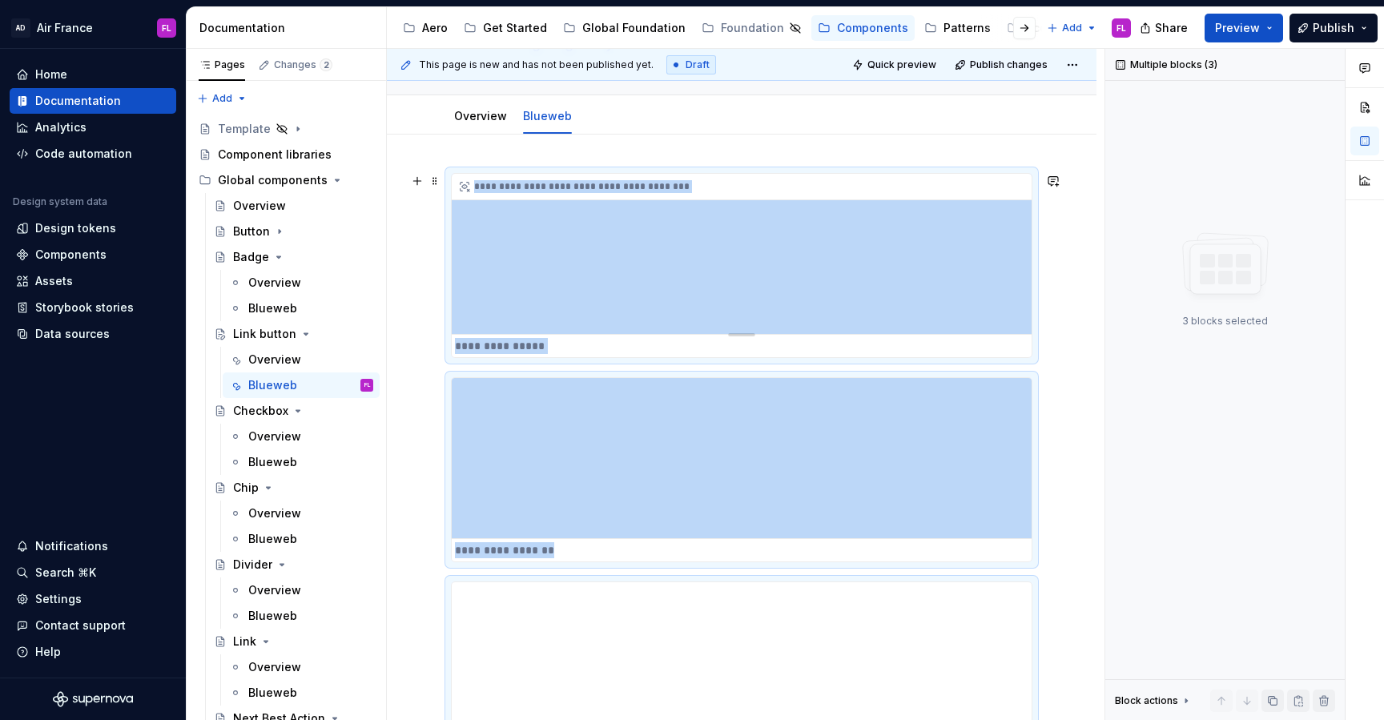
scroll to position [0, 0]
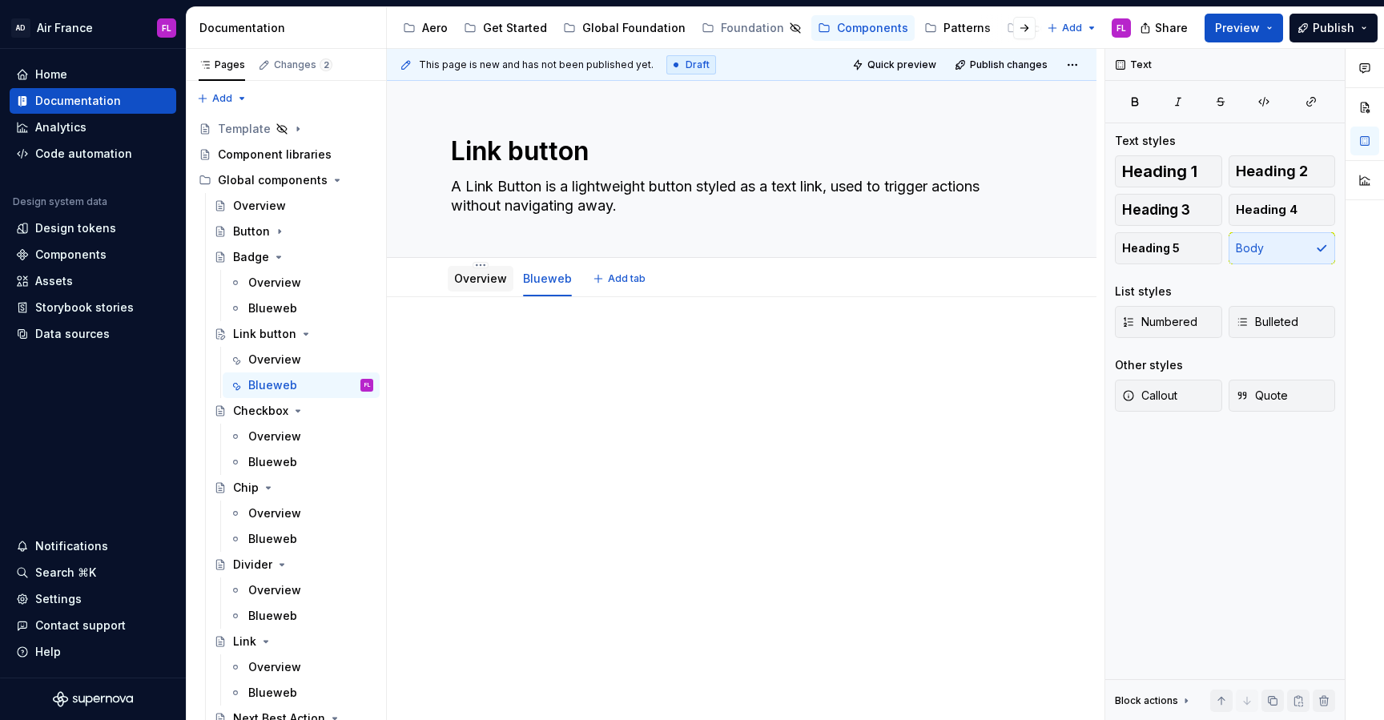
click at [478, 279] on link "Overview" at bounding box center [480, 279] width 53 height 14
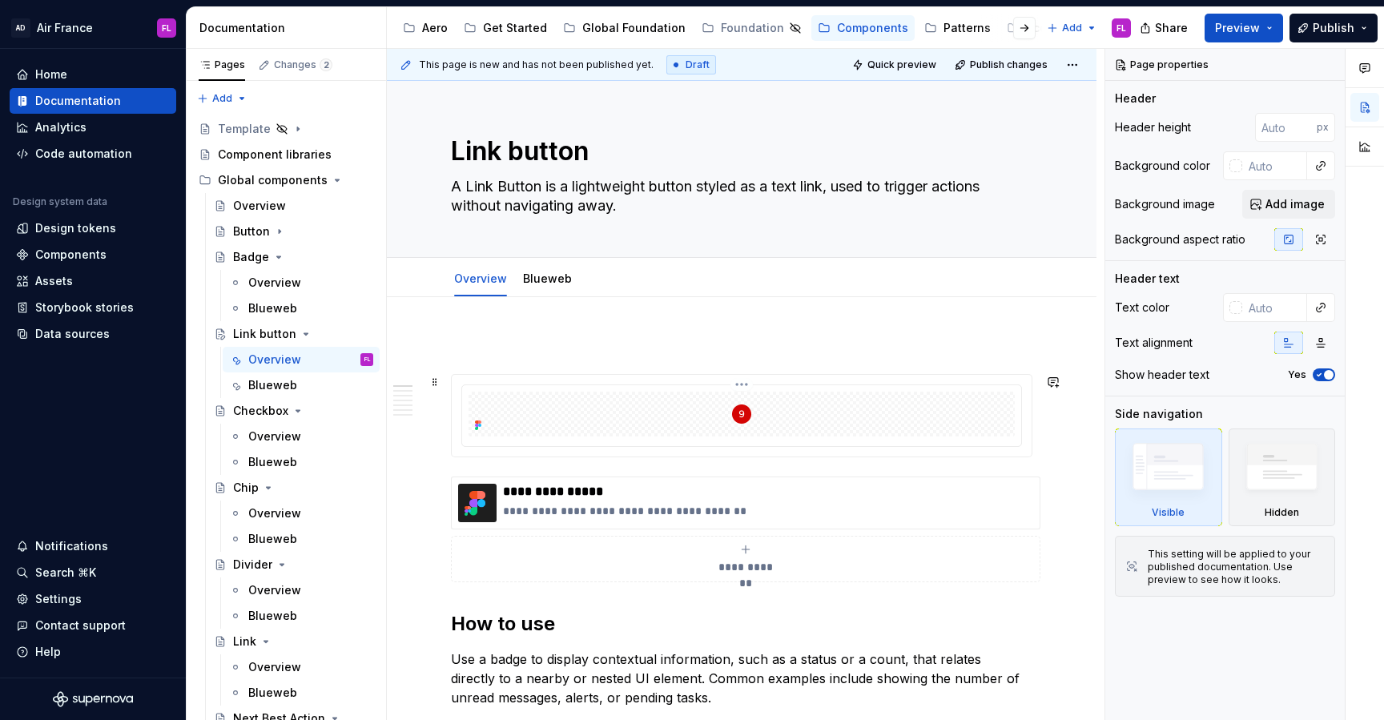
scroll to position [42, 0]
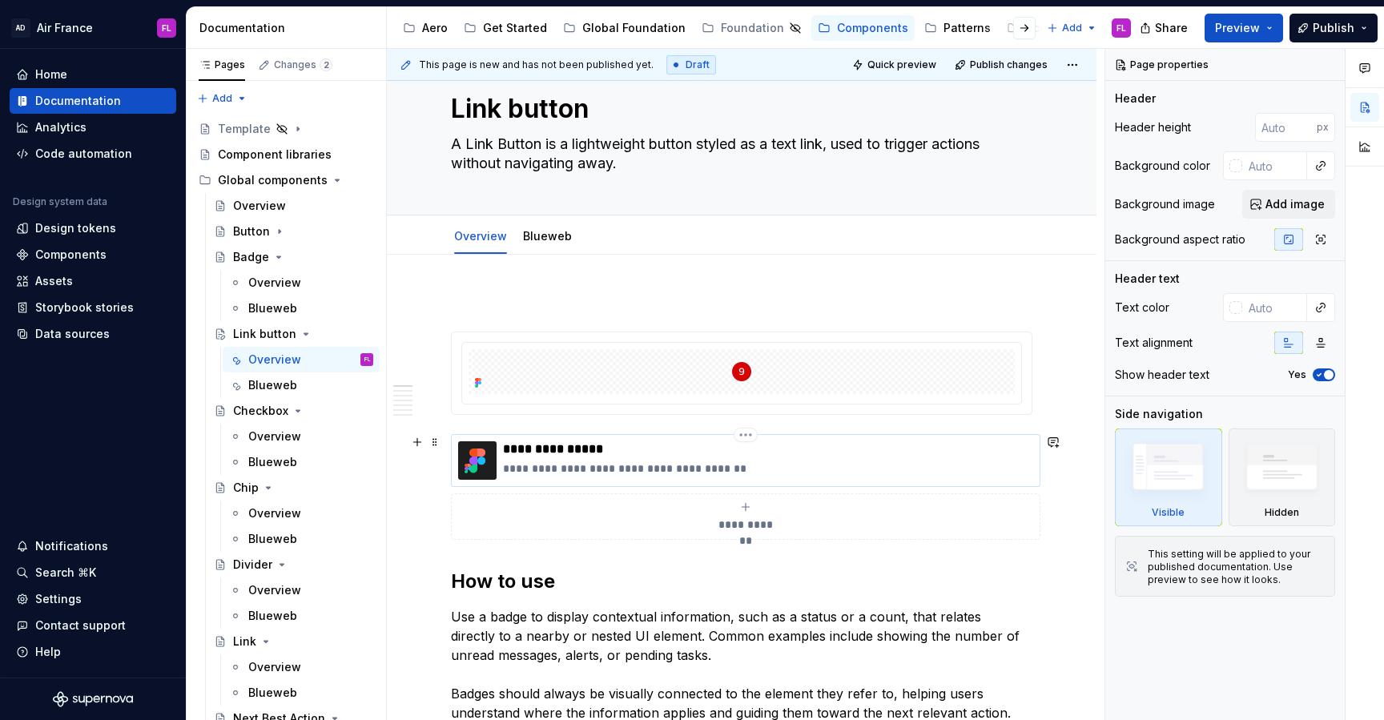
click at [801, 457] on div "**********" at bounding box center [768, 460] width 530 height 38
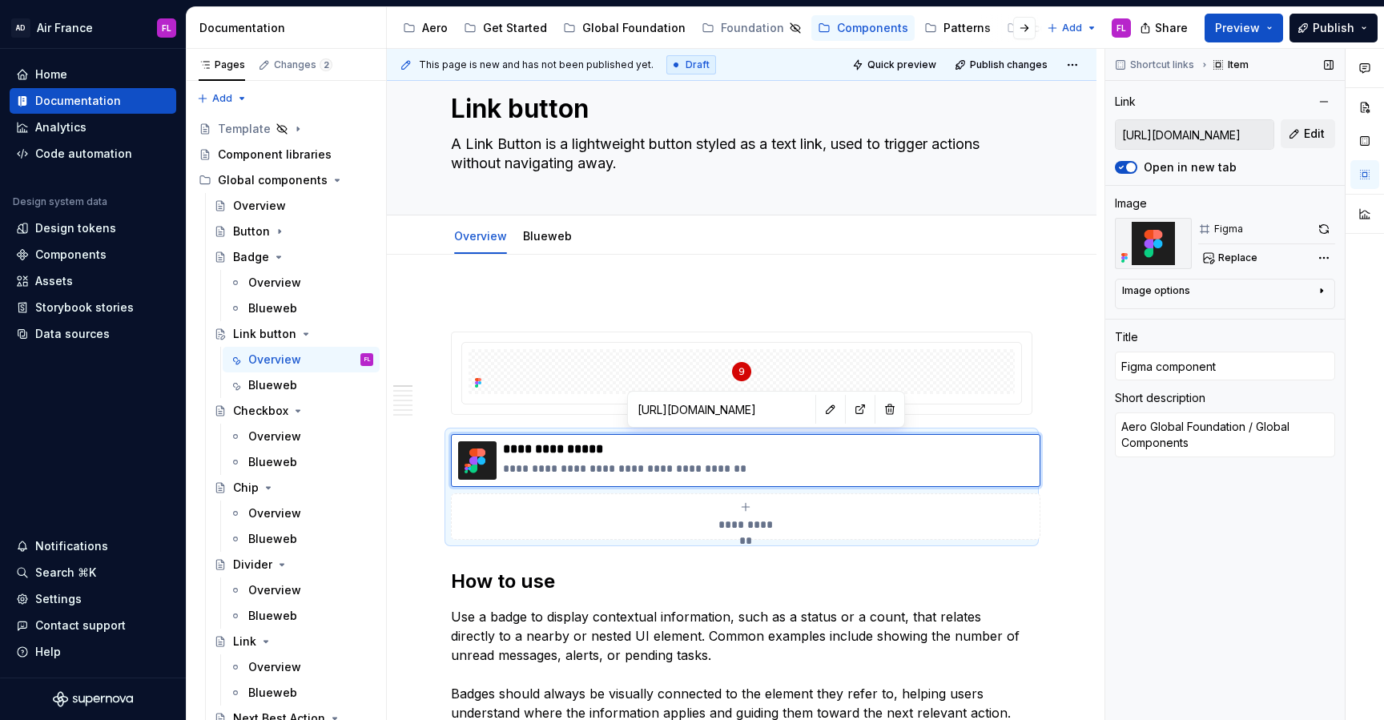
click at [1201, 133] on input "[URL][DOMAIN_NAME]" at bounding box center [1195, 134] width 158 height 29
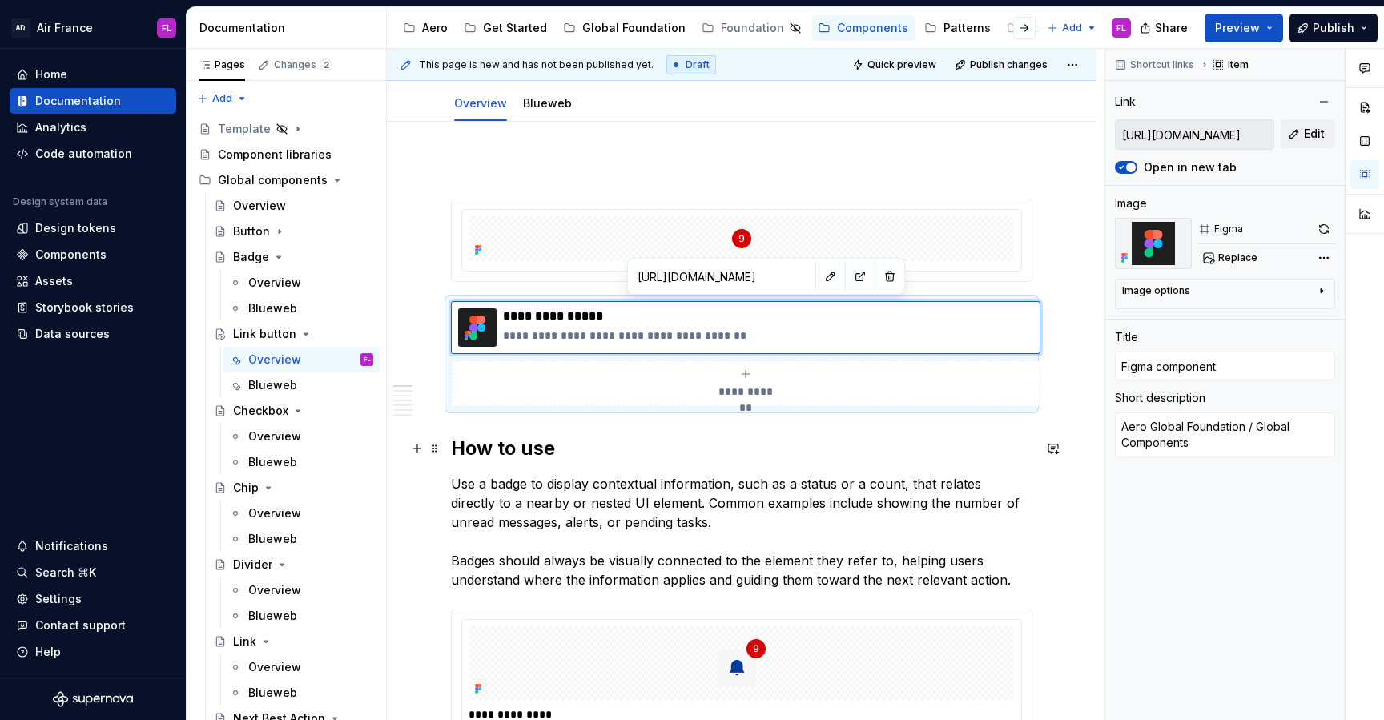
scroll to position [184, 0]
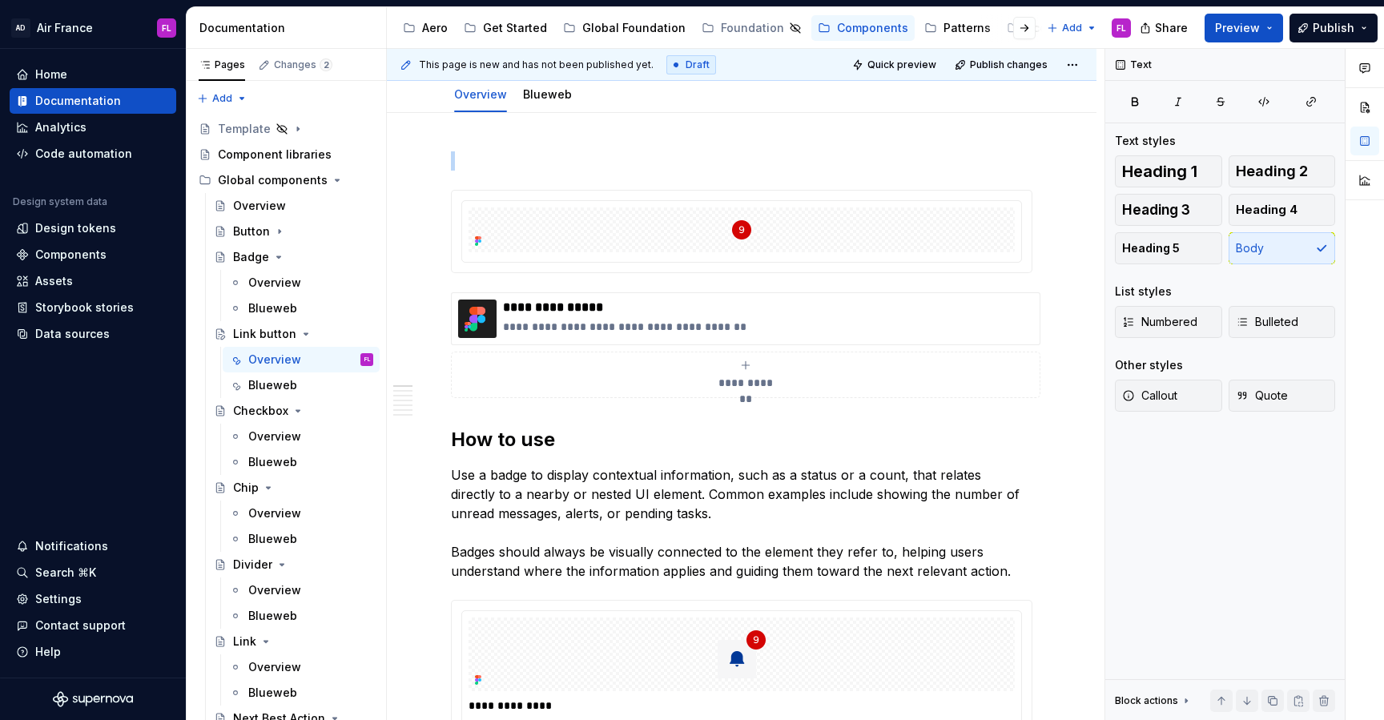
click at [779, 235] on img at bounding box center [741, 229] width 320 height 45
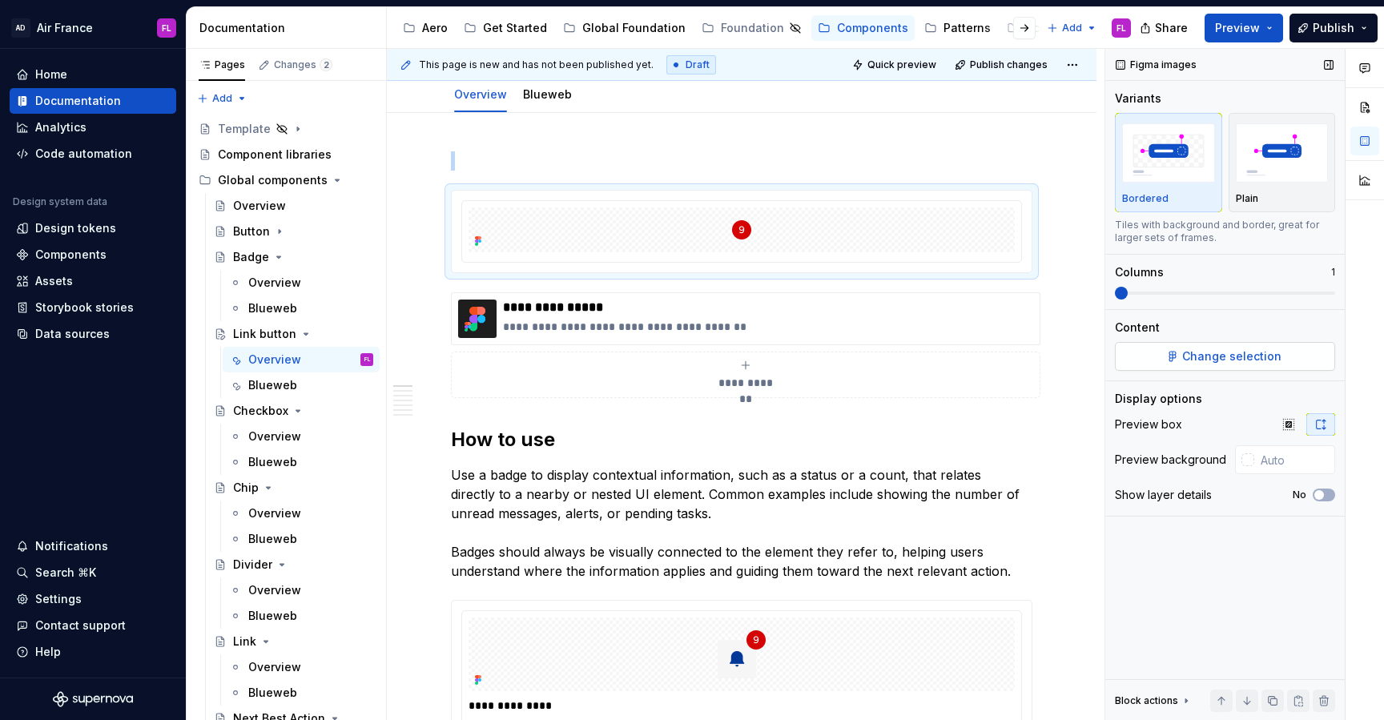
click at [1173, 356] on button "Change selection" at bounding box center [1225, 356] width 220 height 29
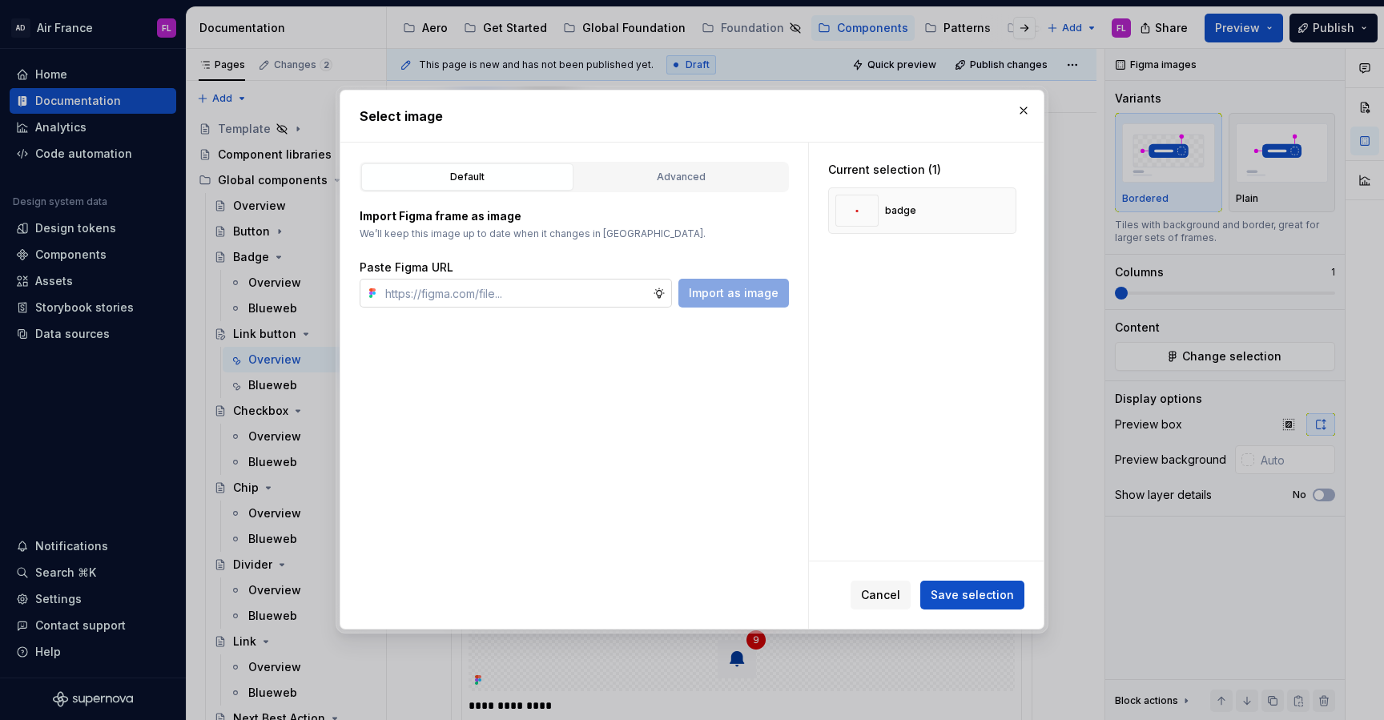
type textarea "*"
type input "[URL][DOMAIN_NAME]"
click at [1008, 213] on button "button" at bounding box center [998, 210] width 22 height 22
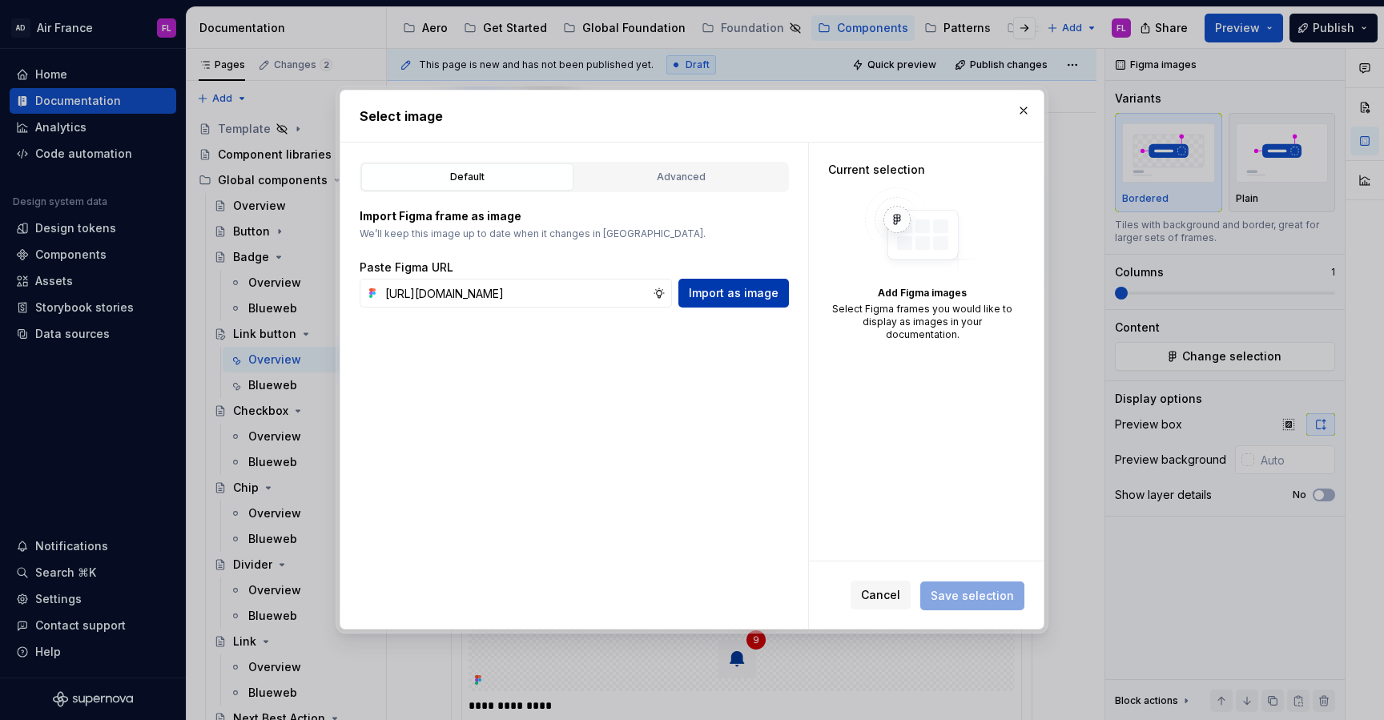
click at [762, 307] on div "Default Advanced Import Figma frame as image We’ll keep this image up to date w…" at bounding box center [574, 386] width 468 height 486
click at [763, 289] on span "Import as image" at bounding box center [734, 293] width 90 height 16
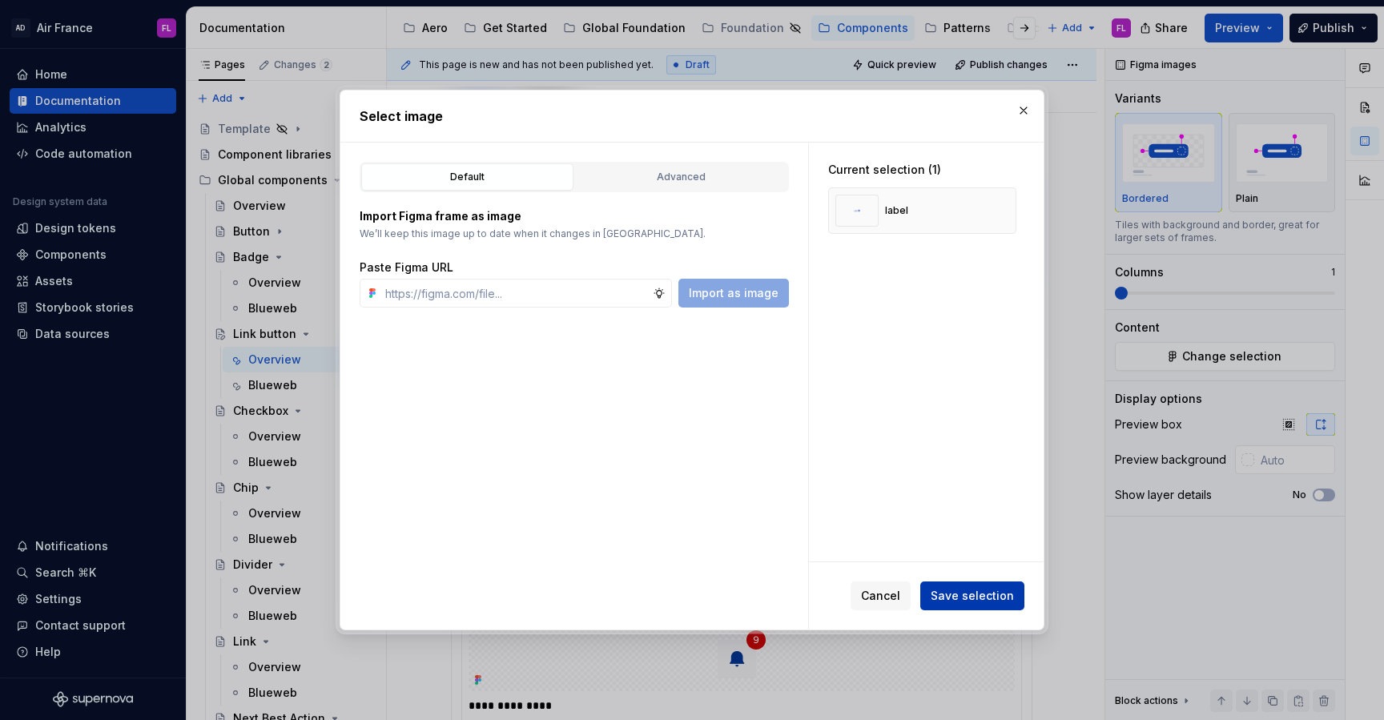
click at [992, 590] on span "Save selection" at bounding box center [972, 596] width 83 height 16
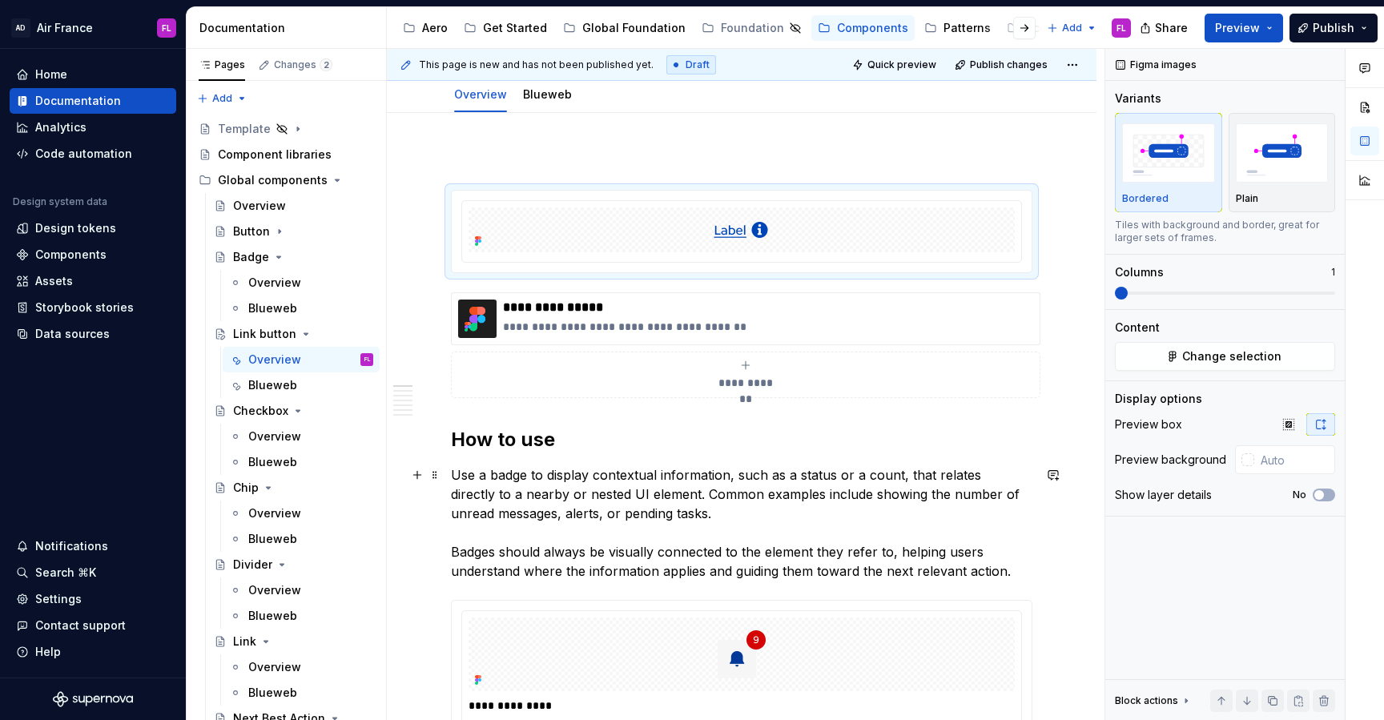
scroll to position [203, 0]
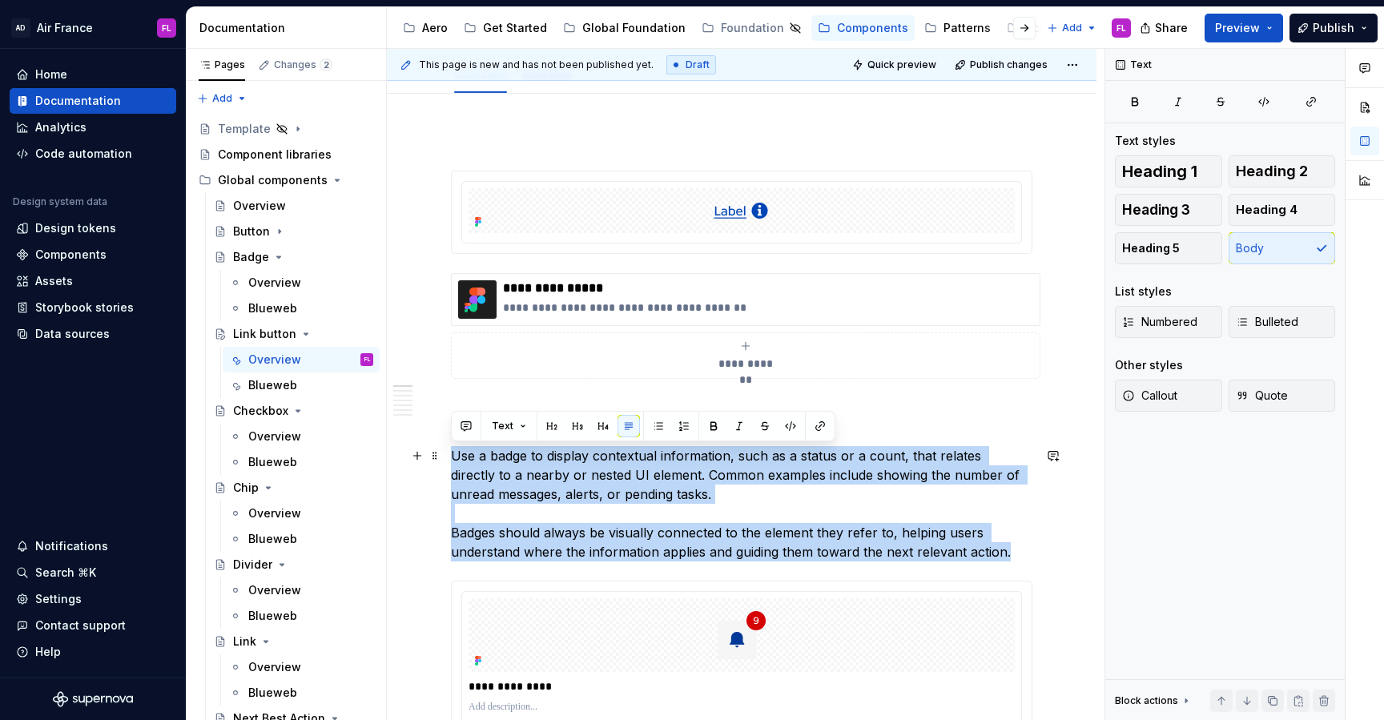
drag, startPoint x: 452, startPoint y: 456, endPoint x: 1016, endPoint y: 554, distance: 572.4
click at [1016, 554] on p "Use a badge to display contextual information, such as a status or a count, tha…" at bounding box center [741, 503] width 581 height 115
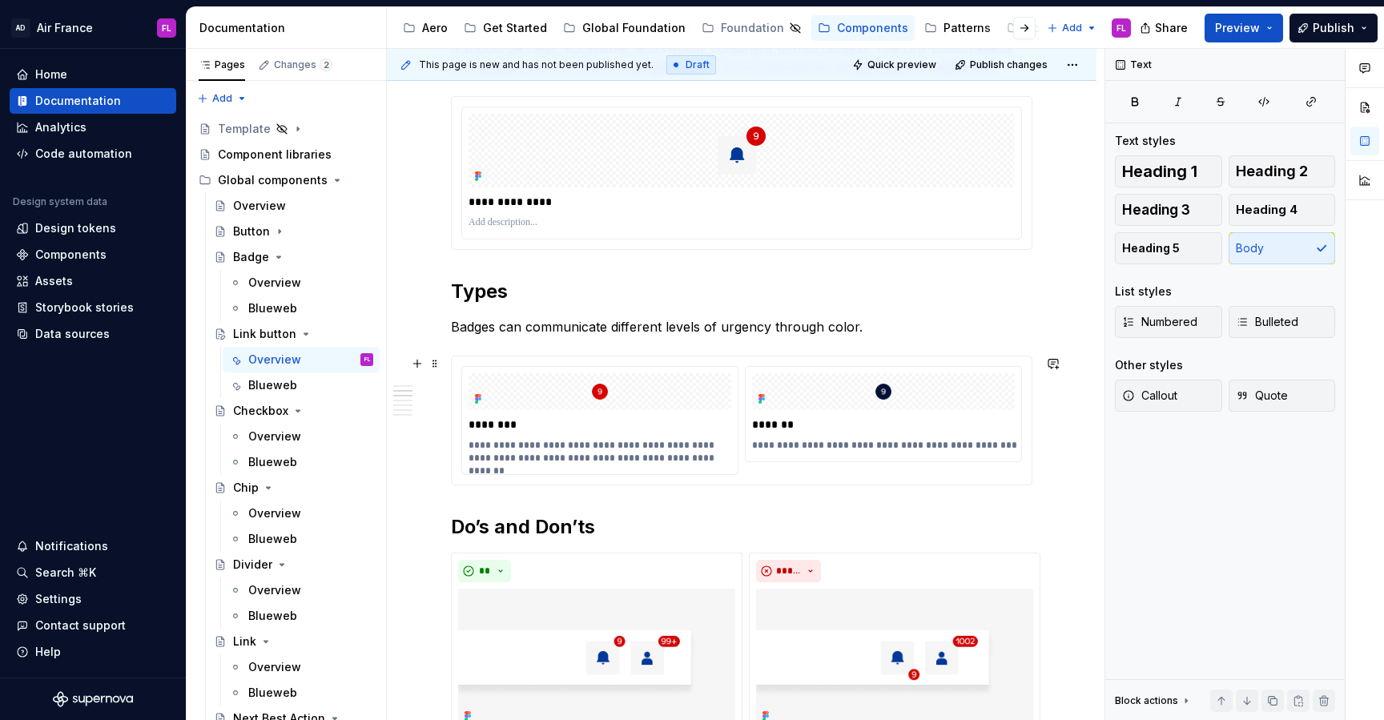
scroll to position [680, 0]
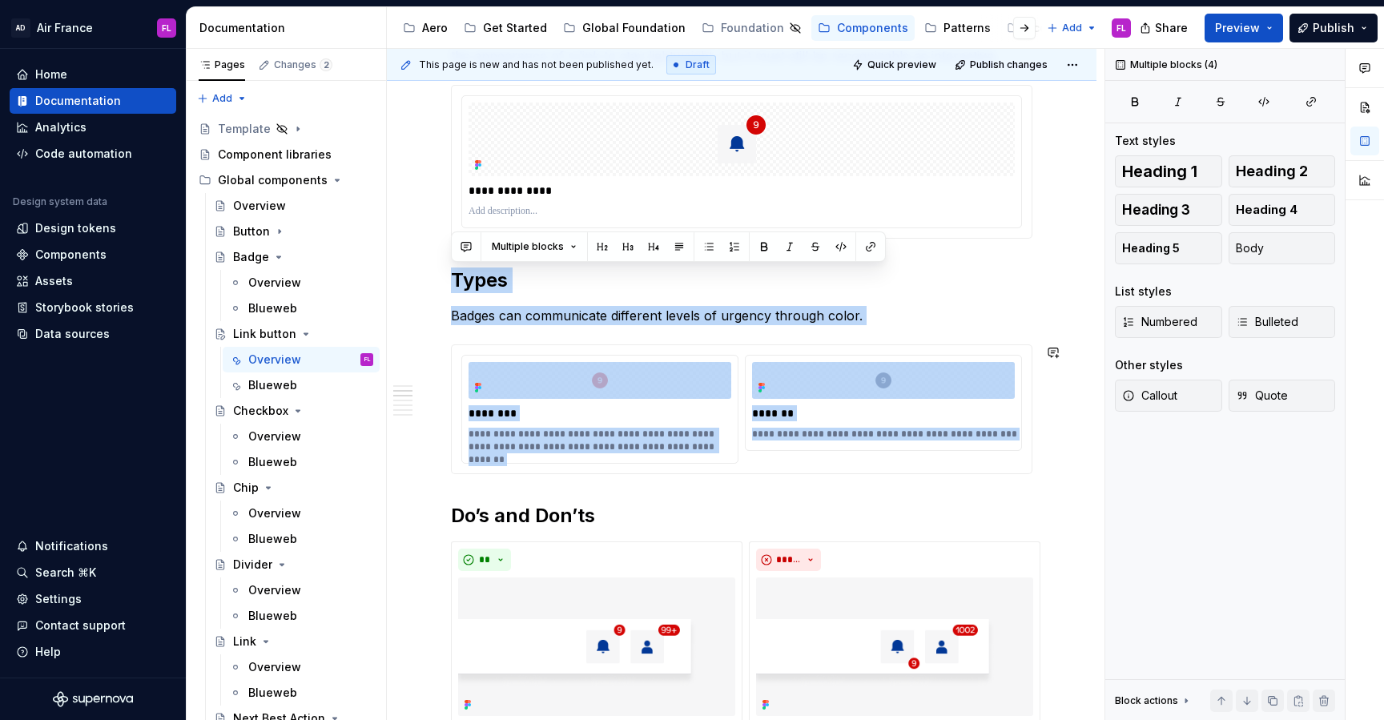
drag, startPoint x: 453, startPoint y: 282, endPoint x: 1048, endPoint y: 489, distance: 630.7
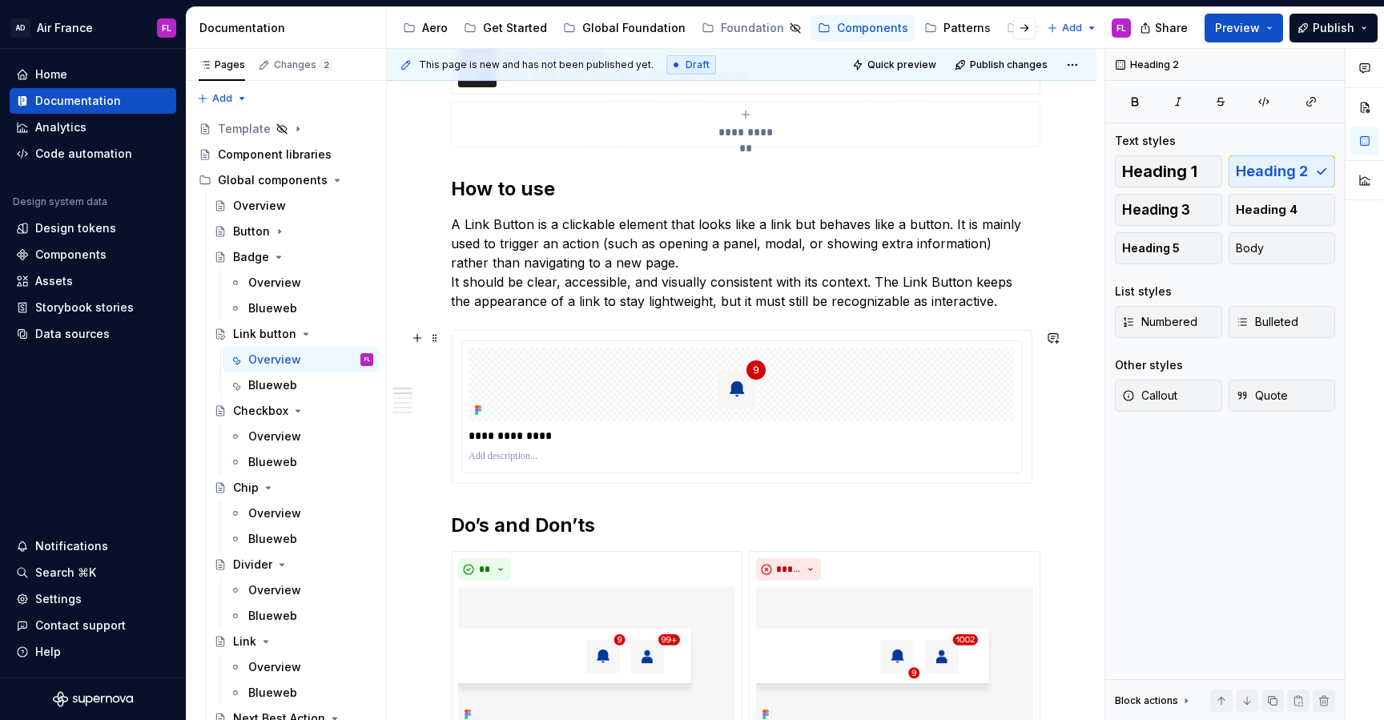
scroll to position [445, 0]
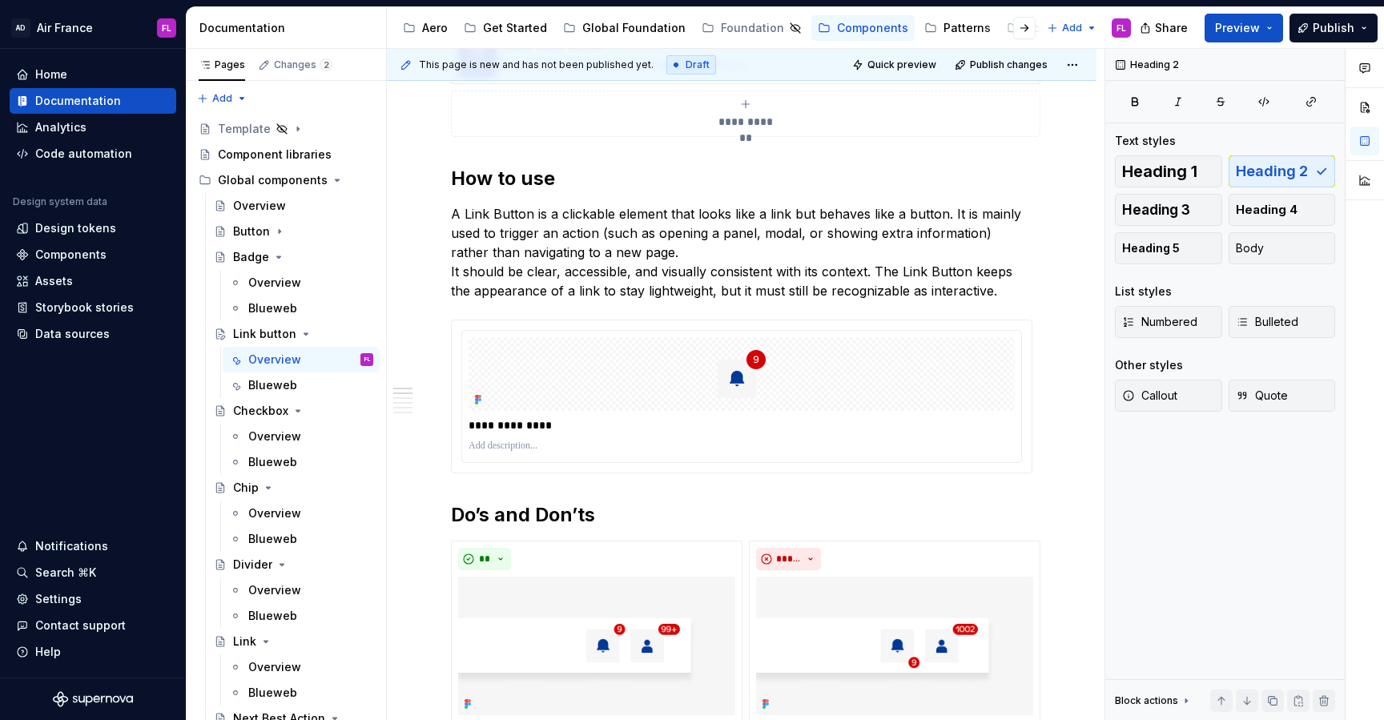
click at [1033, 105] on button "**********" at bounding box center [746, 114] width 590 height 46
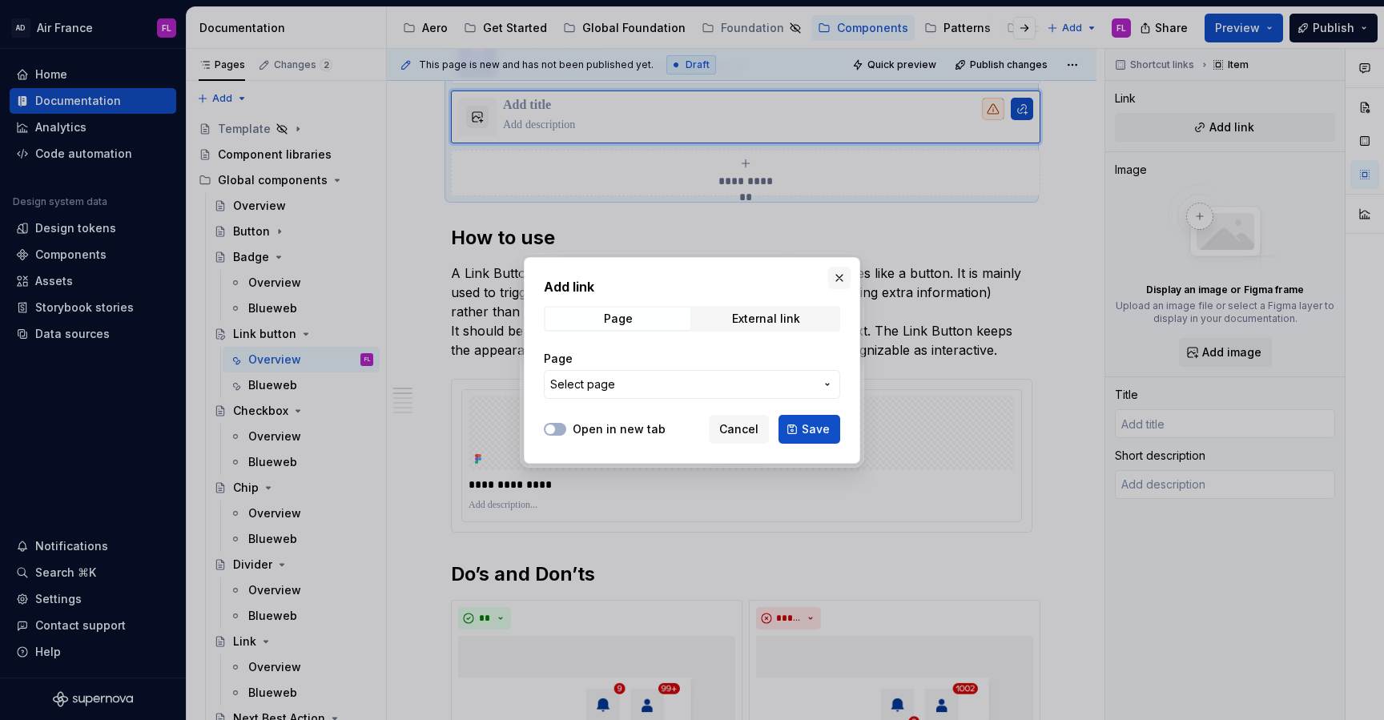
click at [843, 271] on button "button" at bounding box center [839, 278] width 22 height 22
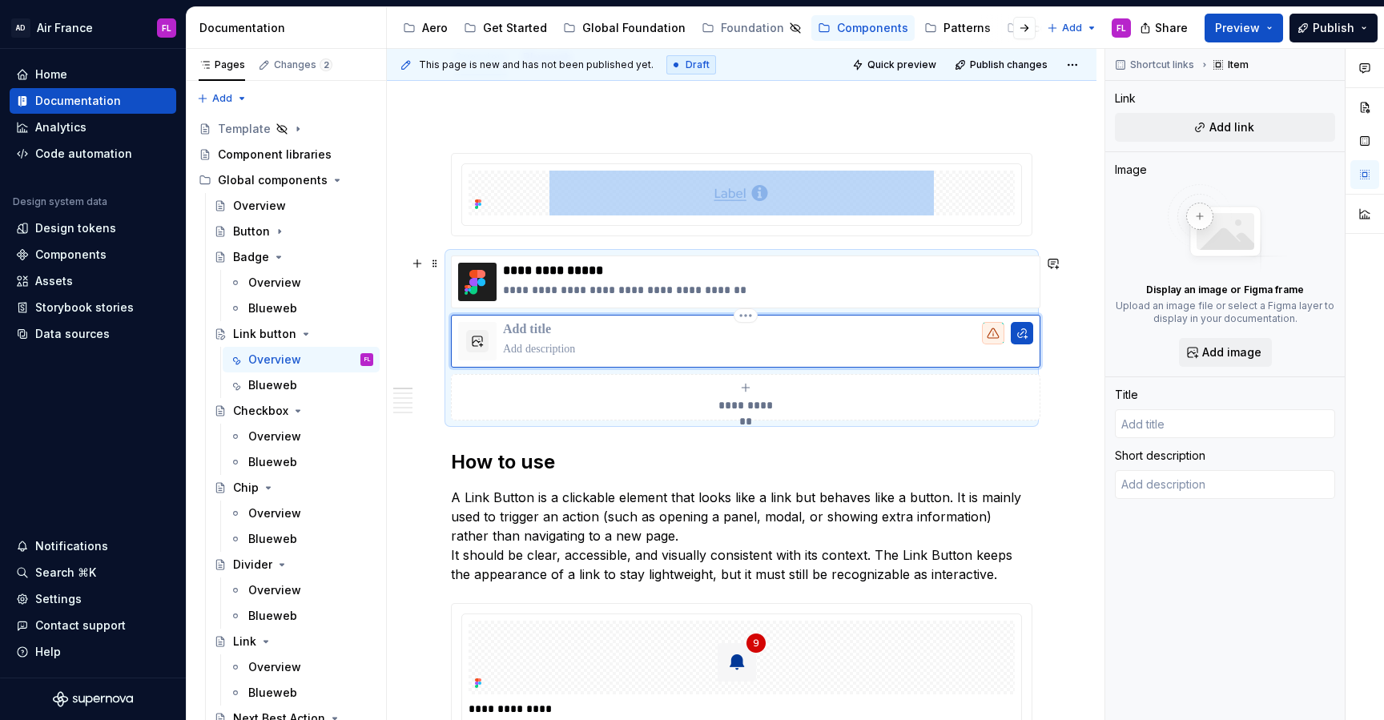
scroll to position [210, 0]
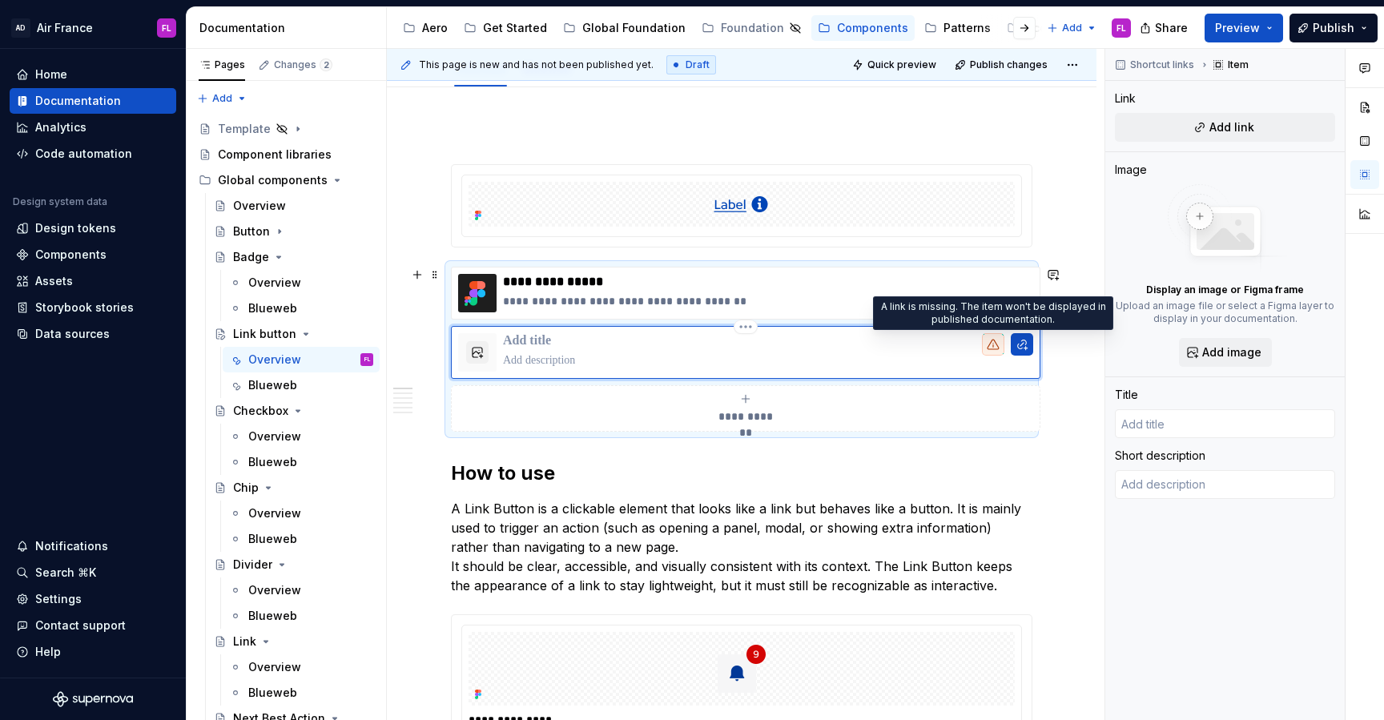
click at [975, 354] on p at bounding box center [768, 360] width 530 height 16
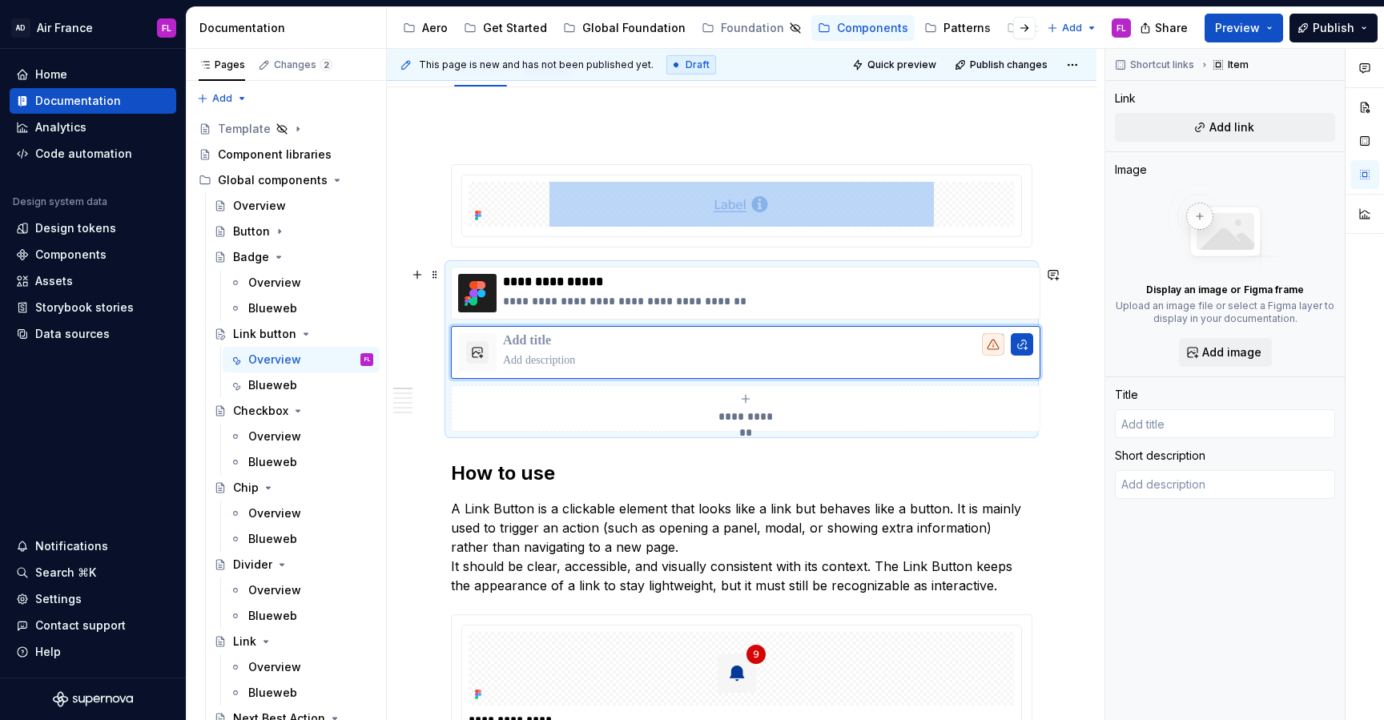
click at [704, 421] on div "**********" at bounding box center [745, 408] width 575 height 32
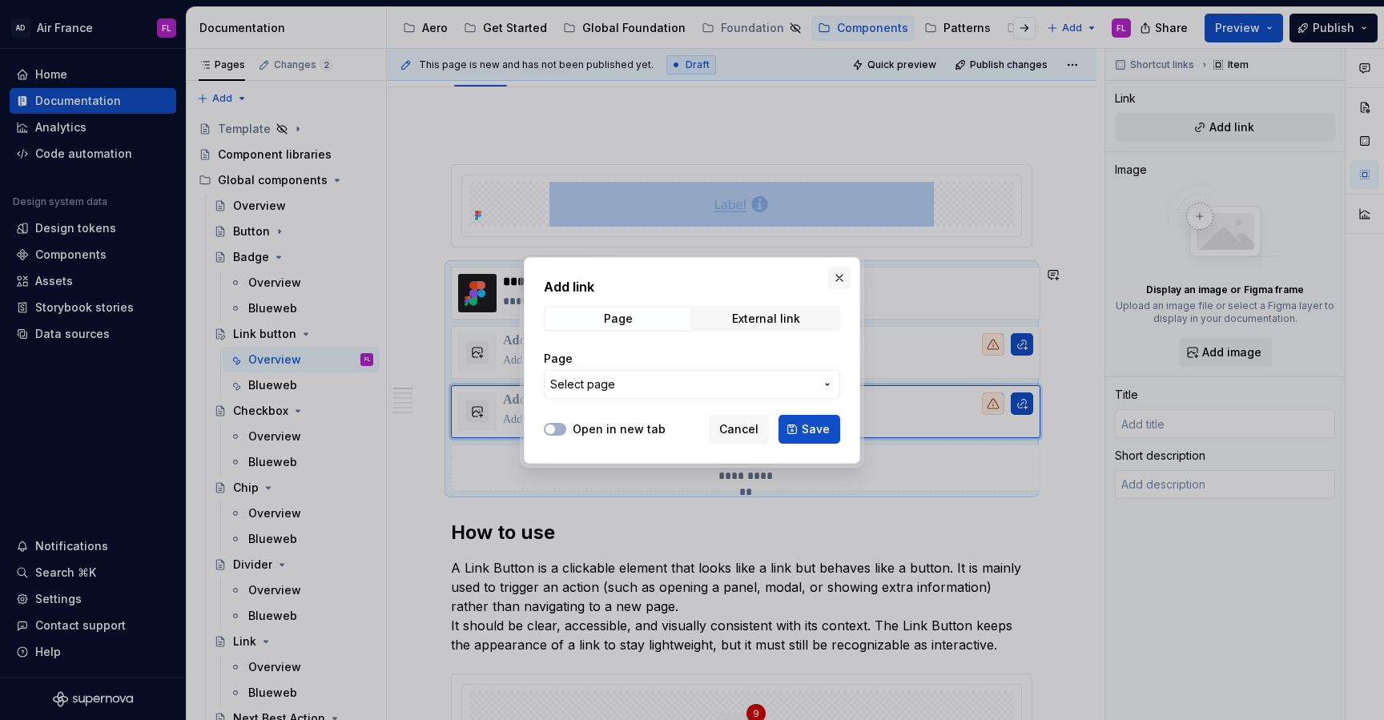
click at [831, 281] on button "button" at bounding box center [839, 278] width 22 height 22
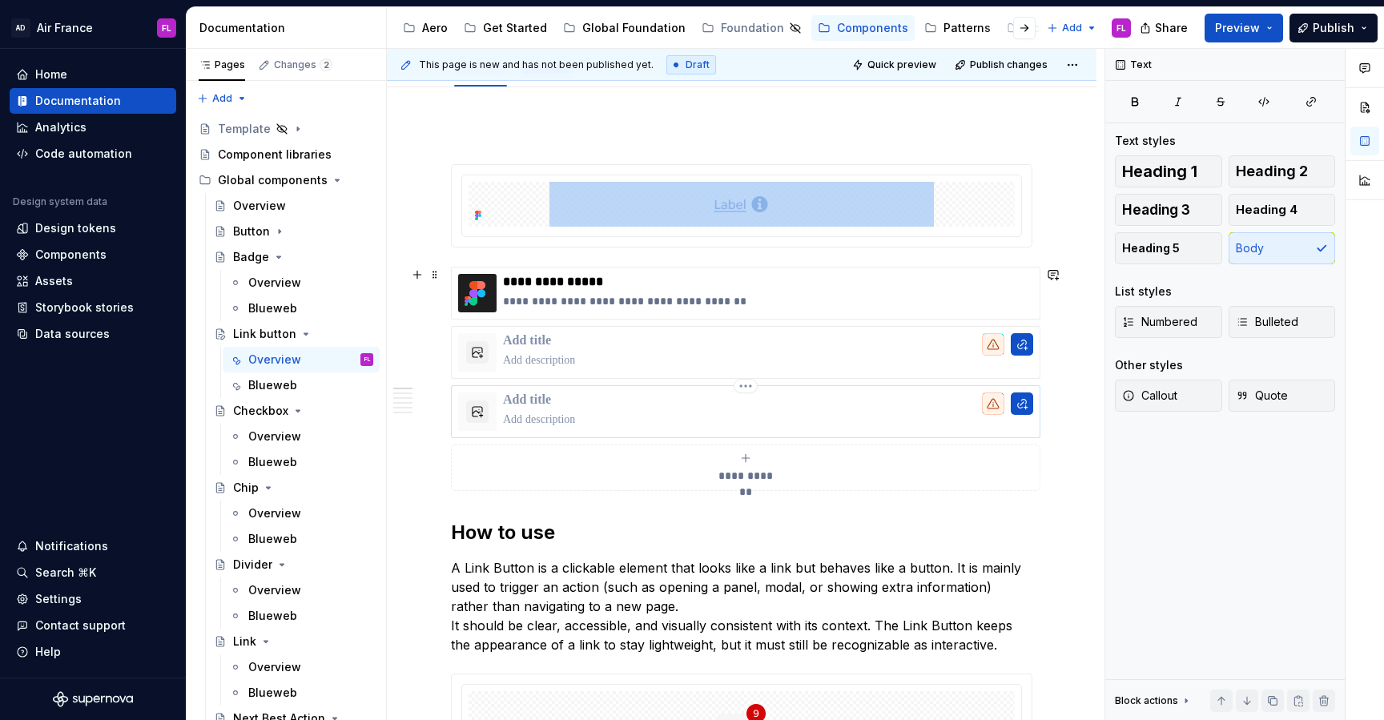
click at [591, 431] on div at bounding box center [746, 411] width 590 height 53
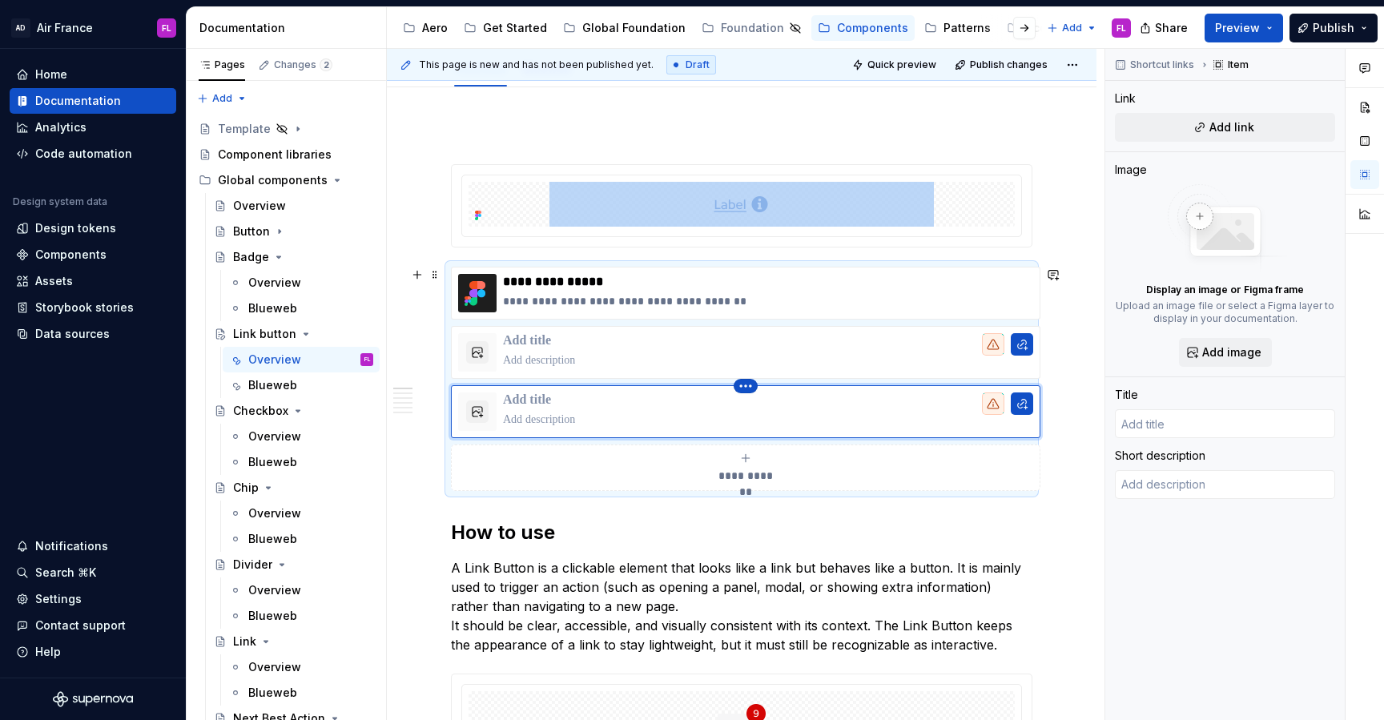
click at [741, 387] on html "AD Air [GEOGRAPHIC_DATA] [GEOGRAPHIC_DATA] Home Documentation Analytics Code au…" at bounding box center [692, 360] width 1384 height 720
click at [755, 421] on div "Delete item" at bounding box center [806, 413] width 136 height 26
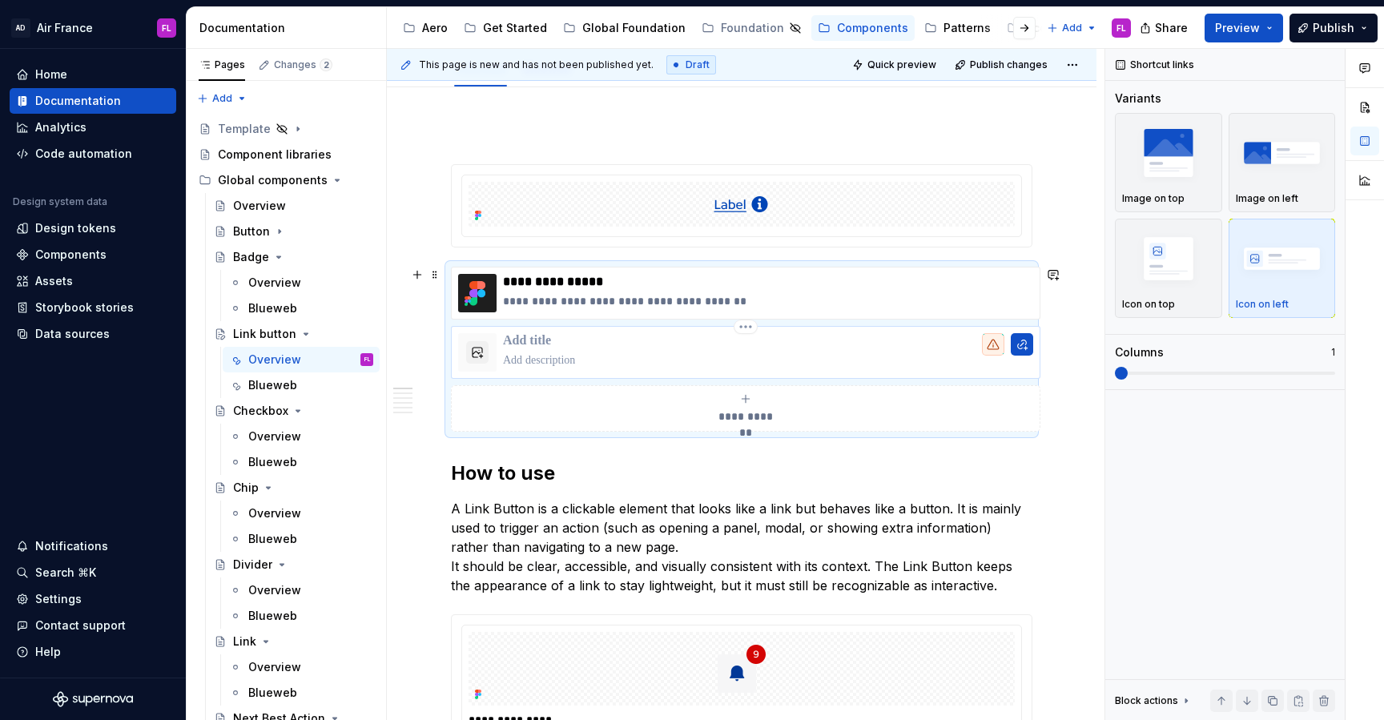
click at [743, 348] on p at bounding box center [768, 341] width 530 height 16
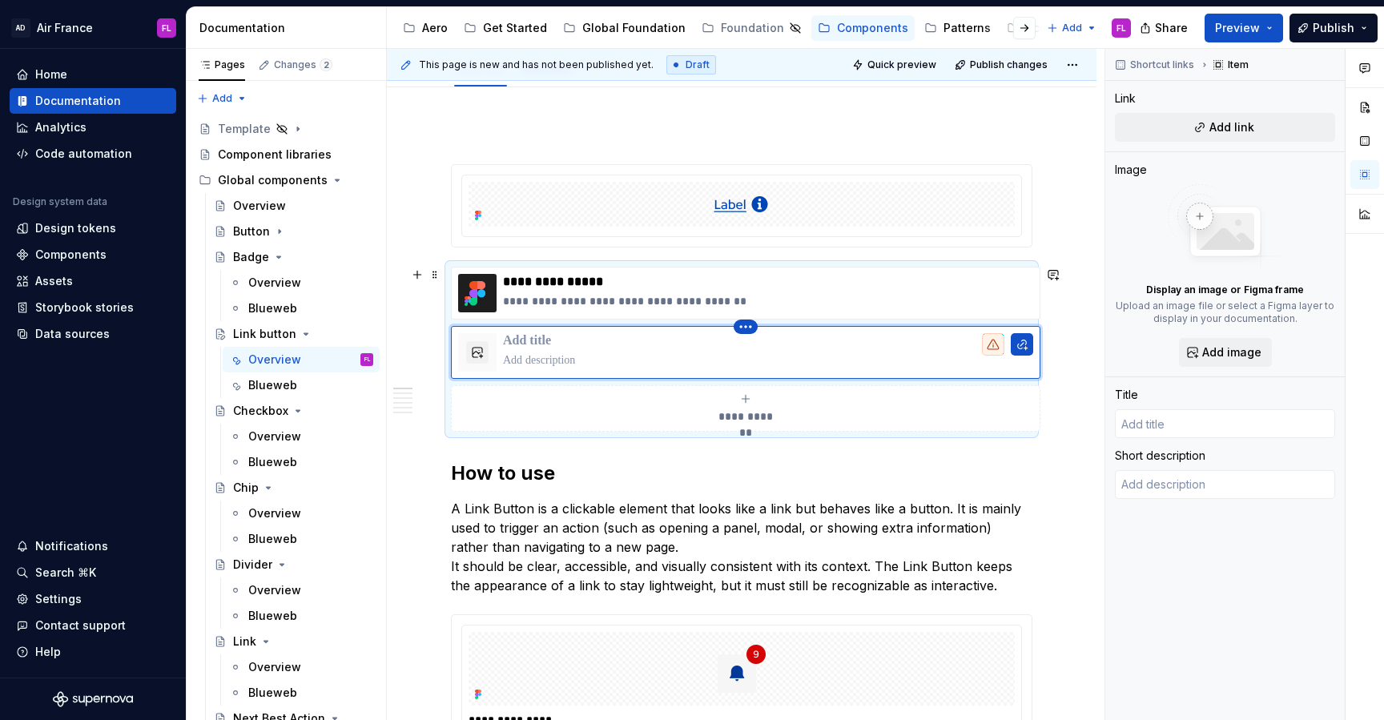
click at [744, 326] on html "AD Air [GEOGRAPHIC_DATA] [GEOGRAPHIC_DATA] Home Documentation Analytics Code au…" at bounding box center [692, 360] width 1384 height 720
click at [762, 356] on div "Delete item" at bounding box center [806, 354] width 136 height 26
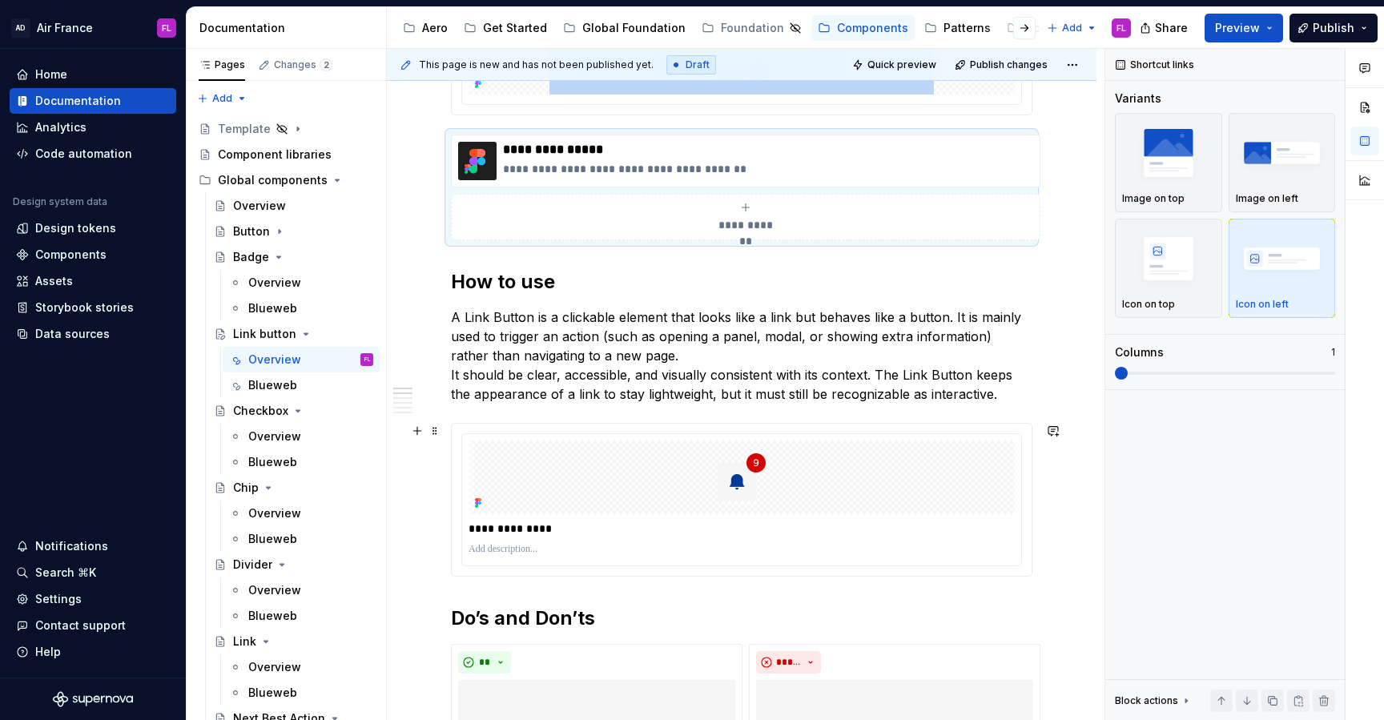
scroll to position [359, 0]
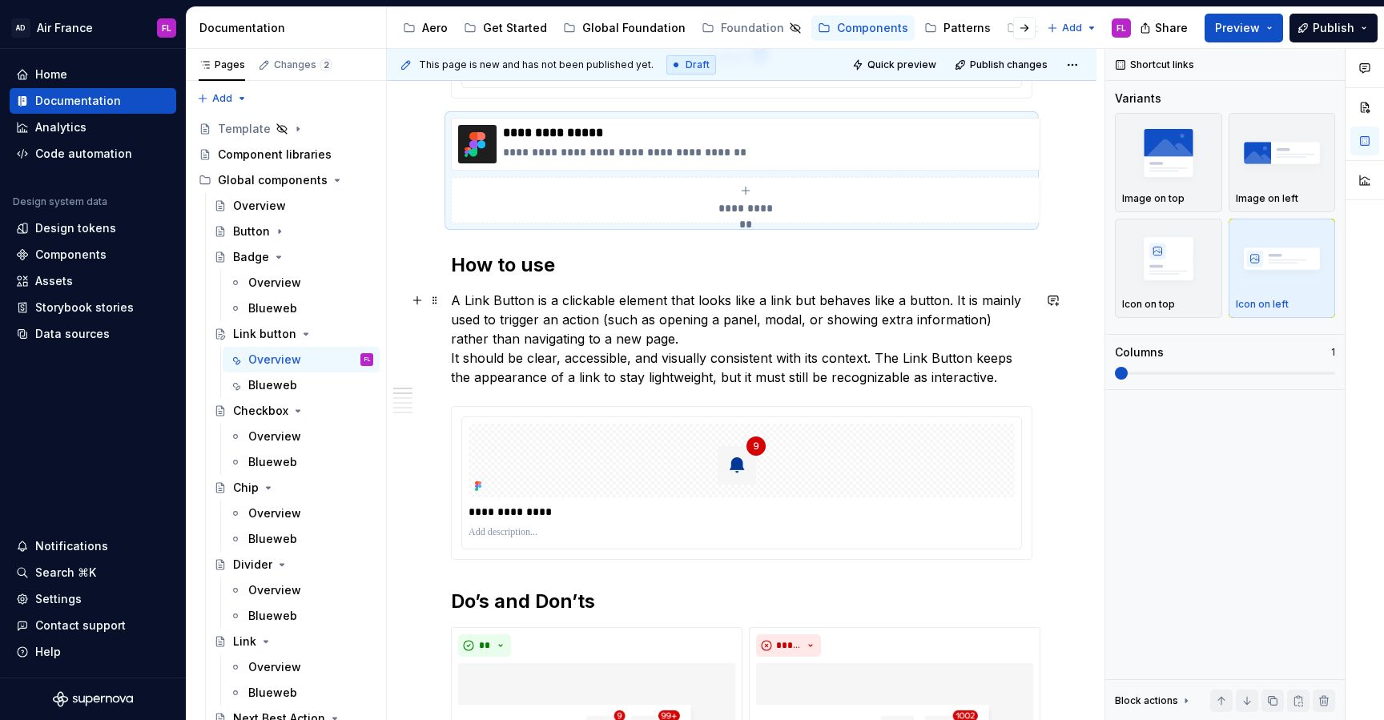
click at [797, 337] on p "A Link Button is a clickable element that looks like a link but behaves like a …" at bounding box center [741, 339] width 581 height 96
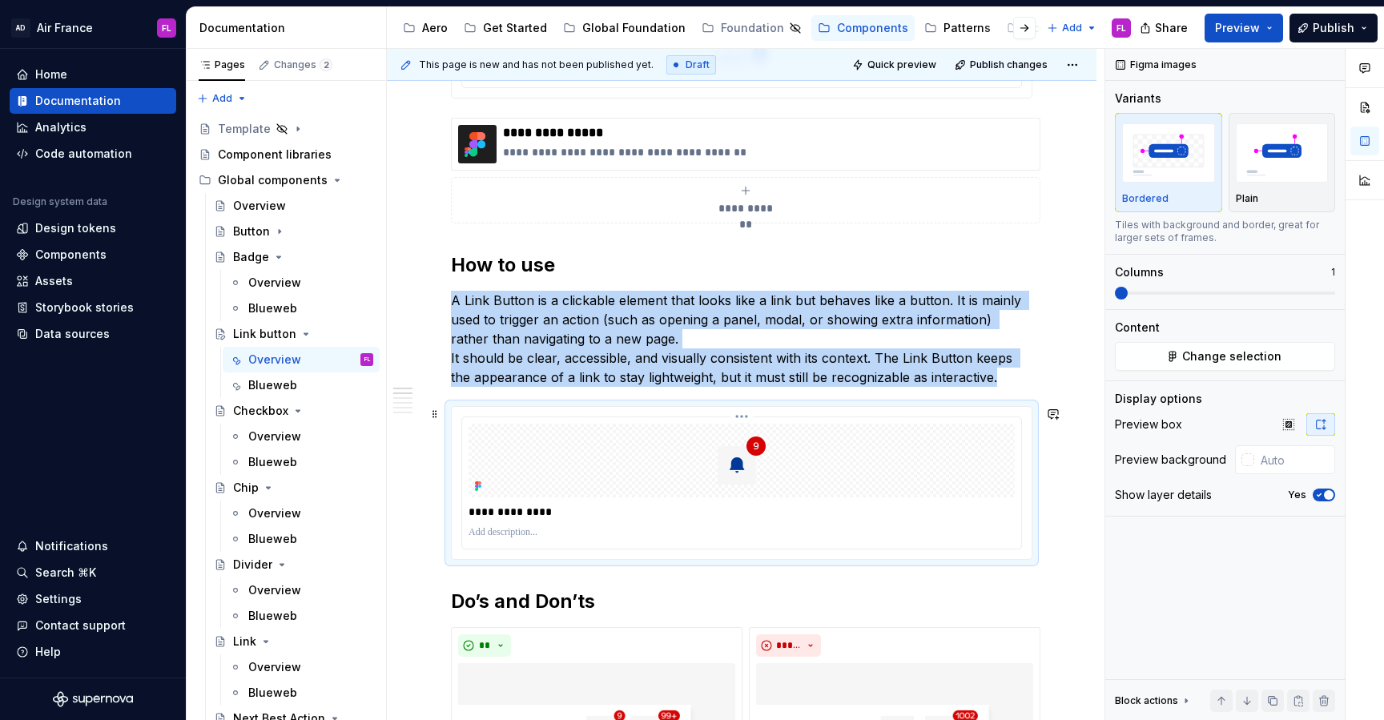
click at [658, 472] on img at bounding box center [741, 461] width 320 height 74
click at [1192, 361] on span "Change selection" at bounding box center [1231, 356] width 99 height 16
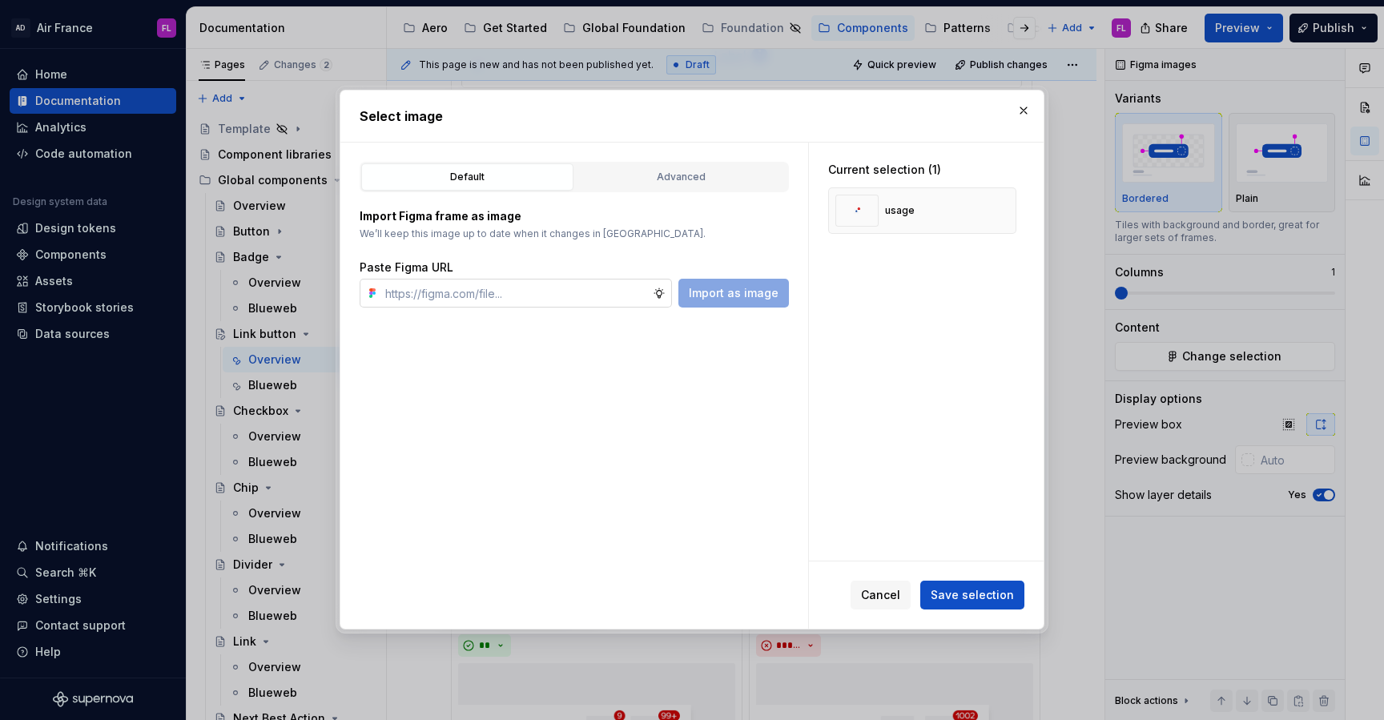
type textarea "*"
type input "[URL][DOMAIN_NAME]"
click at [710, 304] on button "Import as image" at bounding box center [733, 293] width 111 height 29
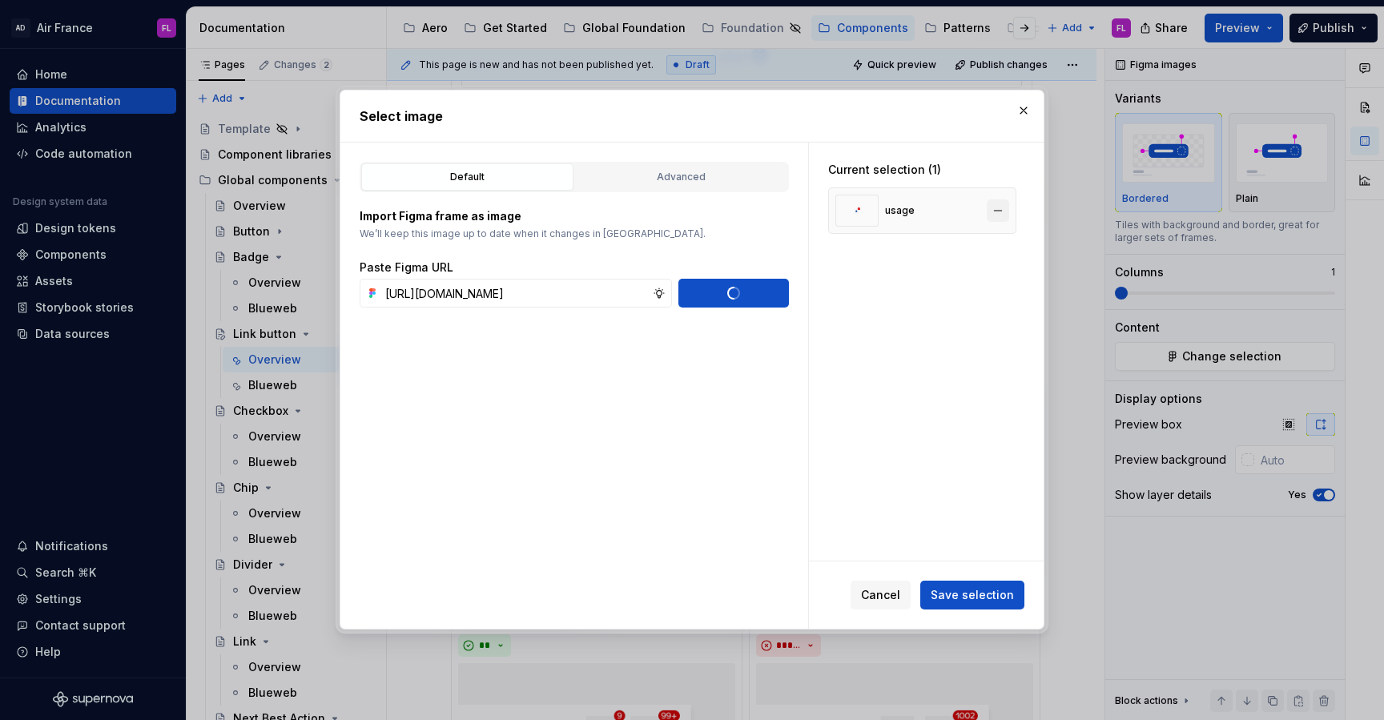
click at [1001, 209] on button "button" at bounding box center [998, 210] width 22 height 22
click at [977, 597] on span "Save selection" at bounding box center [972, 596] width 83 height 16
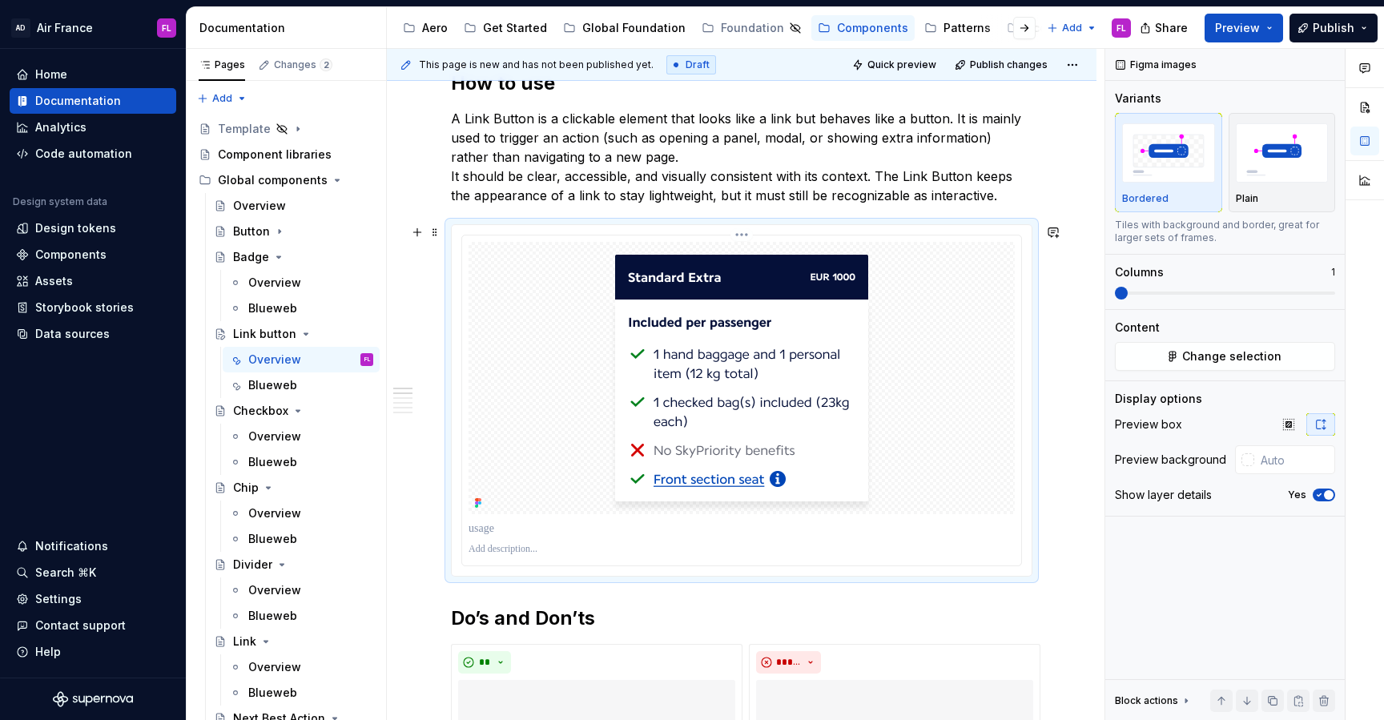
scroll to position [527, 0]
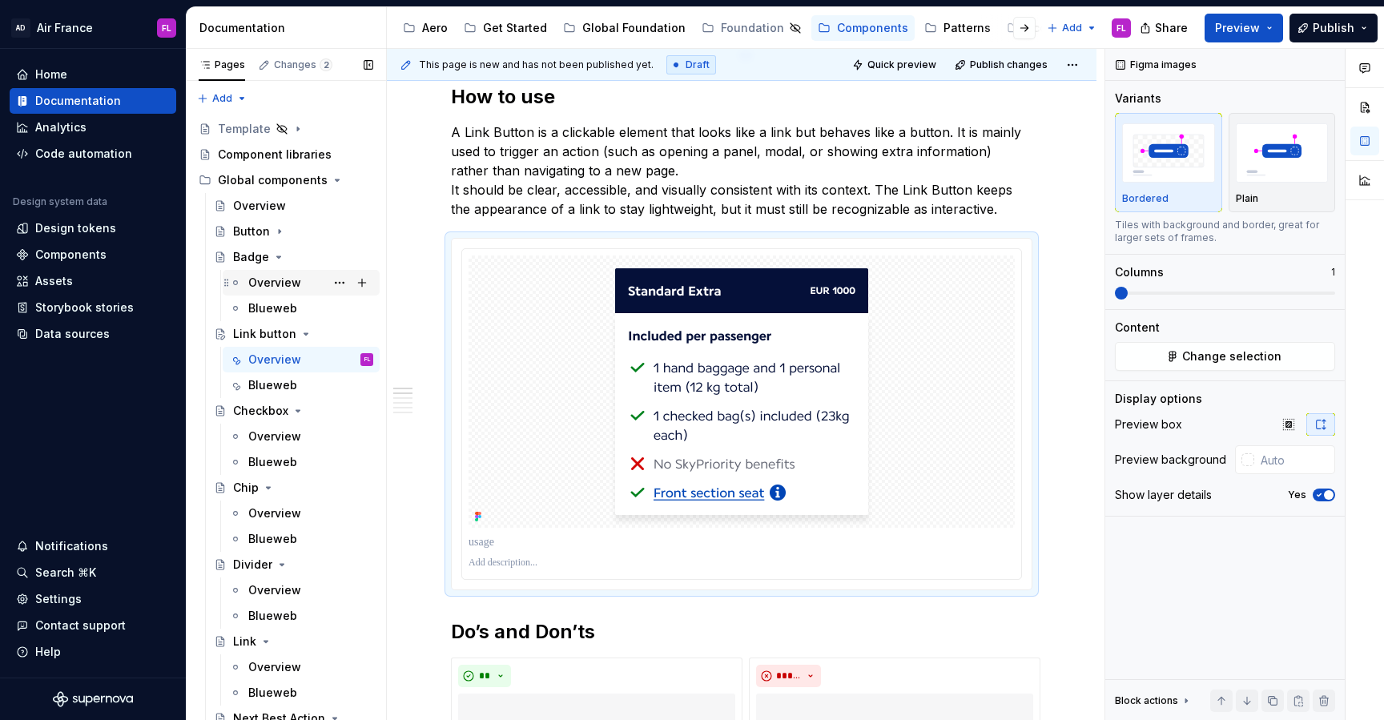
click at [267, 289] on div "Overview" at bounding box center [274, 283] width 53 height 16
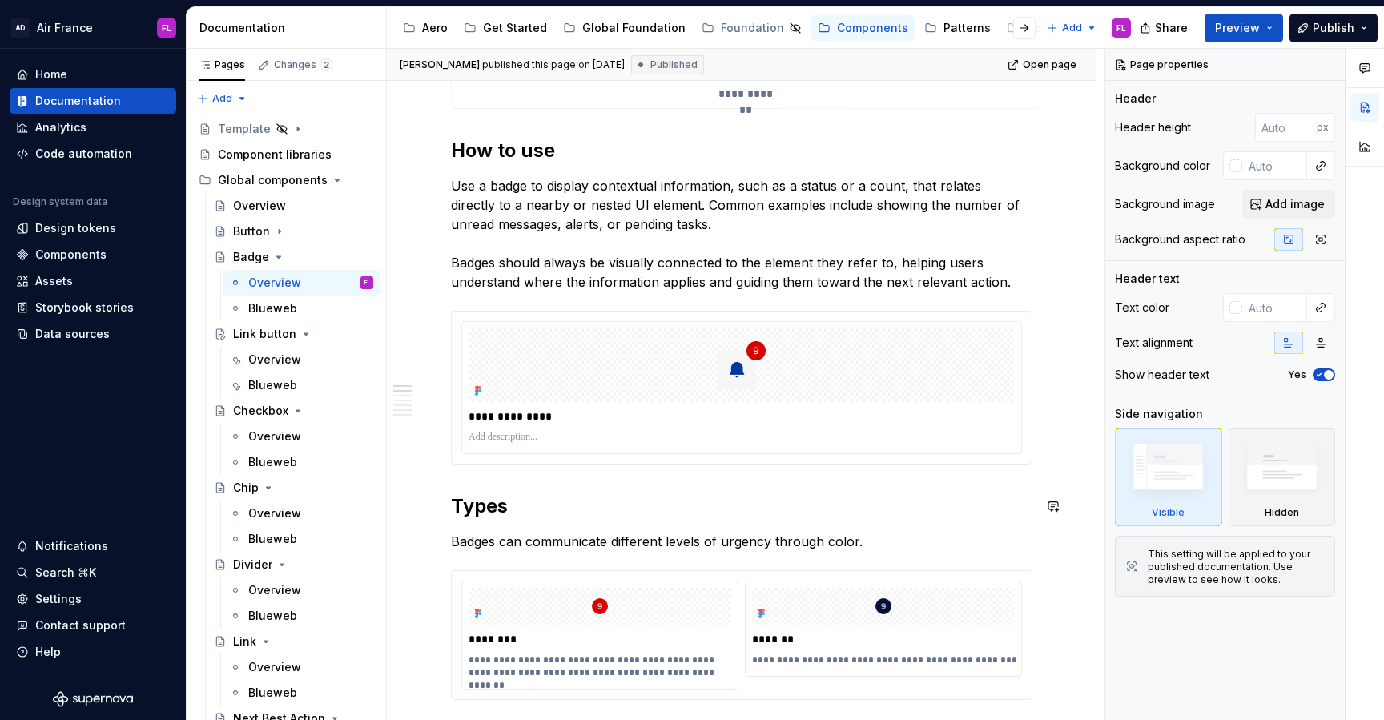
scroll to position [423, 0]
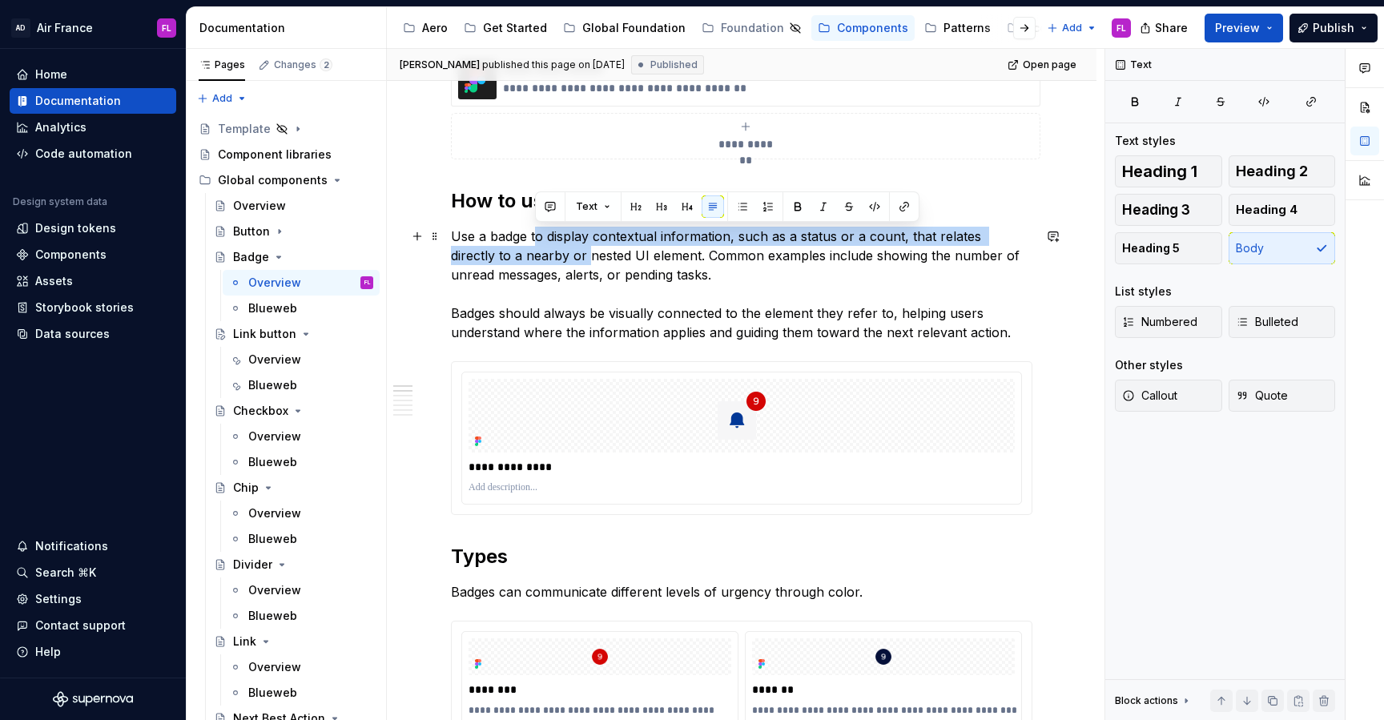
drag, startPoint x: 537, startPoint y: 234, endPoint x: 537, endPoint y: 263, distance: 28.8
click at [537, 263] on p "Use a badge to display contextual information, such as a status or a count, tha…" at bounding box center [741, 284] width 581 height 115
click at [537, 262] on p "Use a badge to display contextual information, such as a status or a count, tha…" at bounding box center [741, 284] width 581 height 115
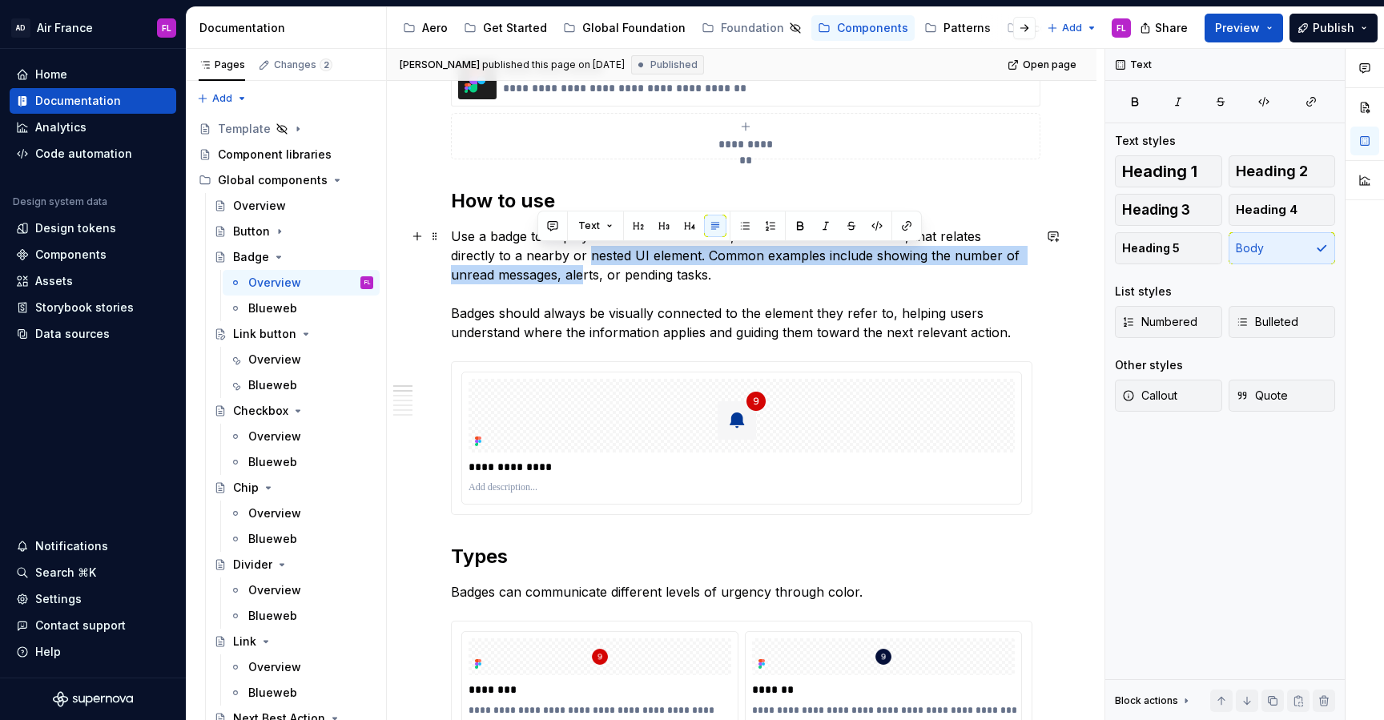
drag, startPoint x: 539, startPoint y: 276, endPoint x: 539, endPoint y: 254, distance: 22.4
click at [539, 254] on p "Use a badge to display contextual information, such as a status or a count, tha…" at bounding box center [741, 284] width 581 height 115
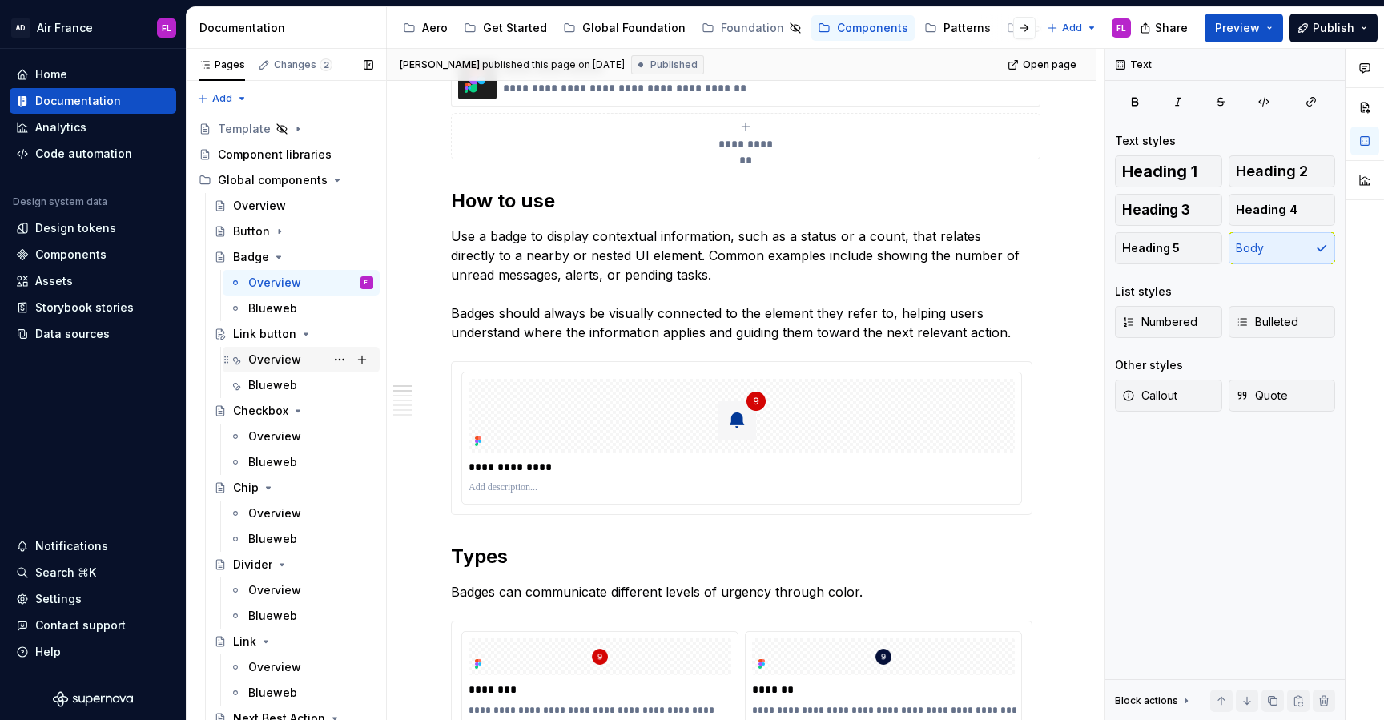
click at [278, 355] on div "Overview" at bounding box center [274, 360] width 53 height 16
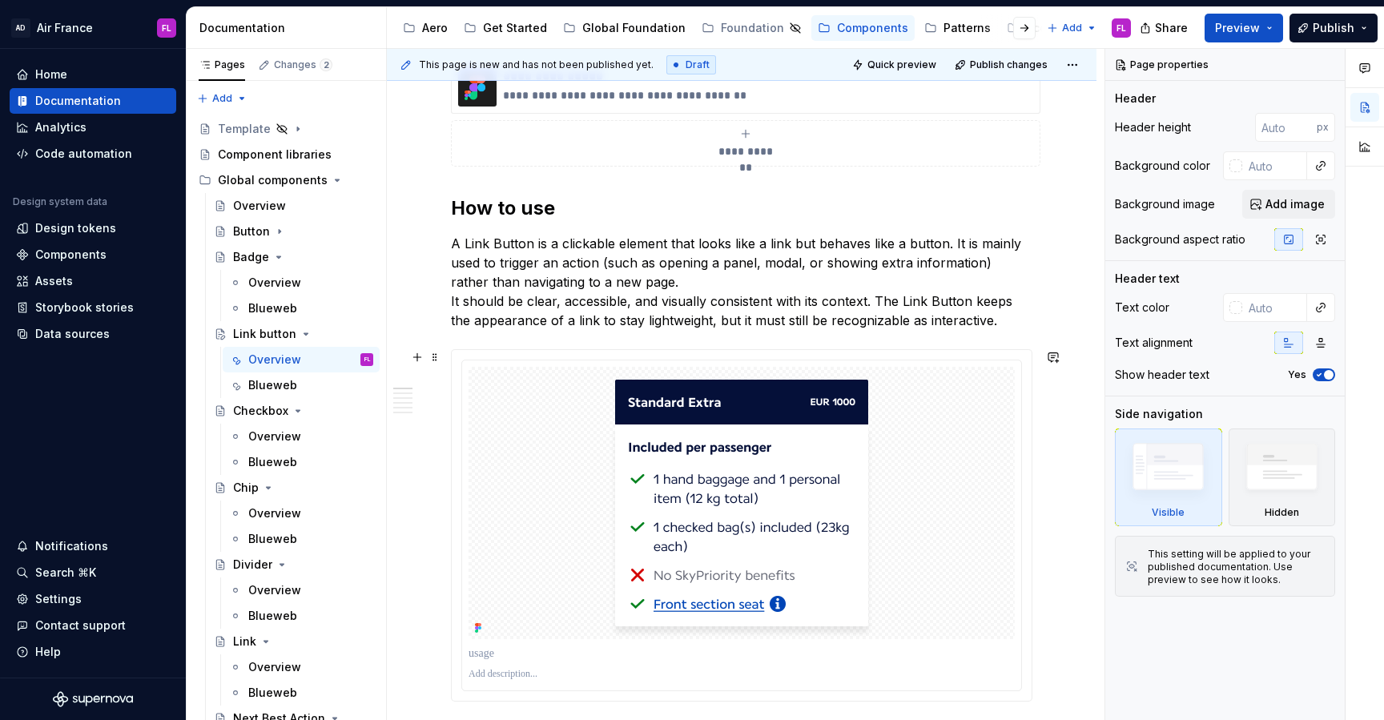
scroll to position [547, 0]
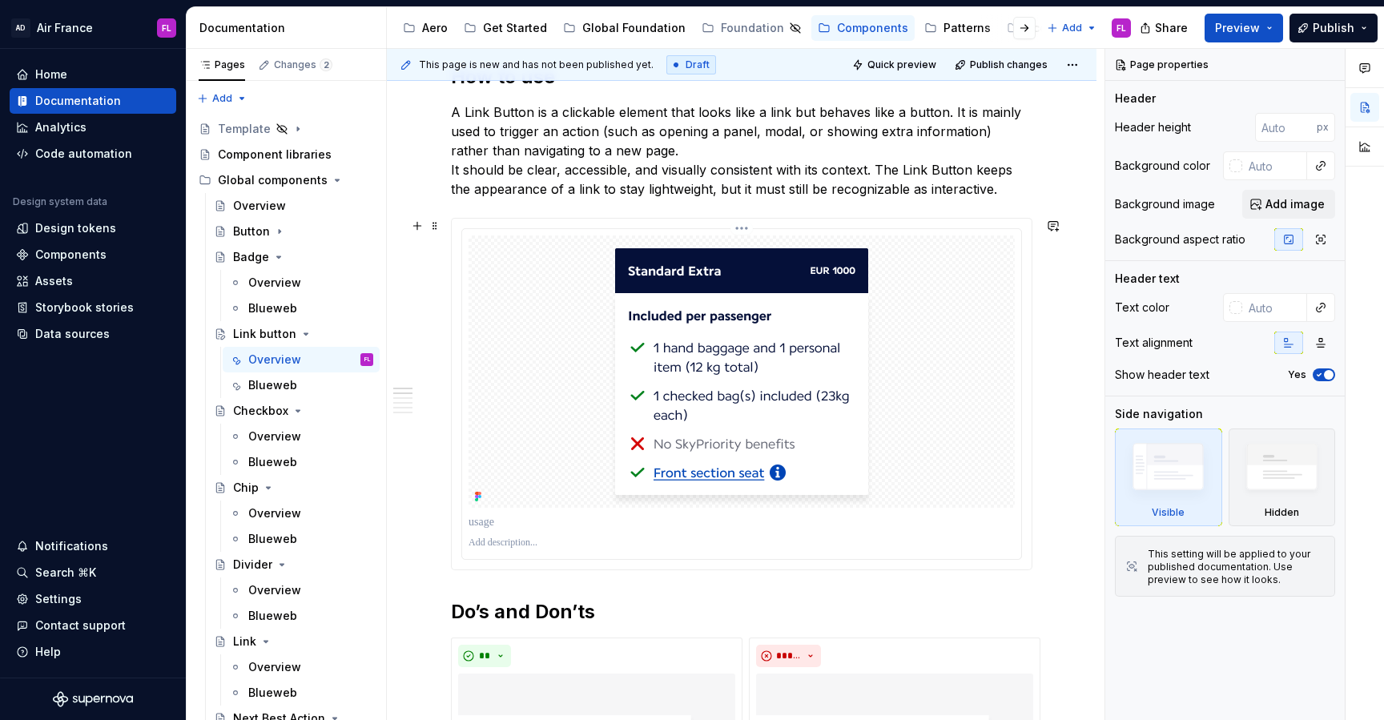
click at [526, 481] on div at bounding box center [742, 371] width 546 height 272
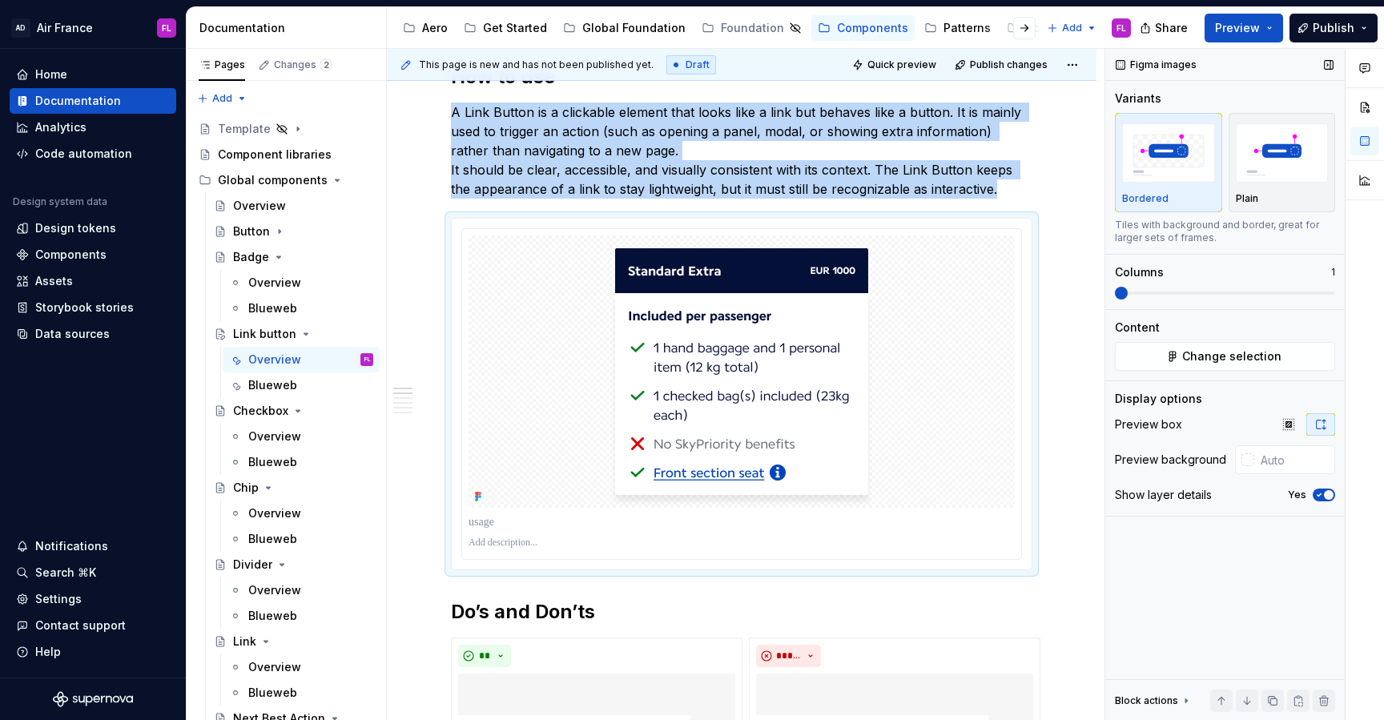
click at [1320, 490] on icon "button" at bounding box center [1319, 495] width 13 height 10
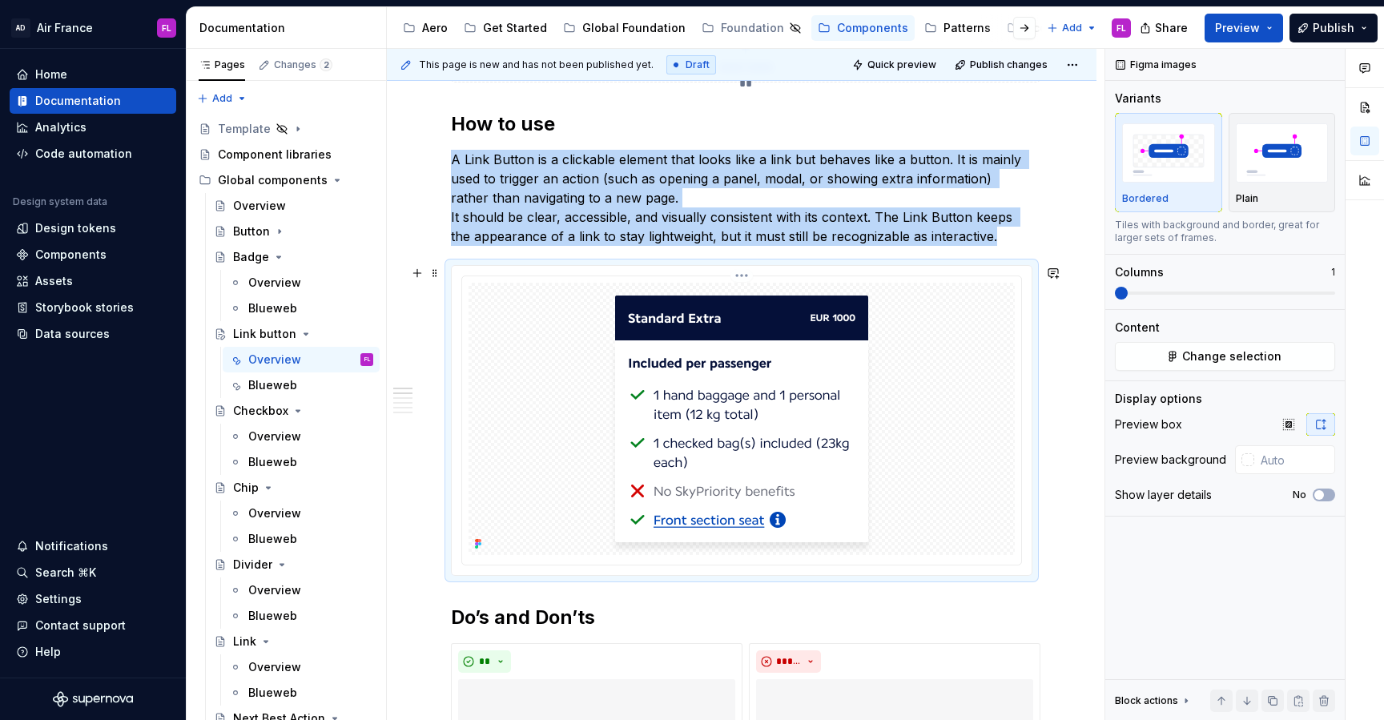
scroll to position [488, 0]
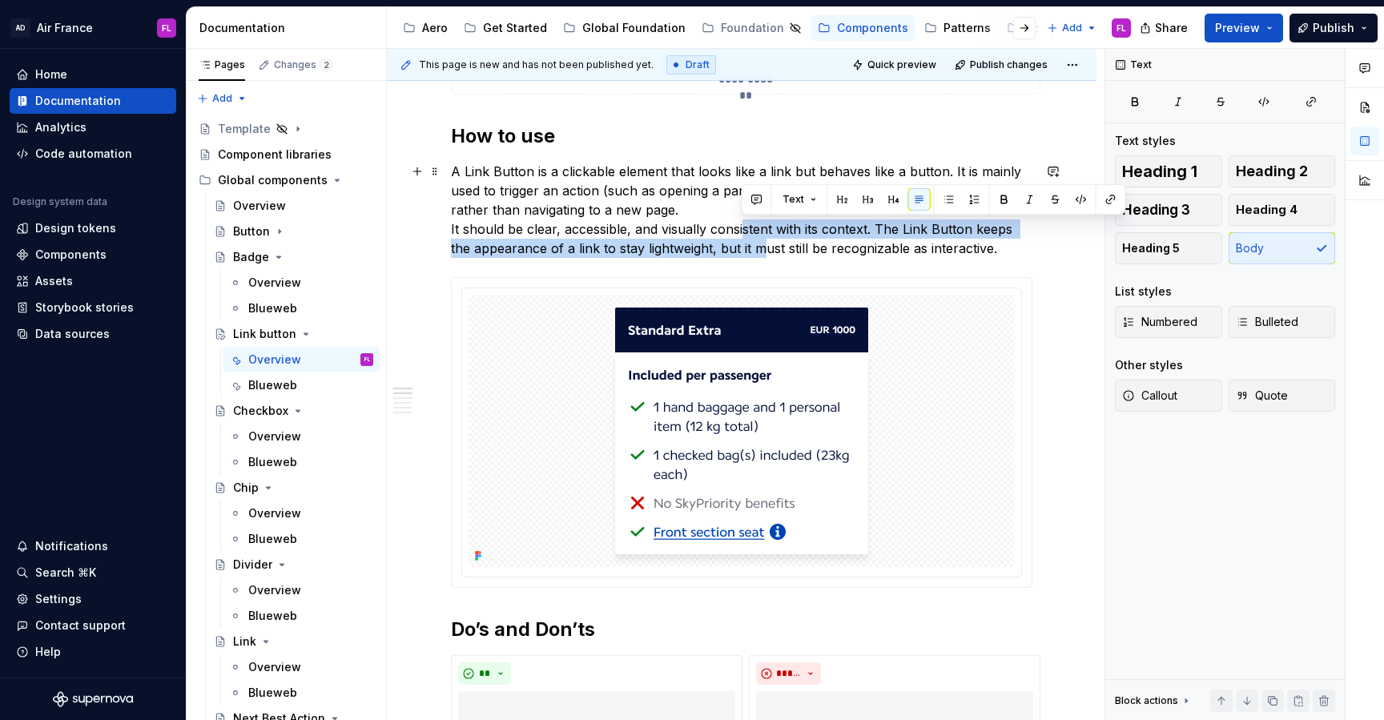
drag, startPoint x: 743, startPoint y: 243, endPoint x: 741, endPoint y: 232, distance: 11.5
click at [741, 232] on p "A Link Button is a clickable element that looks like a link but behaves like a …" at bounding box center [741, 210] width 581 height 96
click at [741, 231] on p "A Link Button is a clickable element that looks like a link but behaves like a …" at bounding box center [741, 210] width 581 height 96
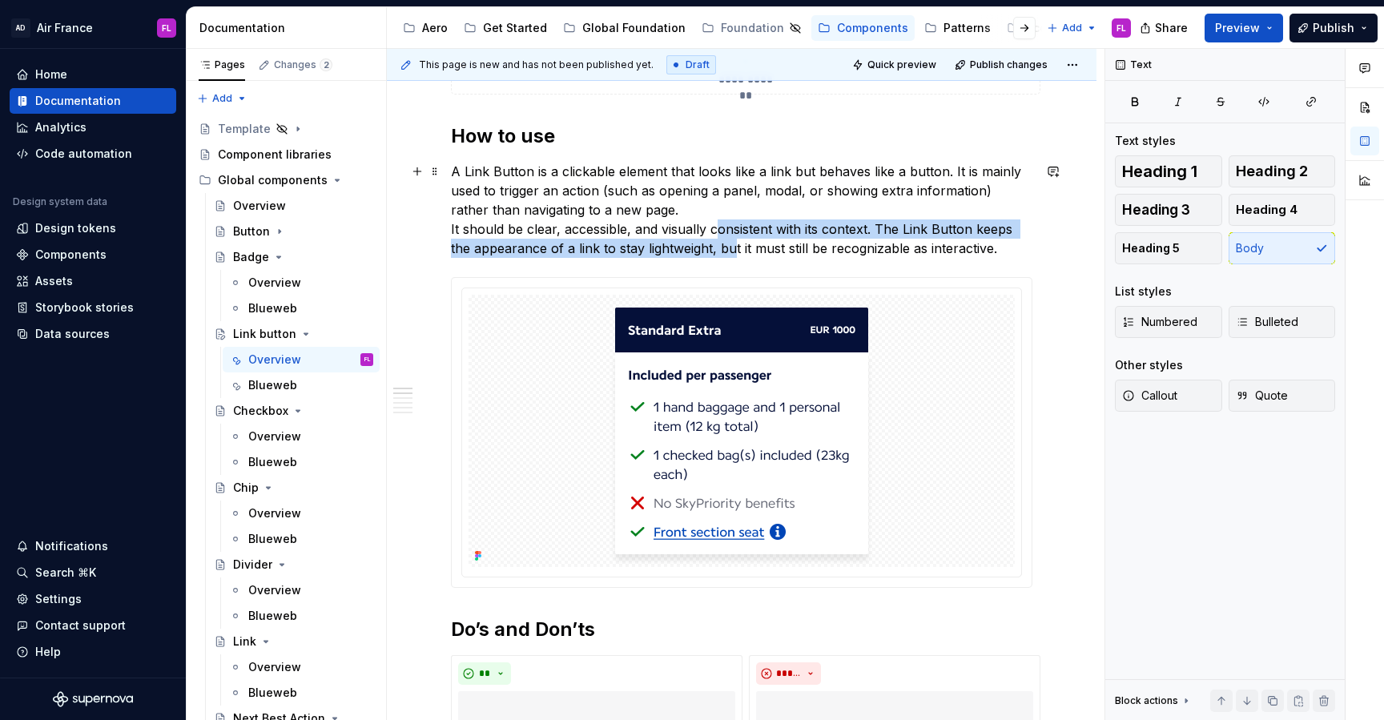
drag, startPoint x: 713, startPoint y: 231, endPoint x: 713, endPoint y: 240, distance: 9.6
click at [713, 240] on p "A Link Button is a clickable element that looks like a link but behaves like a …" at bounding box center [741, 210] width 581 height 96
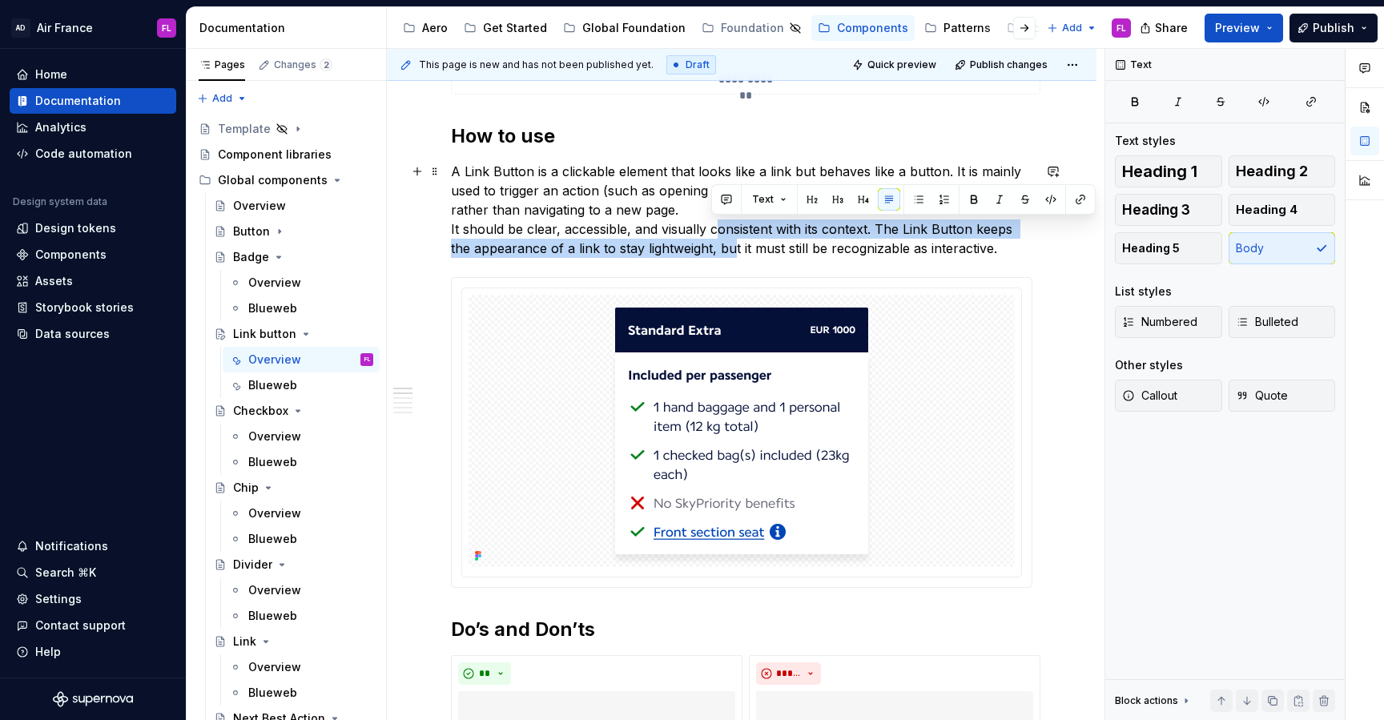
click at [713, 240] on p "A Link Button is a clickable element that looks like a link but behaves like a …" at bounding box center [741, 210] width 581 height 96
click at [691, 237] on p "A Link Button is a clickable element that looks like a link but behaves like a …" at bounding box center [741, 210] width 581 height 96
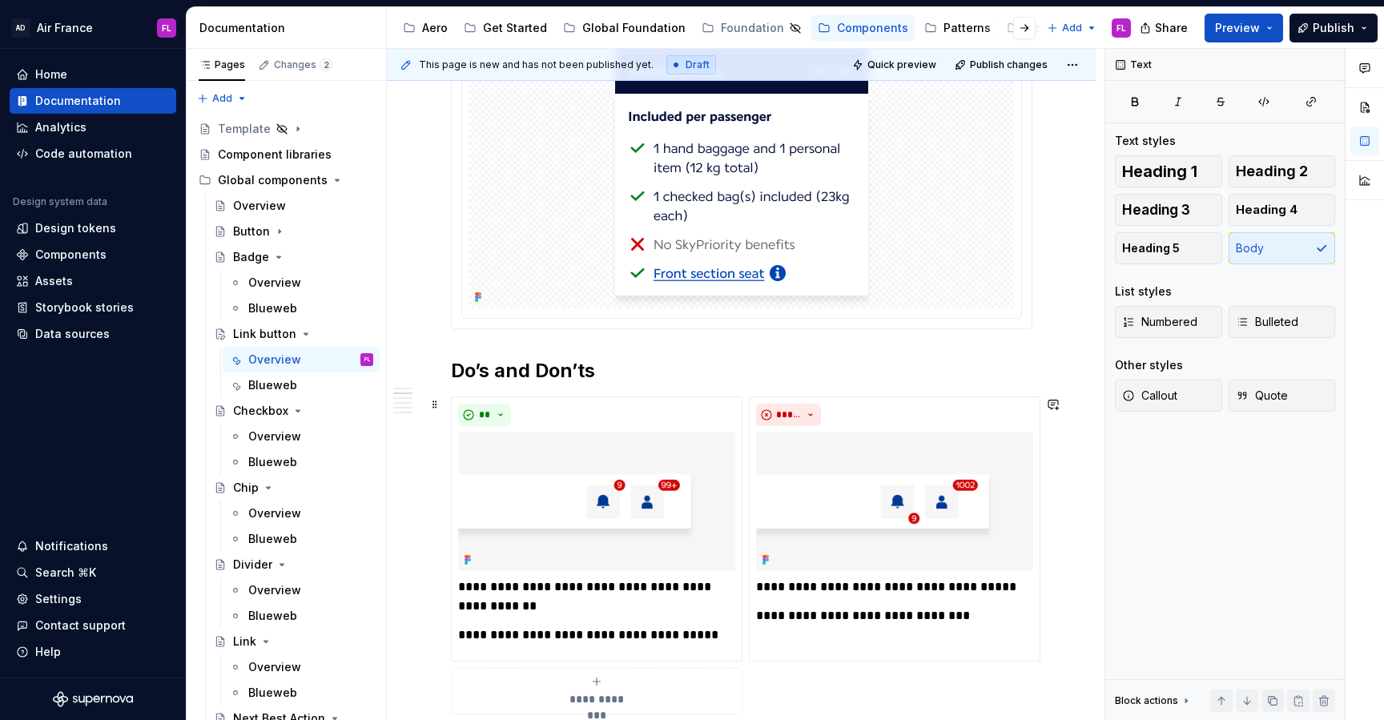
scroll to position [734, 0]
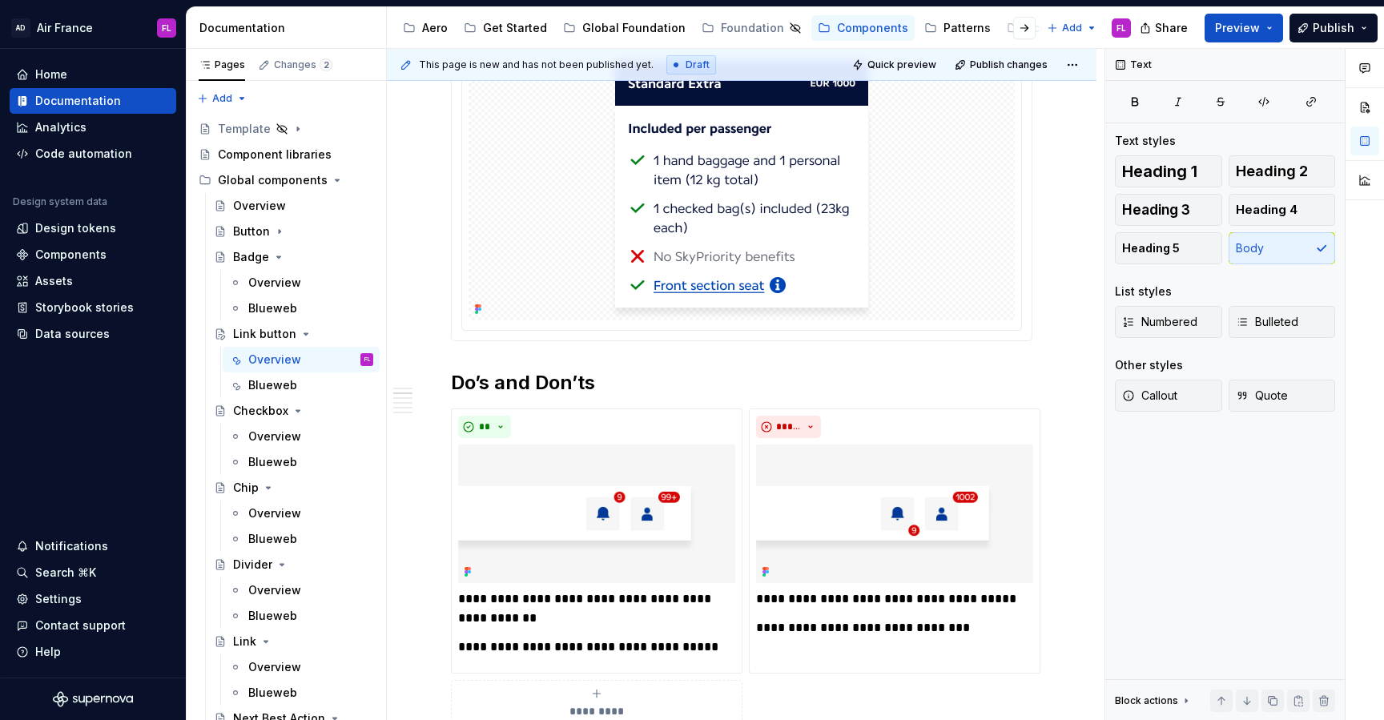
type textarea "*"
